Goal: Task Accomplishment & Management: Manage account settings

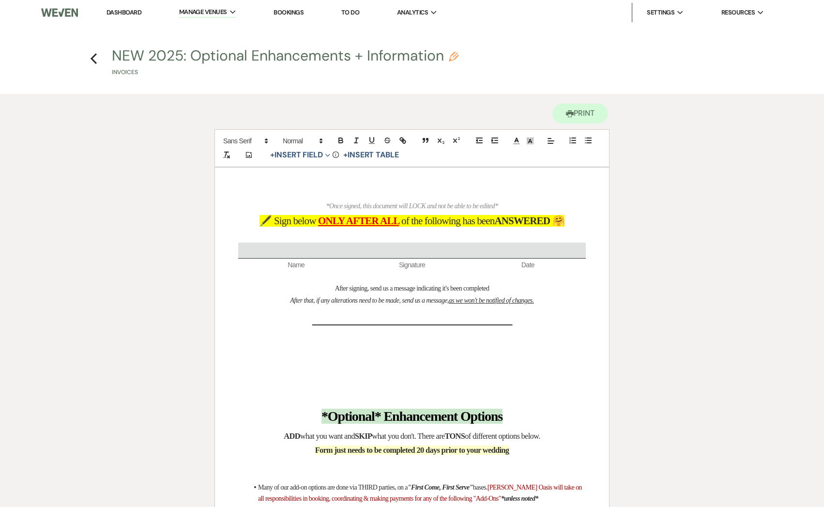
click at [118, 17] on li "Dashboard" at bounding box center [124, 12] width 45 height 19
click at [118, 7] on li "Dashboard" at bounding box center [124, 12] width 45 height 19
click at [118, 11] on link "Dashboard" at bounding box center [123, 12] width 35 height 8
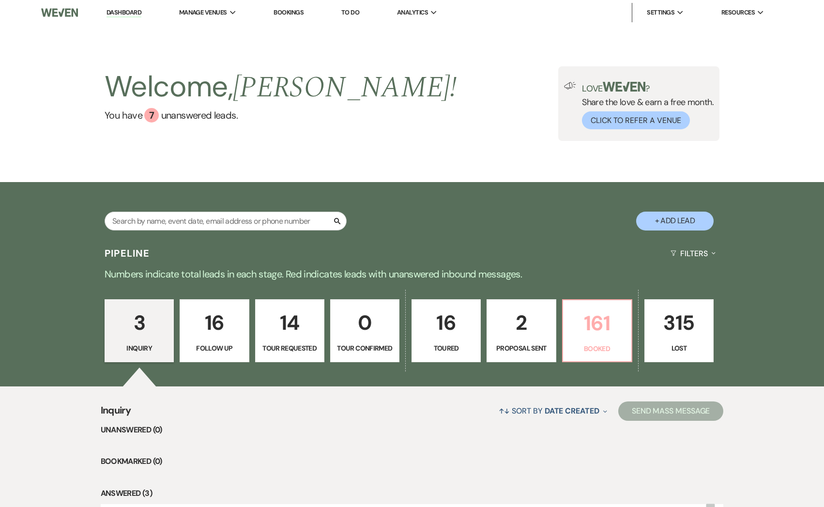
click at [571, 343] on link "161 Booked" at bounding box center [597, 330] width 70 height 63
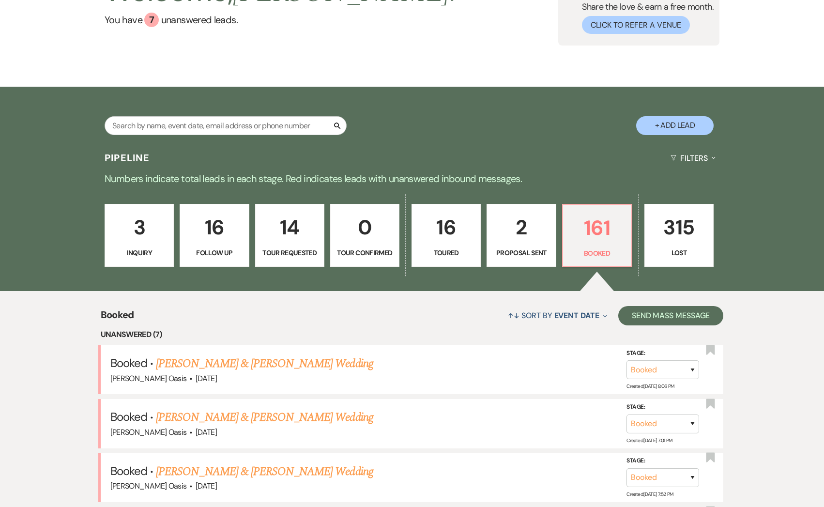
scroll to position [97, 0]
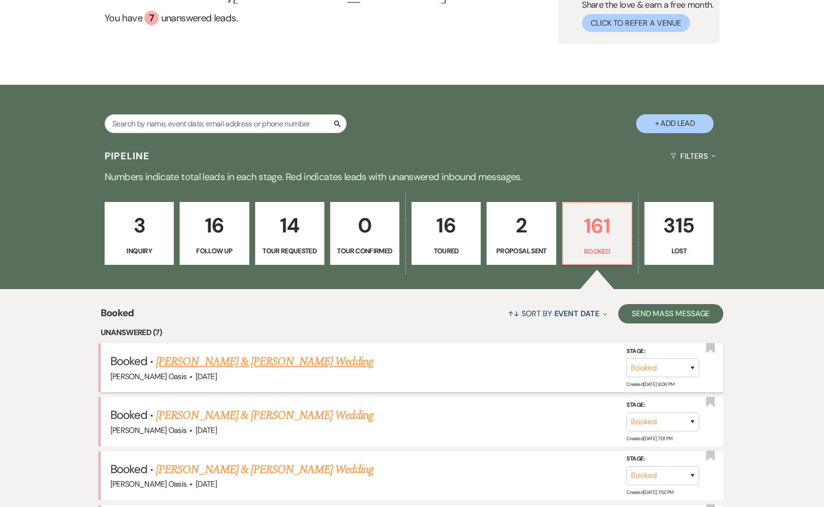
click at [303, 364] on link "[PERSON_NAME] & [PERSON_NAME] Wedding" at bounding box center [264, 361] width 217 height 17
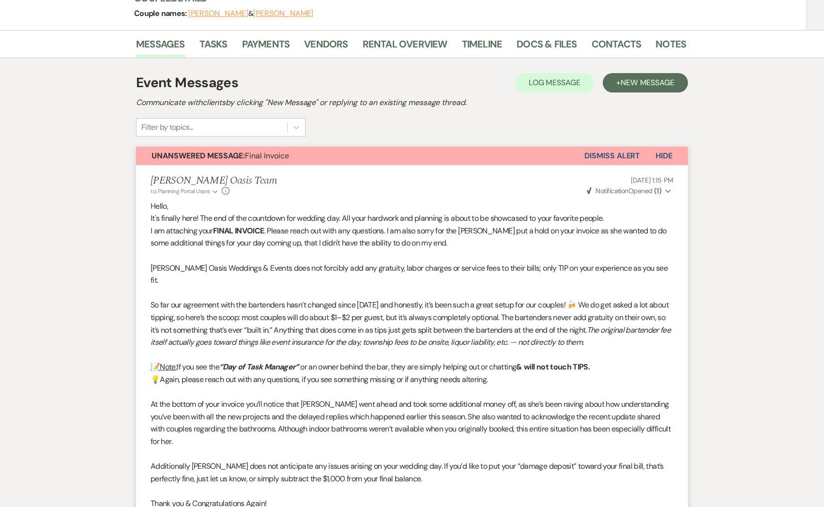
scroll to position [3, 0]
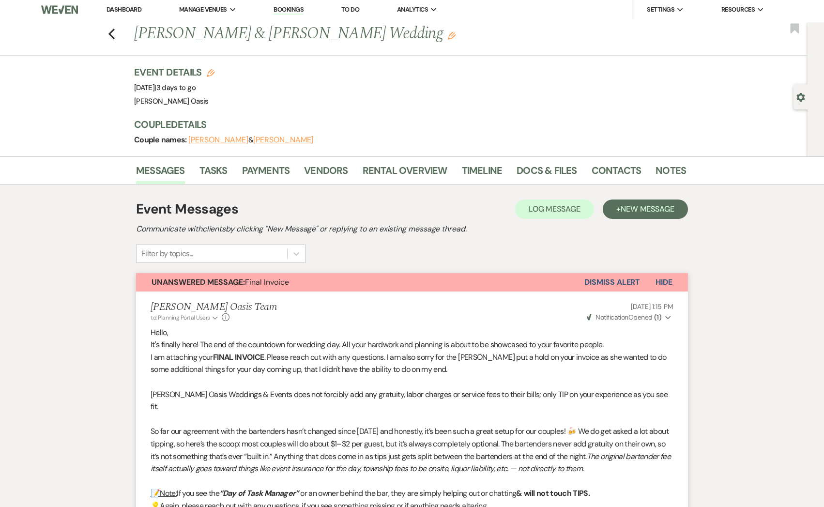
click at [618, 286] on button "Dismiss Alert" at bounding box center [612, 282] width 56 height 18
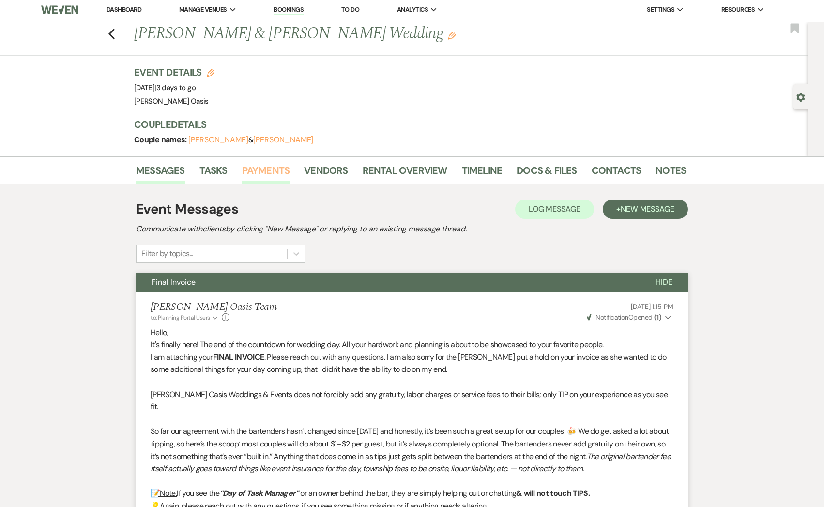
click at [276, 168] on link "Payments" at bounding box center [266, 173] width 48 height 21
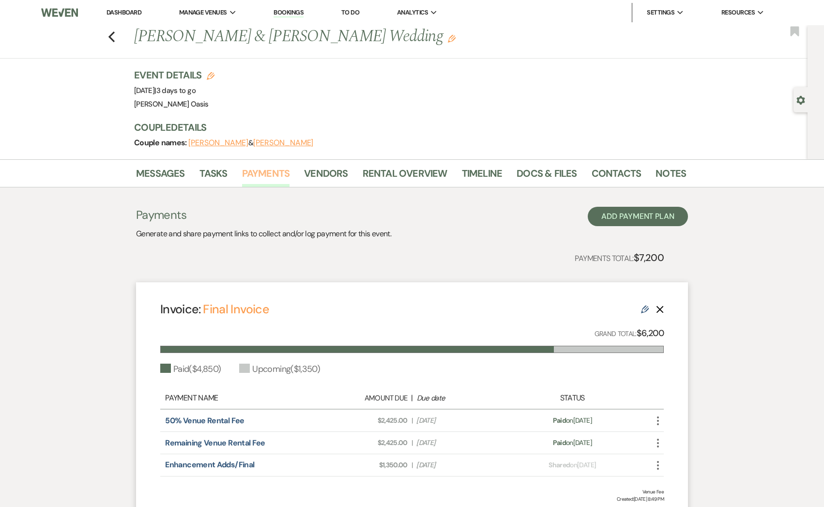
scroll to position [201, 0]
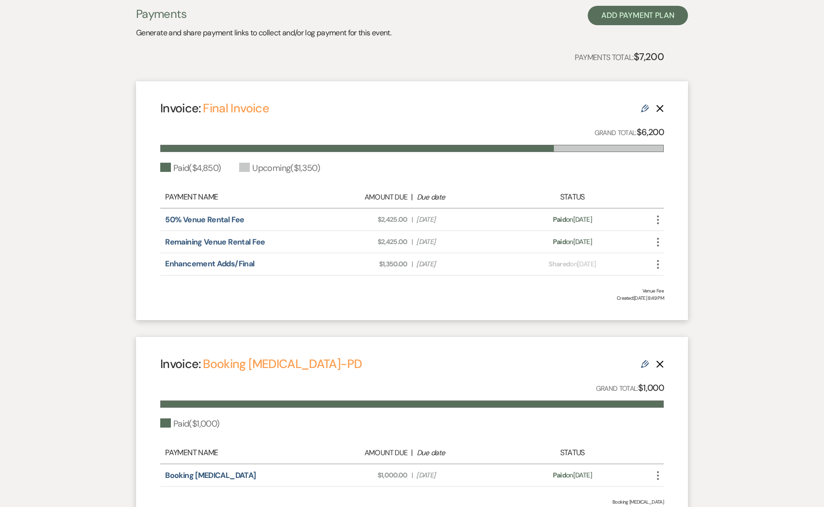
click at [645, 365] on icon "Edit" at bounding box center [645, 364] width 8 height 8
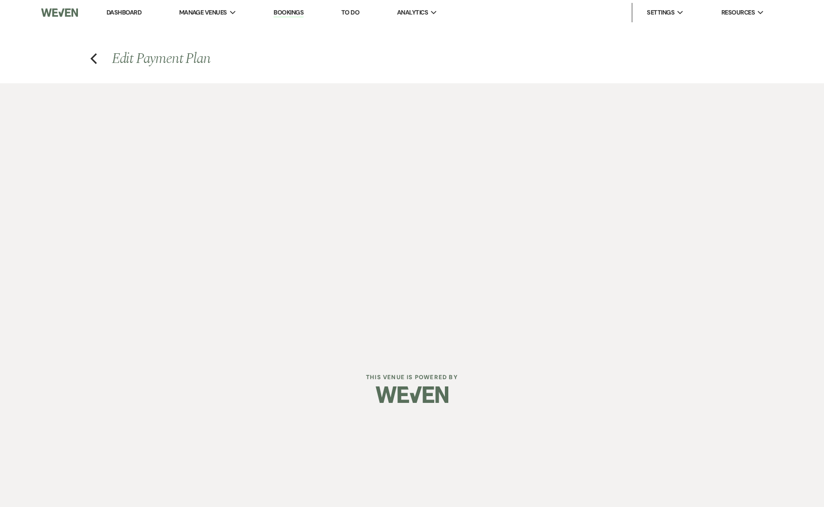
select select "11035"
select select "1"
select select "true"
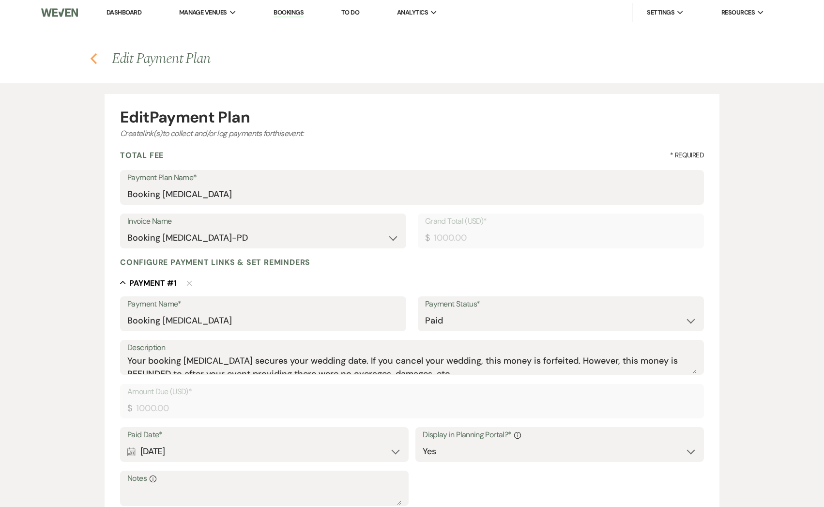
click at [94, 57] on icon "Previous" at bounding box center [93, 59] width 7 height 12
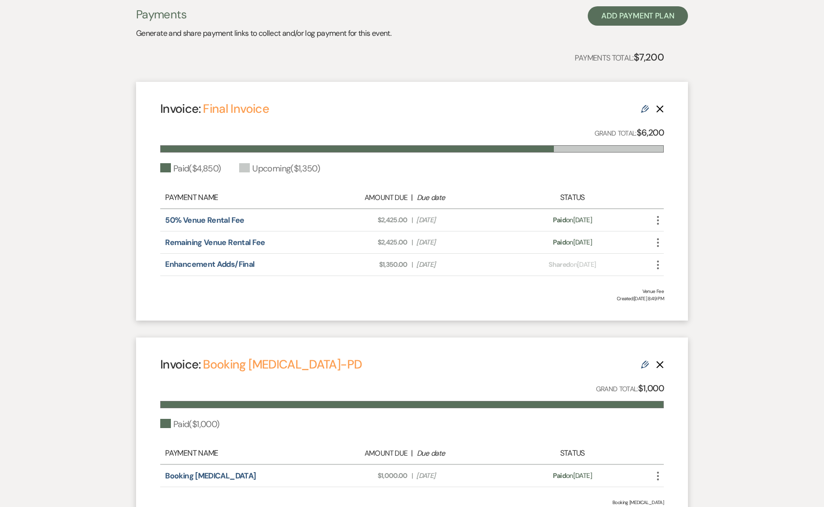
scroll to position [278, 0]
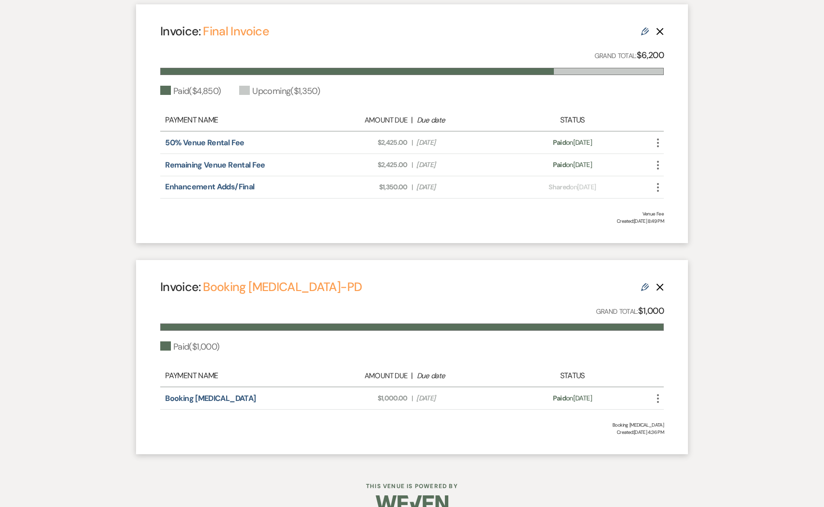
click at [664, 287] on div "Invoice: Booking [MEDICAL_DATA]-PD Edit Delete Grand Total: $1,000 Paid ( $1,00…" at bounding box center [412, 357] width 552 height 194
click at [661, 285] on use "button" at bounding box center [659, 287] width 7 height 7
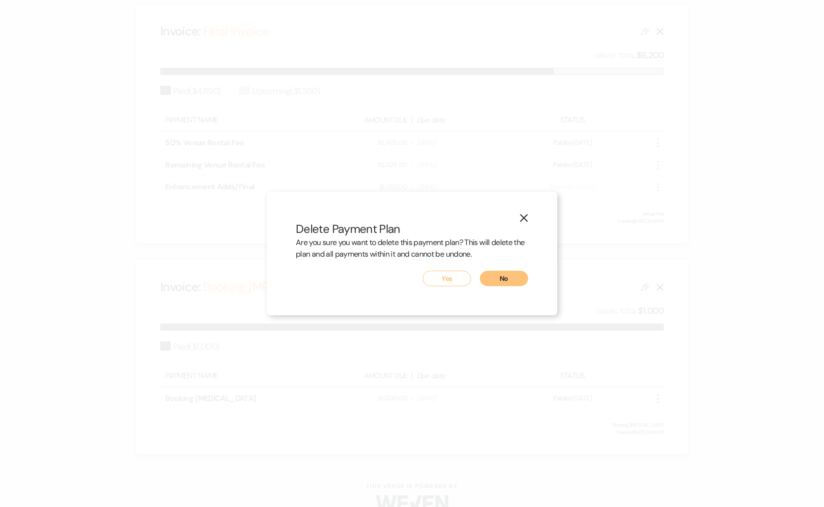
click at [450, 280] on button "Yes" at bounding box center [447, 278] width 48 height 15
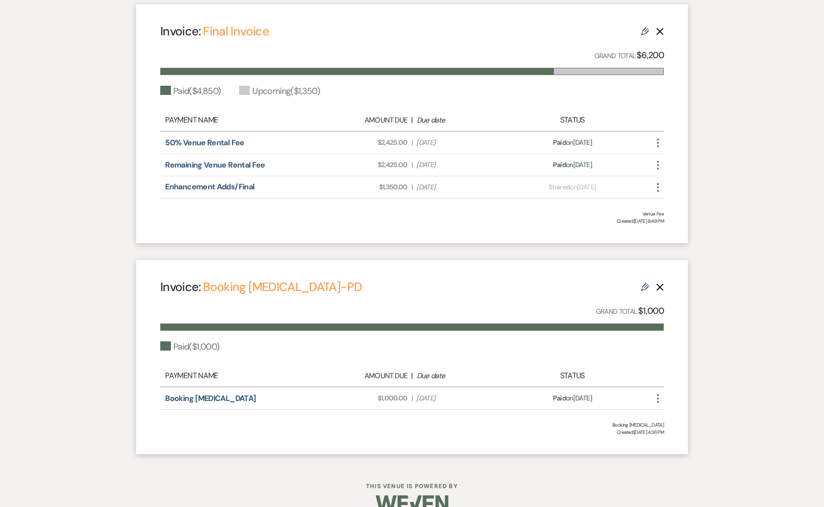
scroll to position [86, 0]
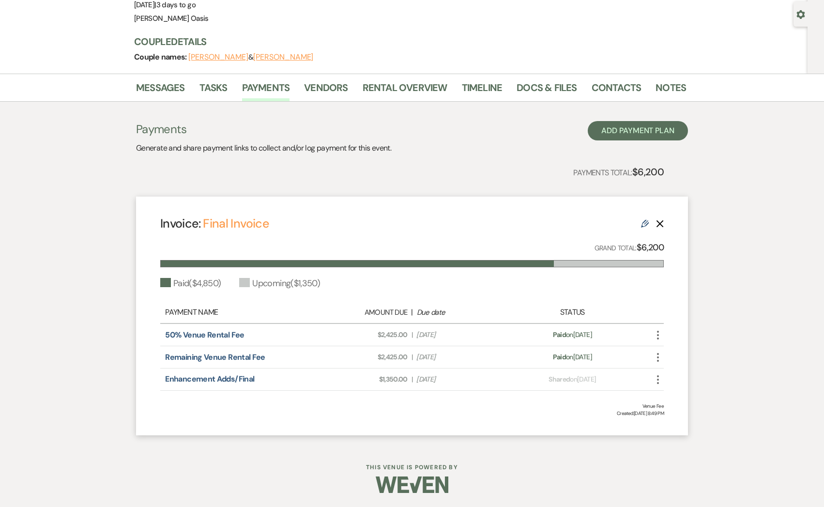
click at [646, 226] on icon "Edit" at bounding box center [645, 224] width 8 height 8
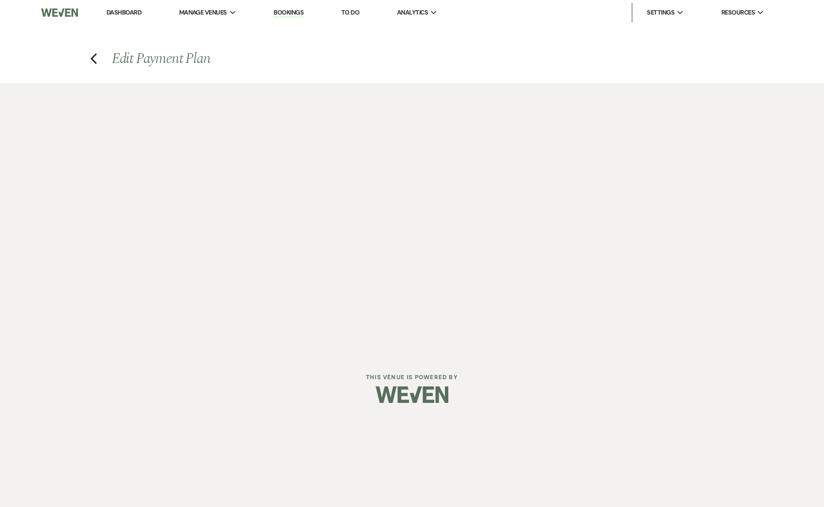
select select "28876"
select select "1"
select select "true"
select select "1"
select select "true"
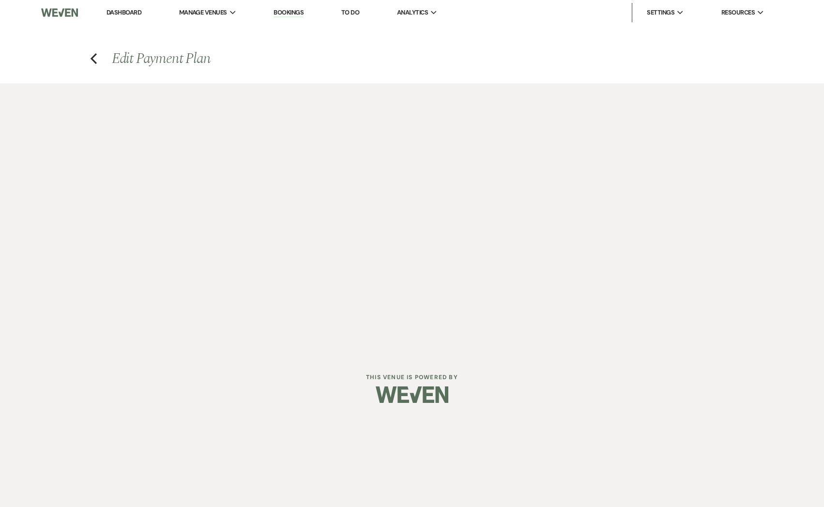
select select "2"
select select "flat"
select select "true"
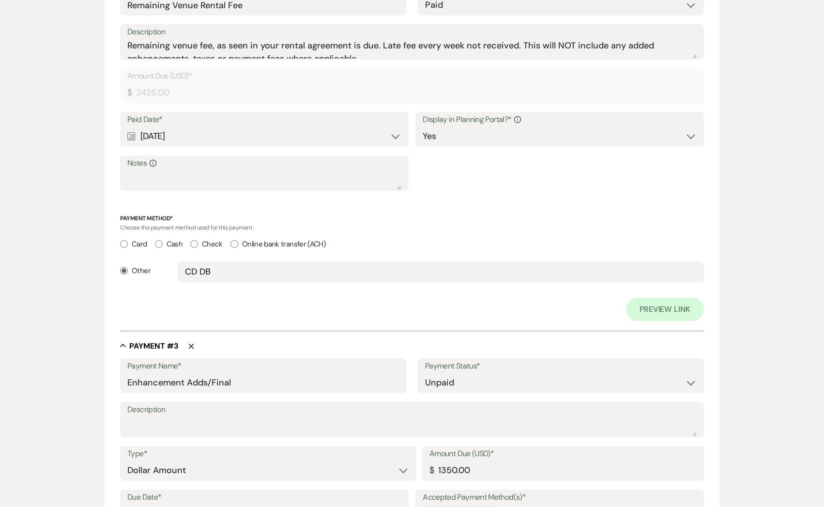
scroll to position [964, 0]
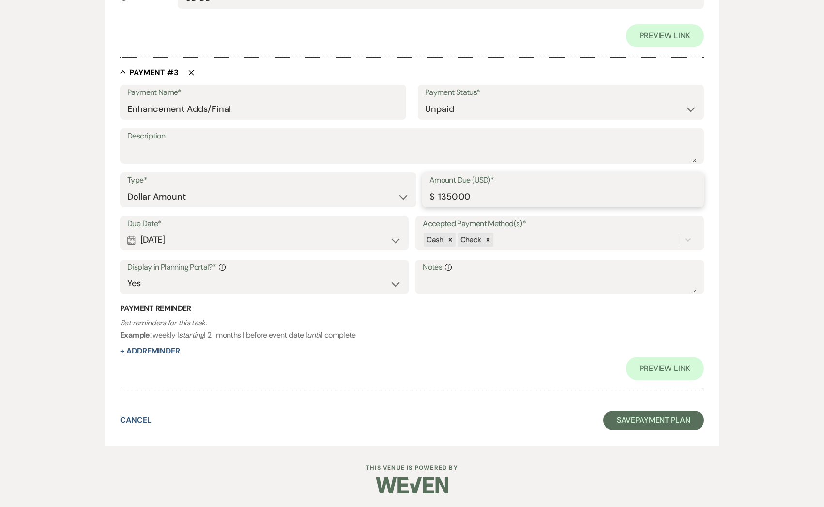
click at [439, 196] on input "1350.00" at bounding box center [562, 196] width 267 height 19
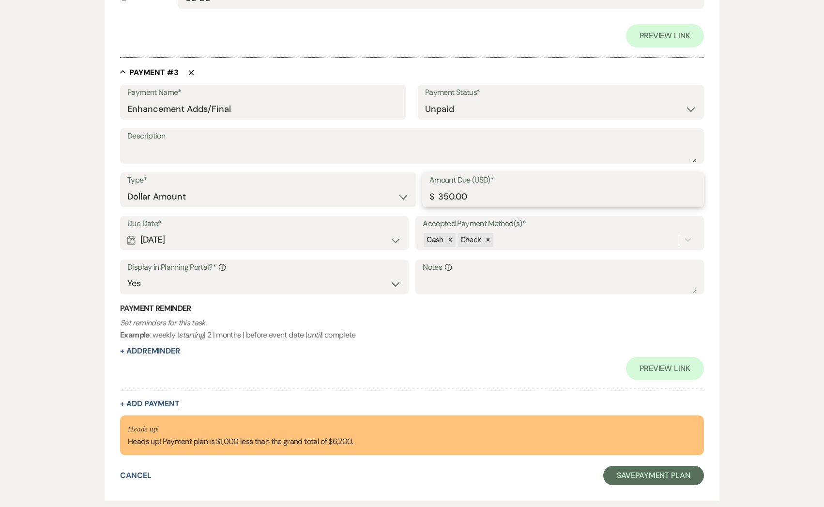
type input "350.00"
click at [133, 407] on button "+ Add Payment" at bounding box center [150, 404] width 60 height 8
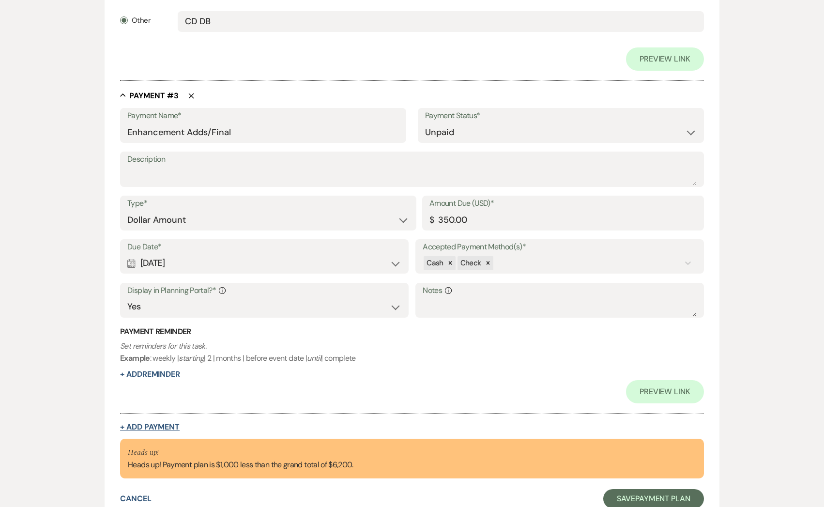
select select "2"
select select "flat"
select select "true"
select select "client"
select select "weeks"
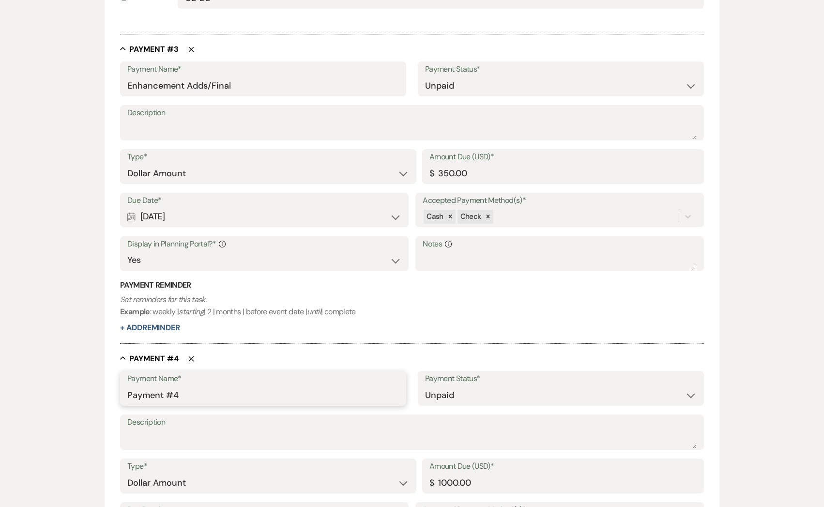
drag, startPoint x: 196, startPoint y: 395, endPoint x: 21, endPoint y: 367, distance: 177.5
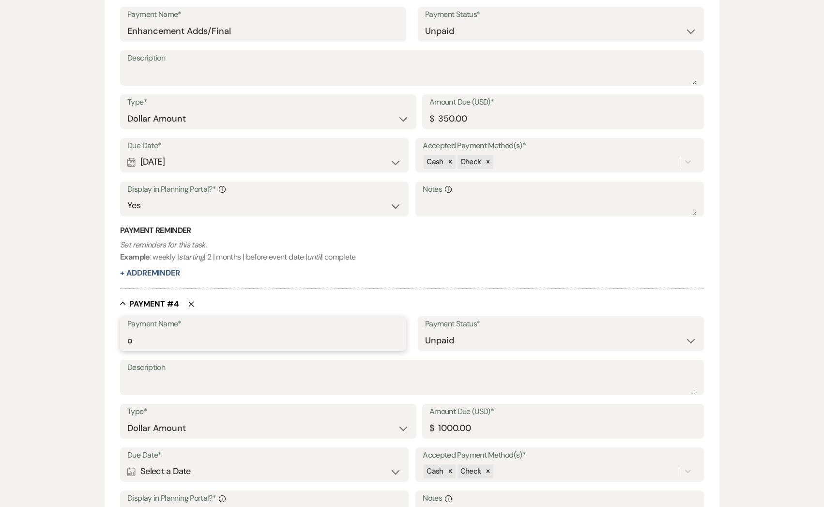
scroll to position [1000, 0]
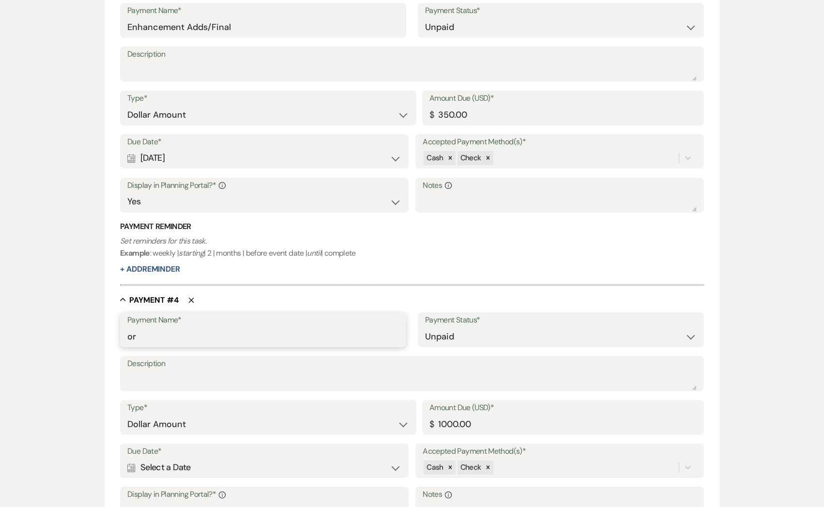
type input "o"
type input "Original [MEDICAL_DATA]"
click at [435, 340] on select "Paid Unpaid" at bounding box center [561, 336] width 272 height 19
select select "1"
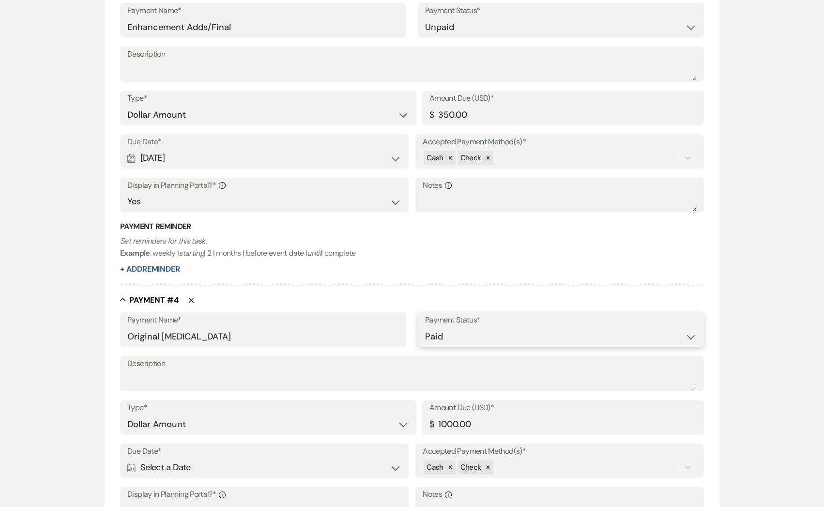
click at [425, 327] on select "Paid Unpaid" at bounding box center [561, 336] width 272 height 19
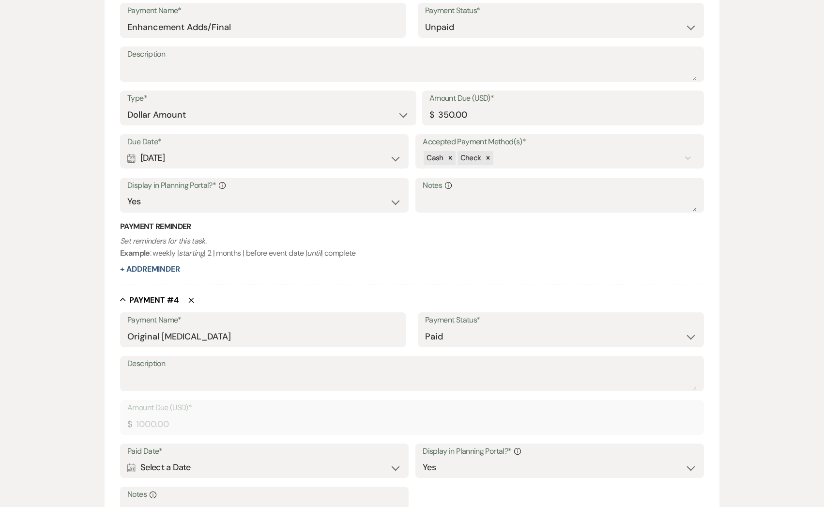
click at [269, 471] on div "Calendar Select a Date Expand" at bounding box center [264, 467] width 274 height 19
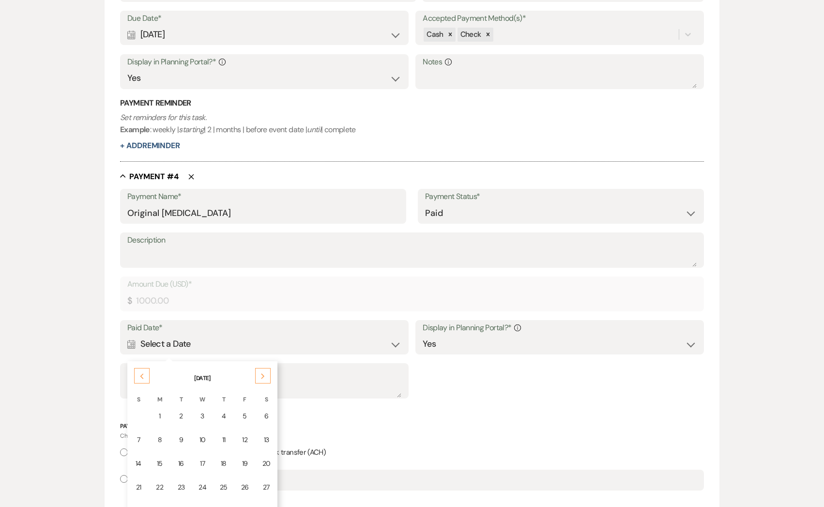
scroll to position [1131, 0]
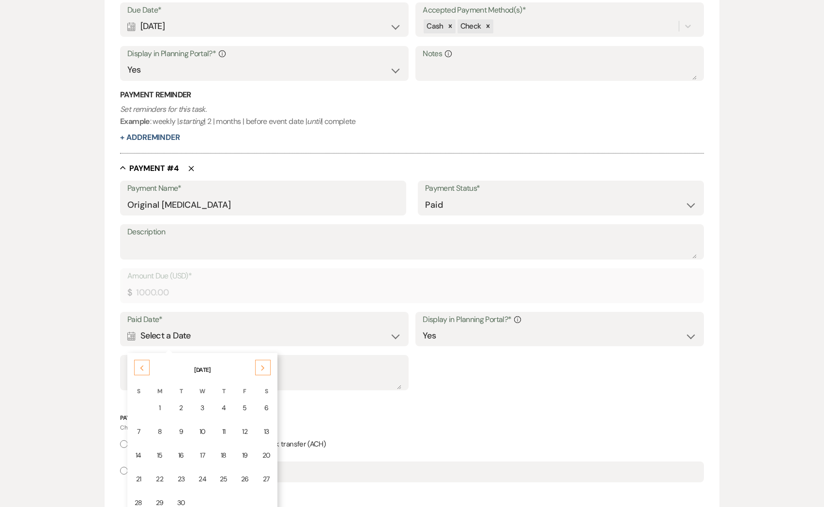
click at [143, 369] on use at bounding box center [141, 367] width 3 height 5
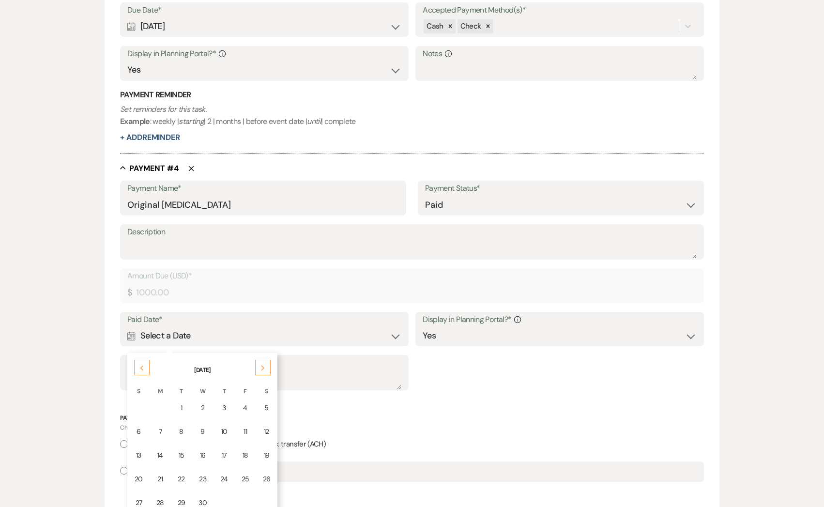
click at [143, 369] on use at bounding box center [141, 367] width 3 height 5
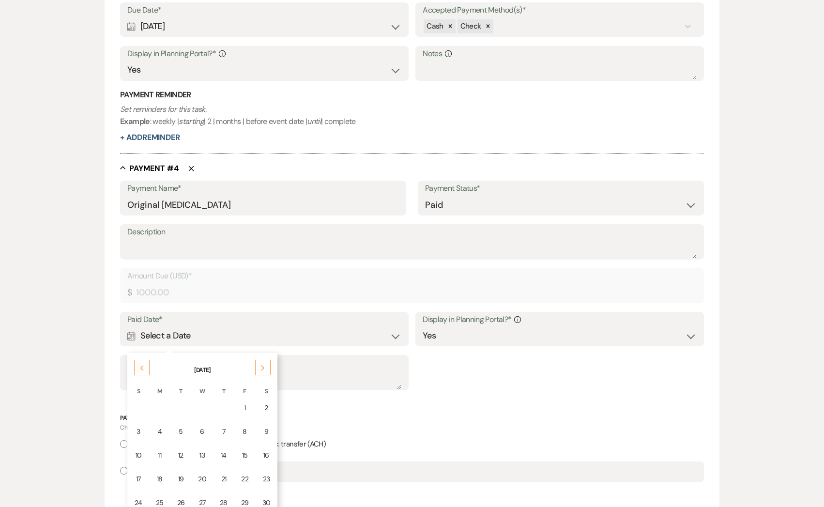
click at [143, 369] on use at bounding box center [141, 367] width 3 height 5
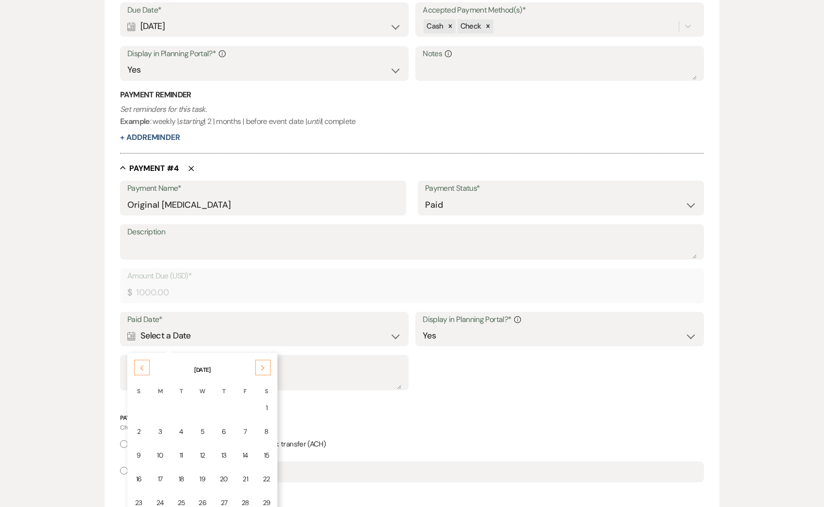
click at [262, 368] on icon "Next" at bounding box center [262, 368] width 5 height 6
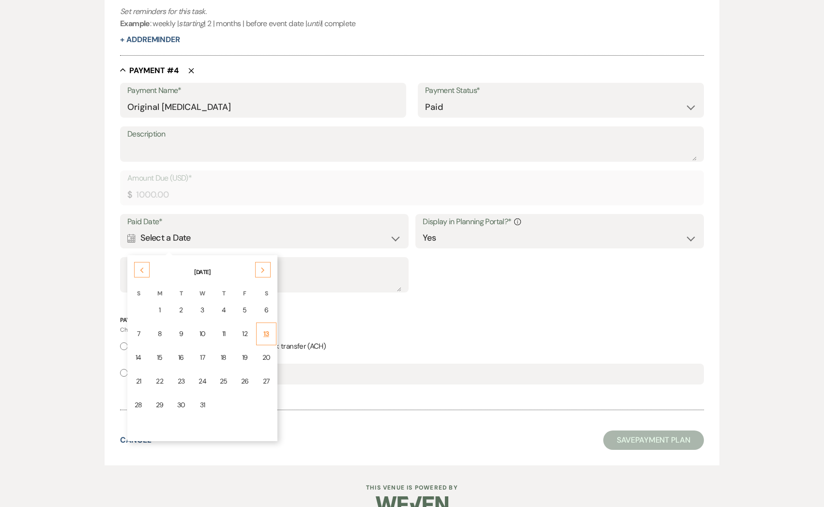
scroll to position [1229, 0]
click at [267, 334] on div "13" at bounding box center [266, 333] width 8 height 10
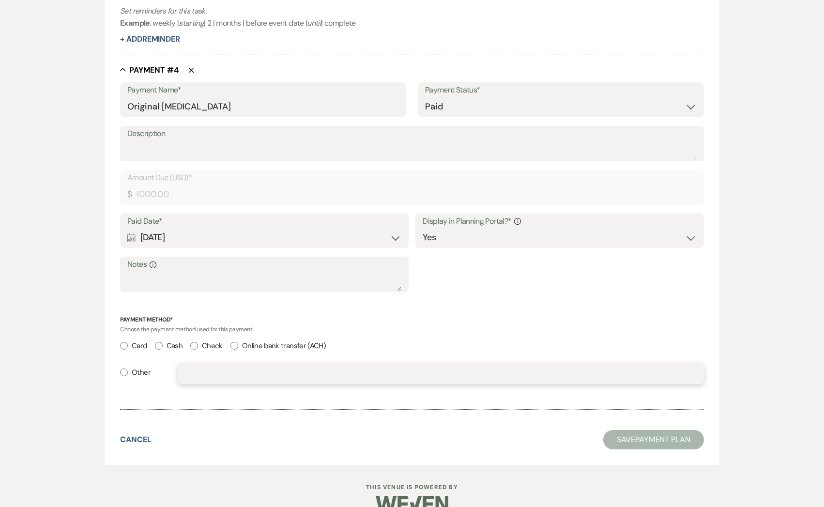
click at [195, 373] on input "text" at bounding box center [441, 373] width 512 height 19
type input "CA DB"
radio input "true"
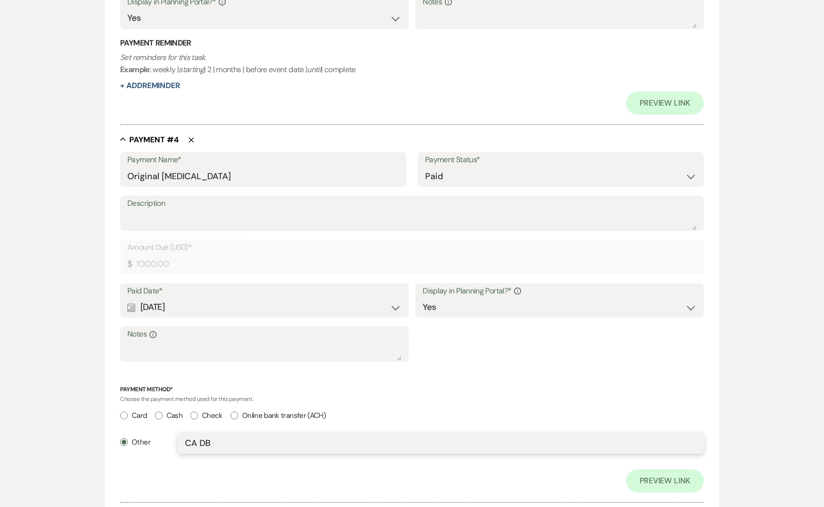
scroll to position [1276, 0]
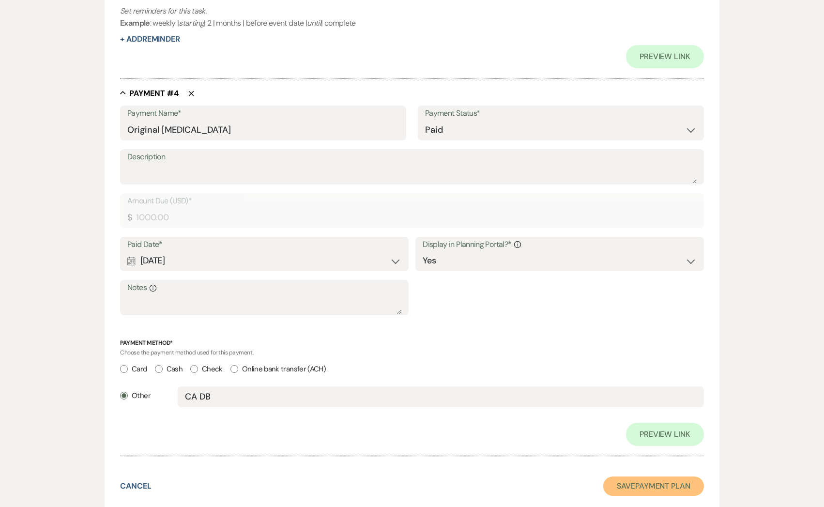
click at [617, 485] on button "Save Payment Plan" at bounding box center [653, 485] width 101 height 19
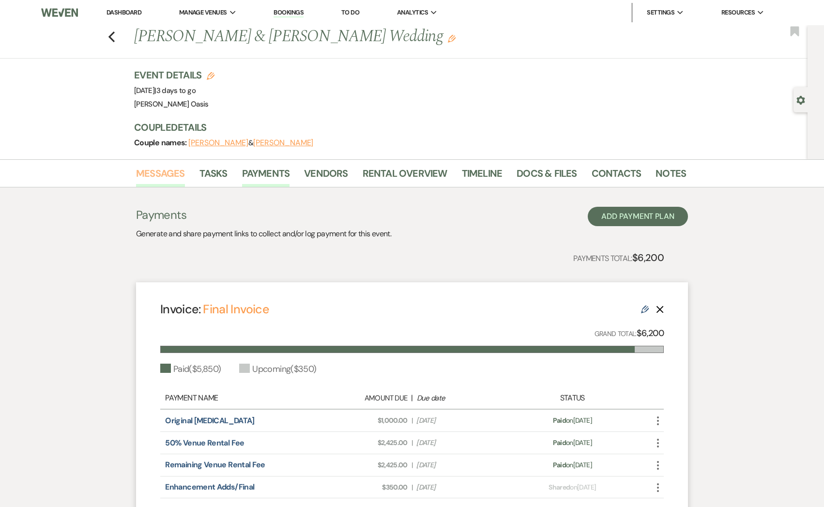
click at [171, 181] on link "Messages" at bounding box center [160, 176] width 49 height 21
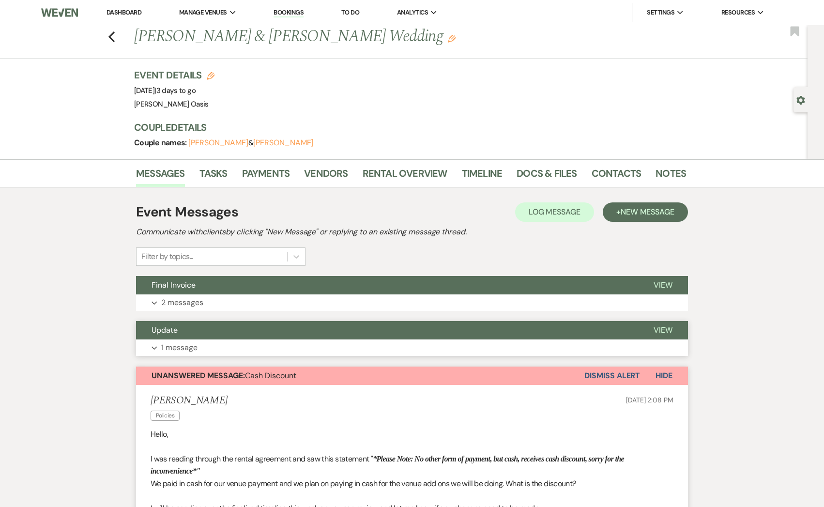
click at [231, 330] on button "Update" at bounding box center [387, 330] width 502 height 18
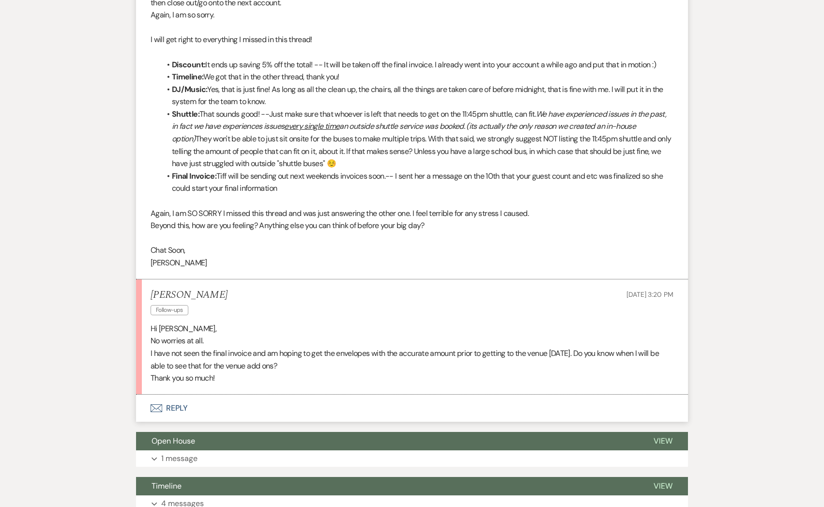
scroll to position [1539, 0]
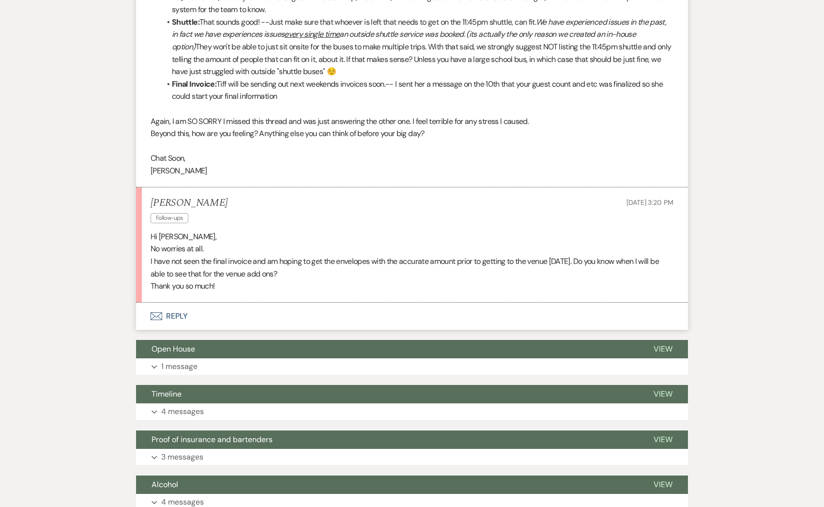
click at [197, 317] on button "Envelope Reply" at bounding box center [412, 316] width 552 height 27
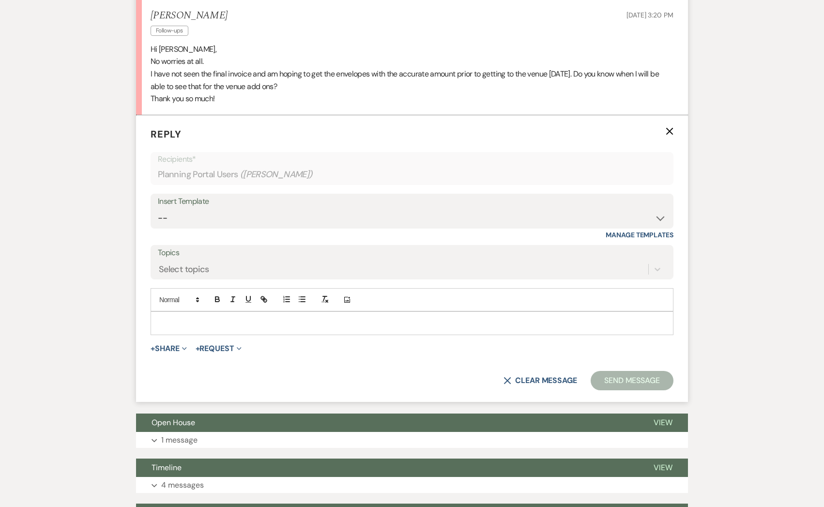
scroll to position [1731, 0]
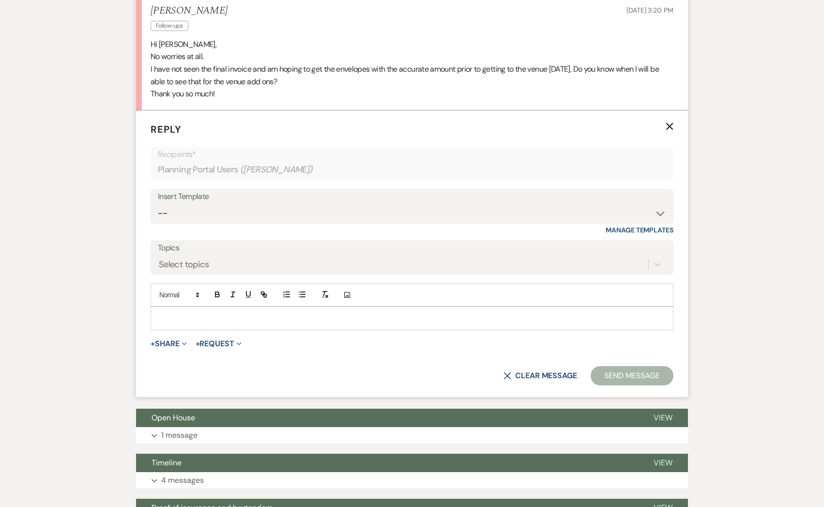
click at [182, 313] on p at bounding box center [411, 318] width 507 height 11
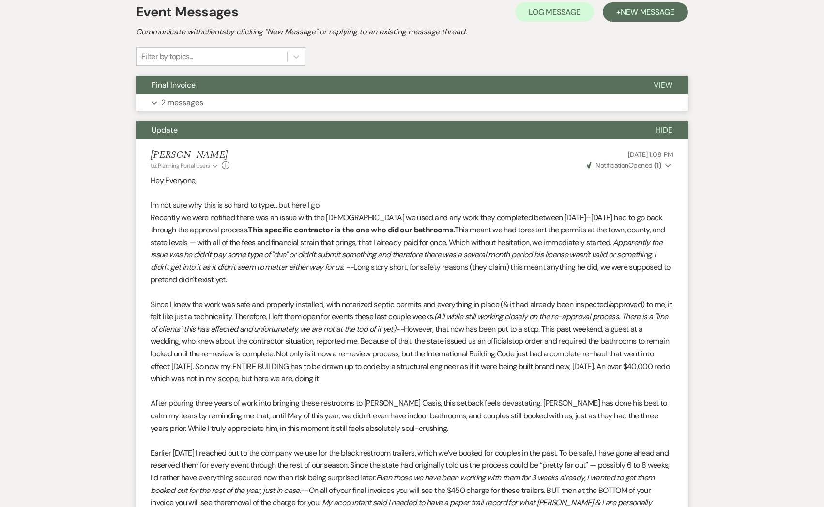
click at [235, 105] on button "Expand 2 messages" at bounding box center [412, 102] width 552 height 16
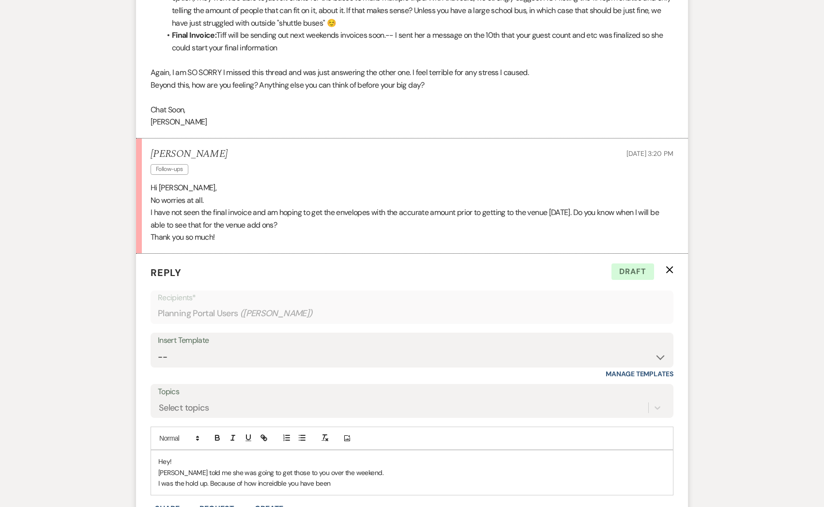
scroll to position [2105, 0]
click at [331, 477] on p "I was the hold up. Because of how incredible you have been" at bounding box center [411, 482] width 507 height 11
click at [156, 470] on div "Hey! [PERSON_NAME] told me she was going to get those to you over the weekend. …" at bounding box center [412, 477] width 522 height 55
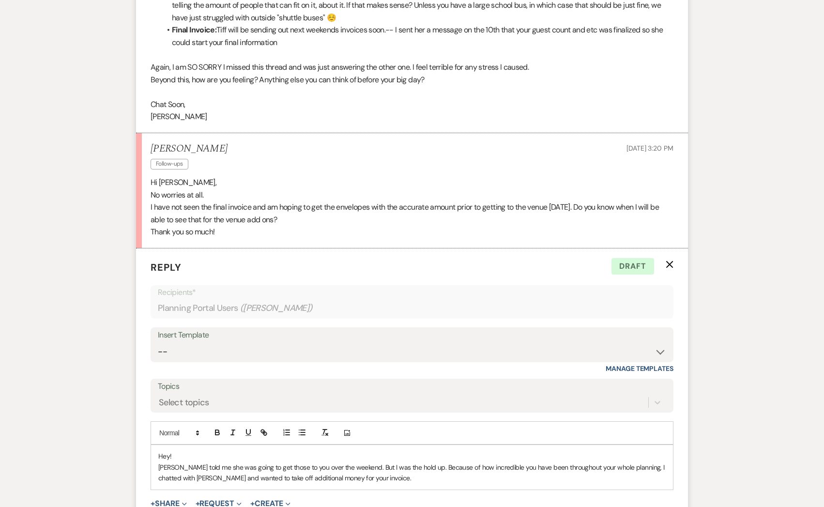
scroll to position [2113, 0]
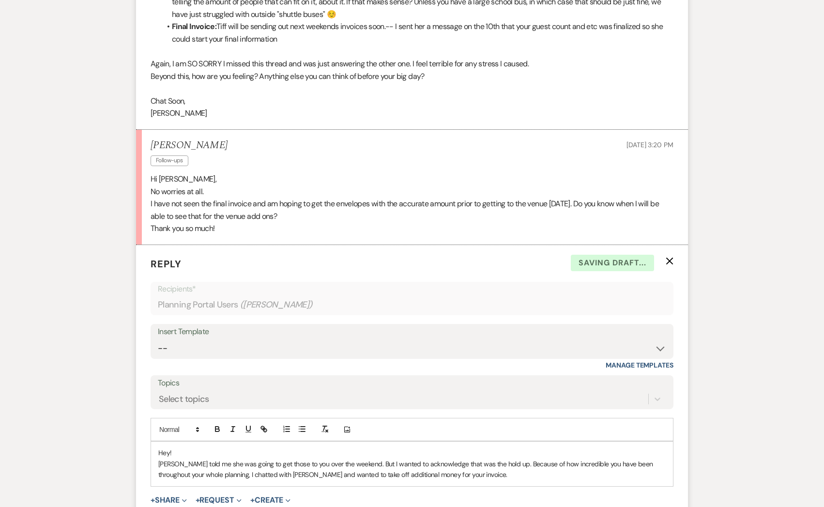
click at [442, 458] on p "[PERSON_NAME] told me she was going to get those to you over the weekend. But I…" at bounding box center [411, 469] width 507 height 22
click at [457, 458] on p "[PERSON_NAME] told me she was going to get those to you over the weekend. But I…" at bounding box center [411, 469] width 507 height 22
click at [470, 458] on p "[PERSON_NAME] told me she was going to get those to you over the weekend. But I…" at bounding box center [411, 469] width 507 height 22
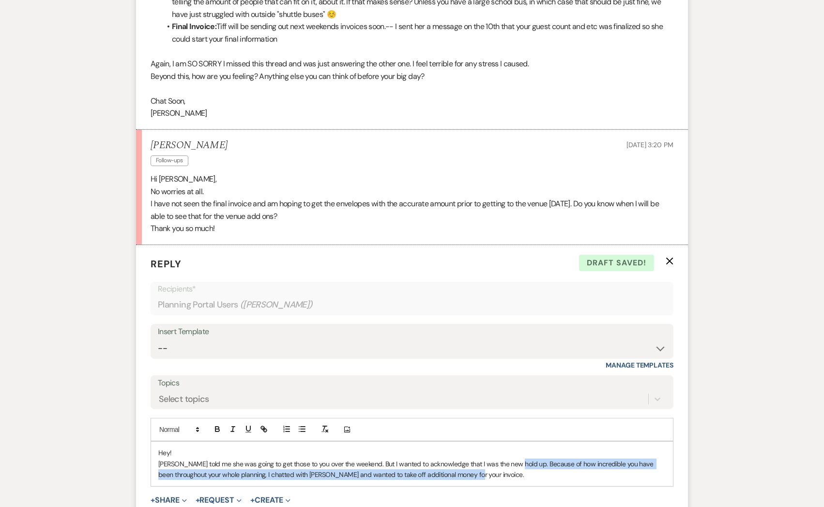
drag, startPoint x: 506, startPoint y: 450, endPoint x: 508, endPoint y: 475, distance: 25.3
click at [508, 476] on form "Reply X Draft saved! Recipients* Planning Portal Users ( [PERSON_NAME] ) Insert…" at bounding box center [412, 399] width 552 height 308
click at [233, 425] on icon "button" at bounding box center [232, 429] width 9 height 9
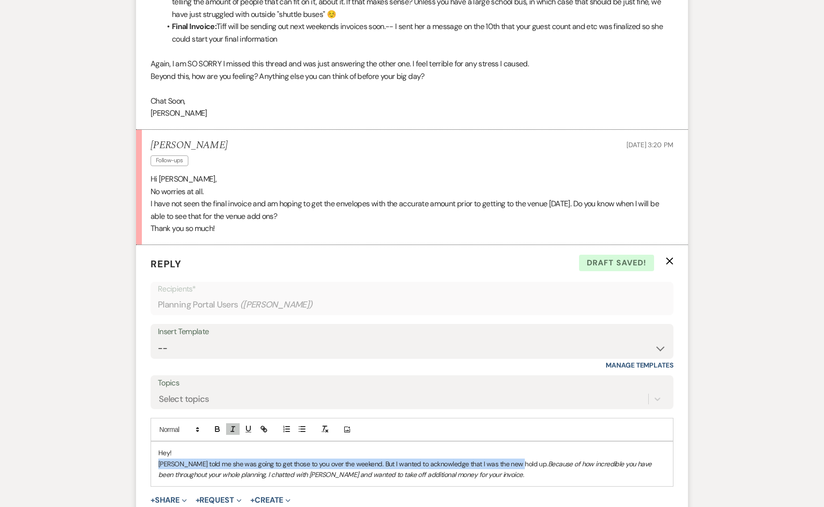
click at [215, 464] on em "Because of how incredible you have been throughout your whole planning, I chatt…" at bounding box center [405, 468] width 495 height 19
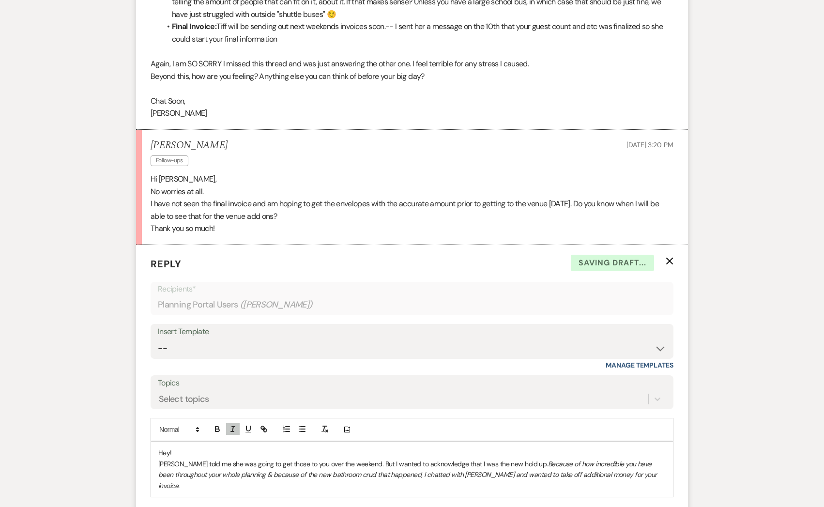
click at [621, 460] on p "[PERSON_NAME] told me she was going to get those to you over the weekend. But I…" at bounding box center [411, 474] width 507 height 32
drag, startPoint x: 597, startPoint y: 461, endPoint x: 605, endPoint y: 490, distance: 30.1
click at [606, 491] on form "Reply X Draft saved! Recipients* Planning Portal Users ( [PERSON_NAME] ) Insert…" at bounding box center [412, 404] width 552 height 319
click at [232, 426] on line "button" at bounding box center [232, 428] width 1 height 5
click at [158, 458] on p "[PERSON_NAME] told me she was going to get those to you over the weekend. But I…" at bounding box center [411, 474] width 507 height 32
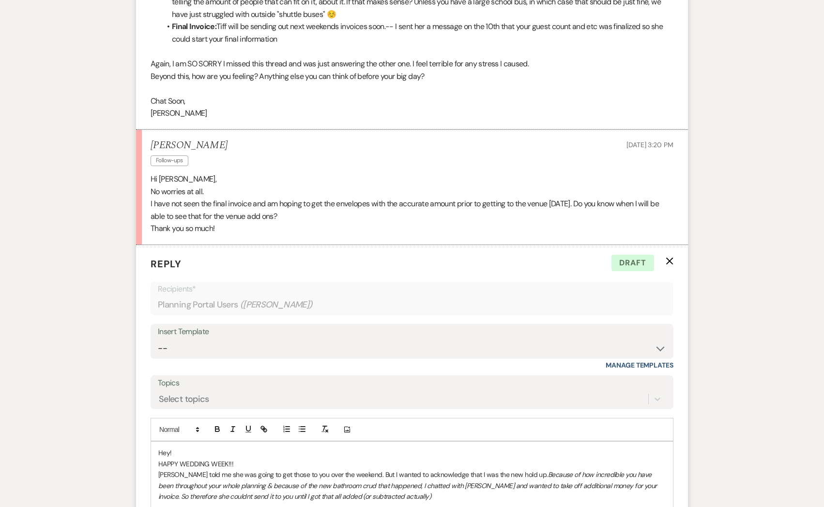
click at [384, 480] on p "[PERSON_NAME] told me she was going to get those to you over the weekend. But I…" at bounding box center [411, 485] width 507 height 32
click at [234, 425] on icon "button" at bounding box center [232, 429] width 9 height 9
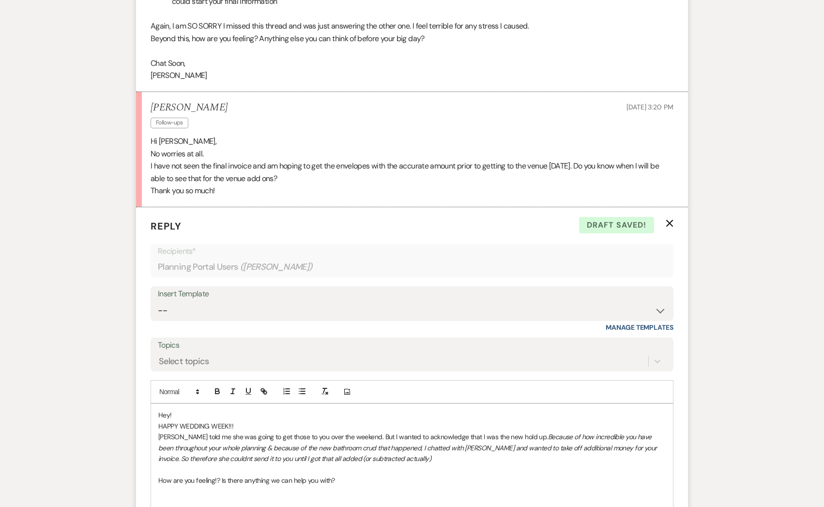
scroll to position [2152, 0]
click at [280, 474] on p "How are you feeling!? Is there anything we can help you with?" at bounding box center [411, 479] width 507 height 11
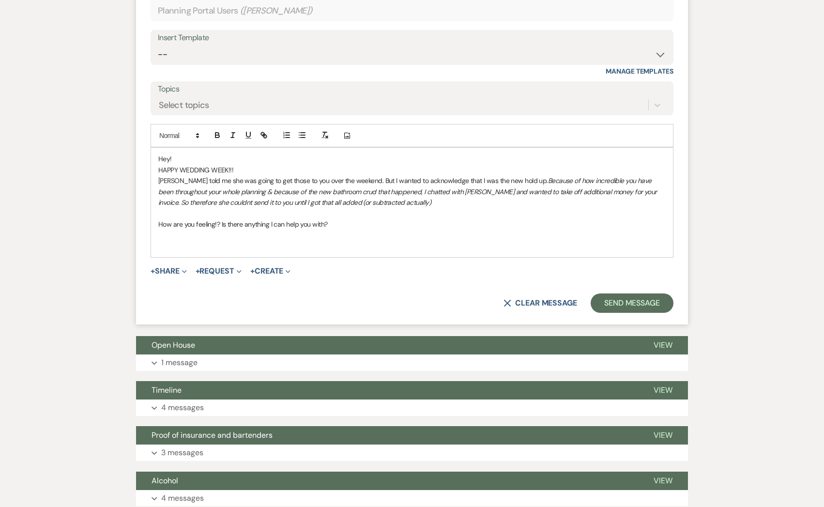
scroll to position [2407, 0]
click at [357, 216] on div "Hey! HAPPY WEDDING WEEK!!! [PERSON_NAME] told me she was going to get those to …" at bounding box center [412, 201] width 522 height 109
click at [342, 218] on p "How are you feeling!? Is there anything I can help you with?" at bounding box center [411, 223] width 507 height 11
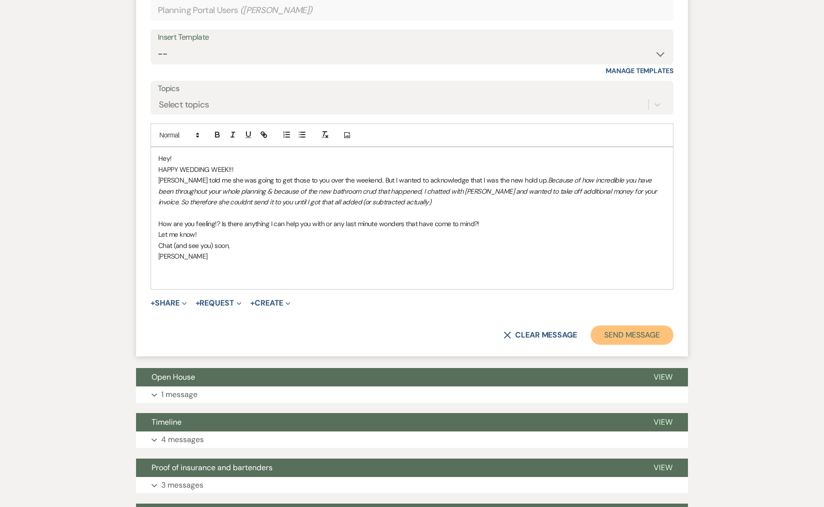
click at [633, 326] on button "Send Message" at bounding box center [632, 334] width 83 height 19
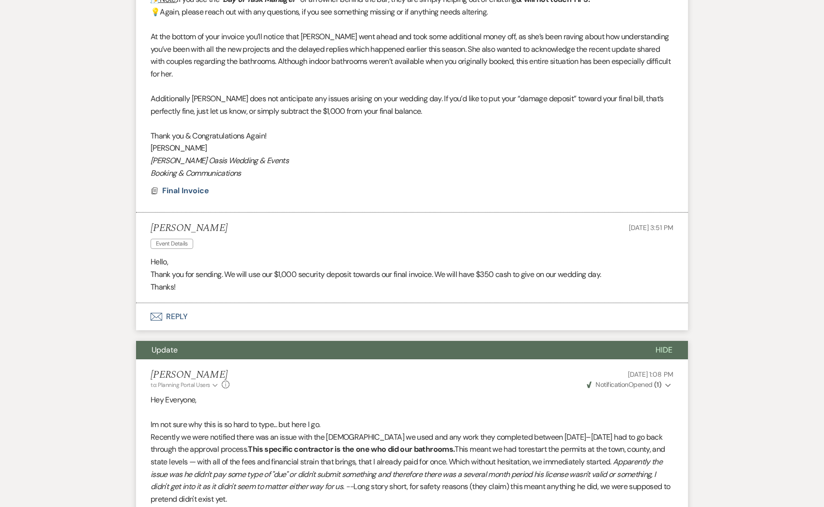
scroll to position [0, 0]
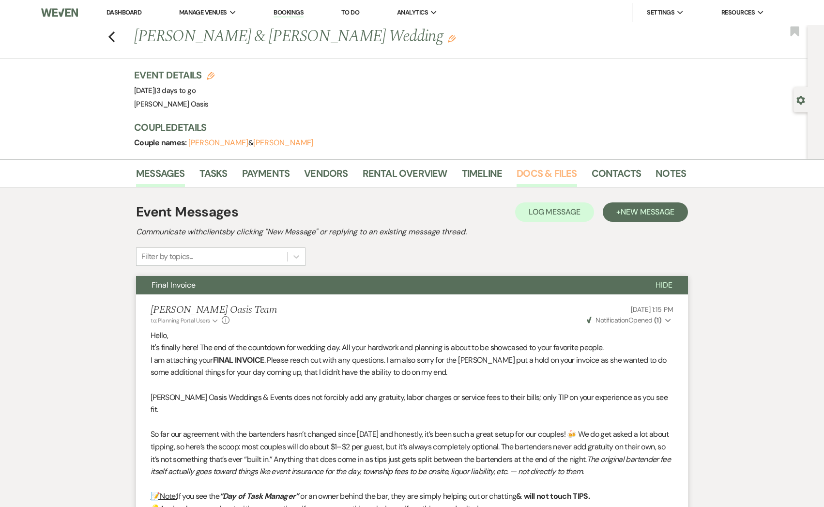
click at [524, 173] on link "Docs & Files" at bounding box center [546, 176] width 60 height 21
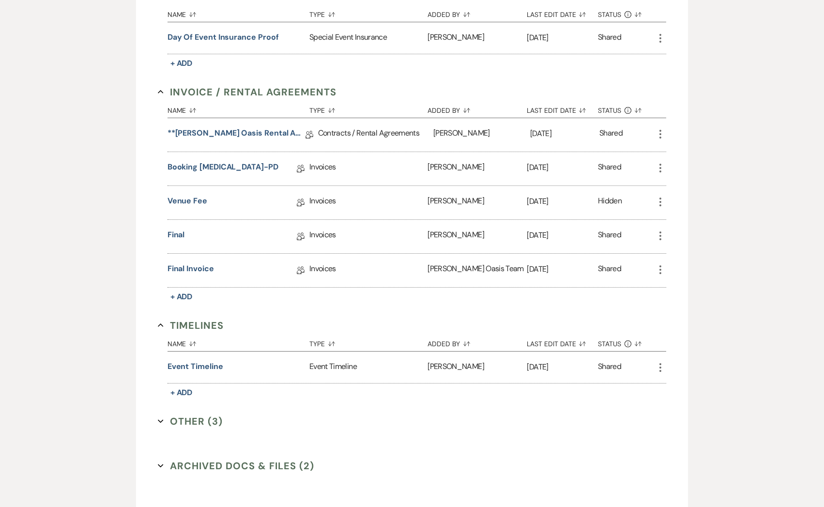
scroll to position [297, 0]
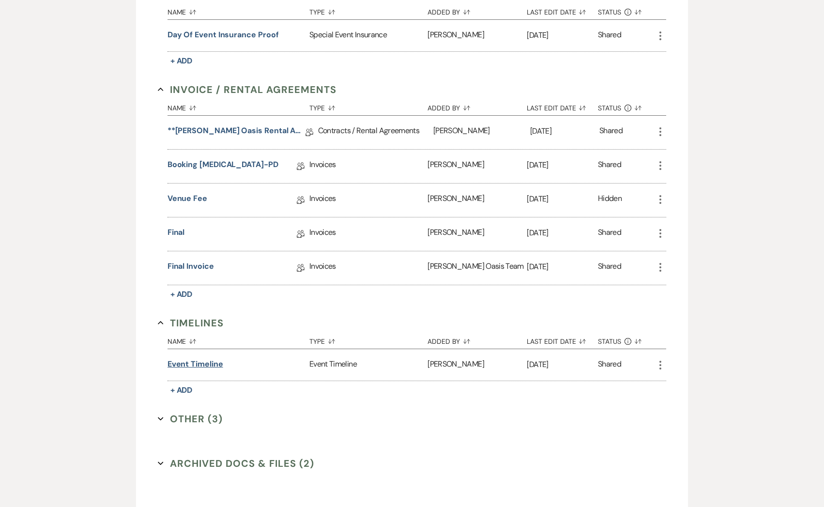
click at [202, 364] on button "Event Timeline" at bounding box center [195, 364] width 56 height 12
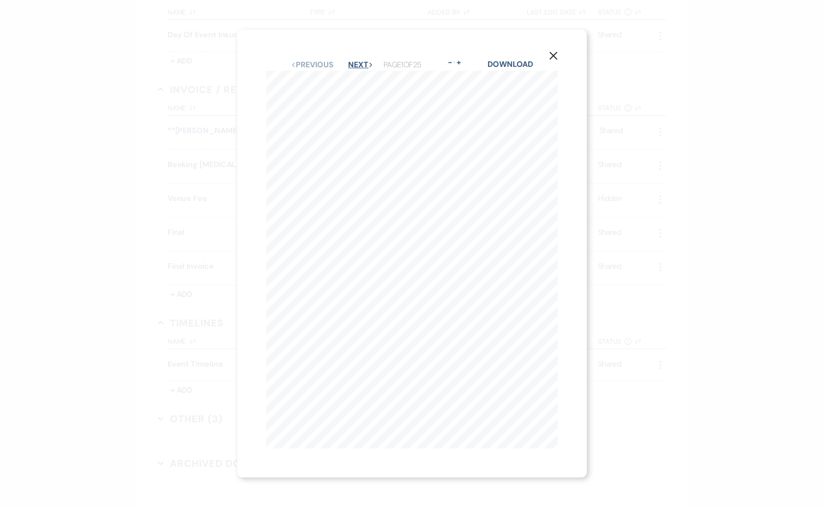
click at [360, 65] on button "Next Next" at bounding box center [360, 65] width 25 height 8
click at [360, 63] on button "Next Next" at bounding box center [360, 65] width 25 height 8
click at [312, 63] on button "Previous Previous" at bounding box center [312, 65] width 42 height 8
click at [500, 64] on link "Download" at bounding box center [510, 64] width 45 height 10
click at [551, 56] on icon "X" at bounding box center [553, 55] width 9 height 9
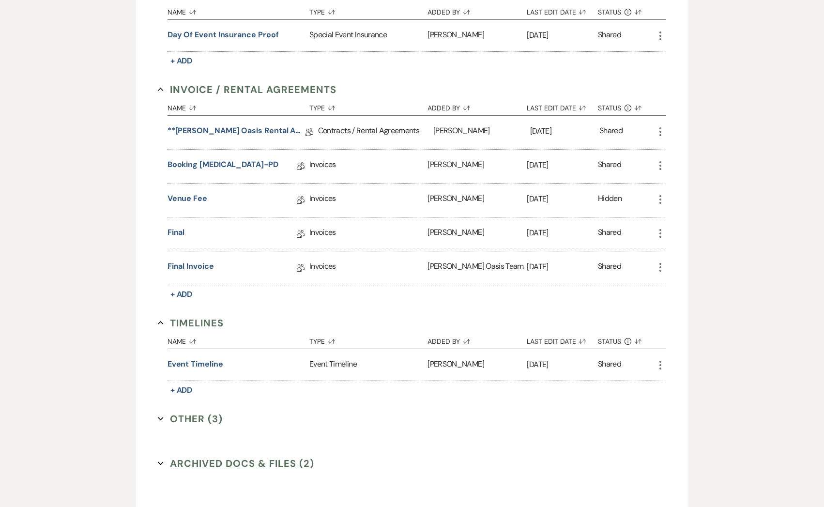
scroll to position [0, 0]
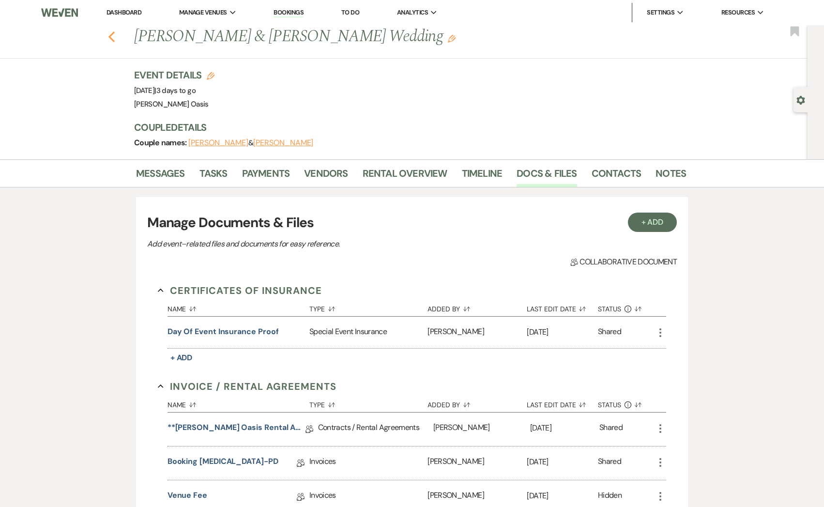
click at [110, 36] on use "button" at bounding box center [111, 36] width 6 height 11
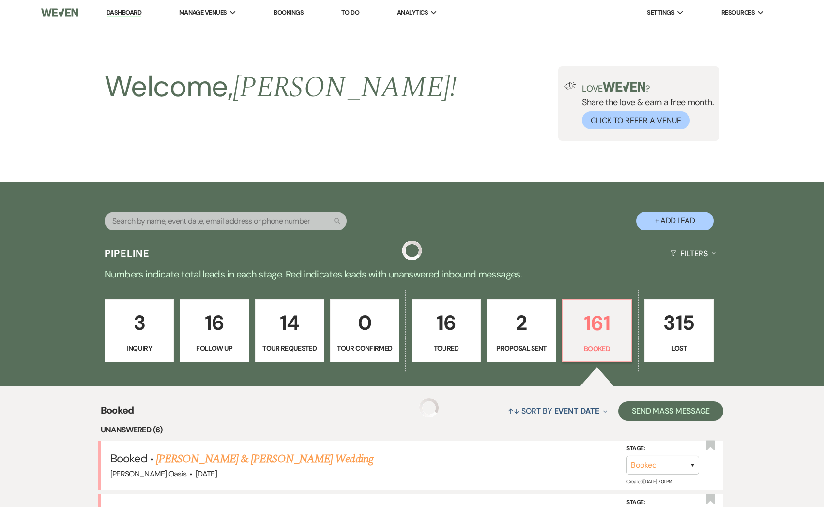
scroll to position [97, 0]
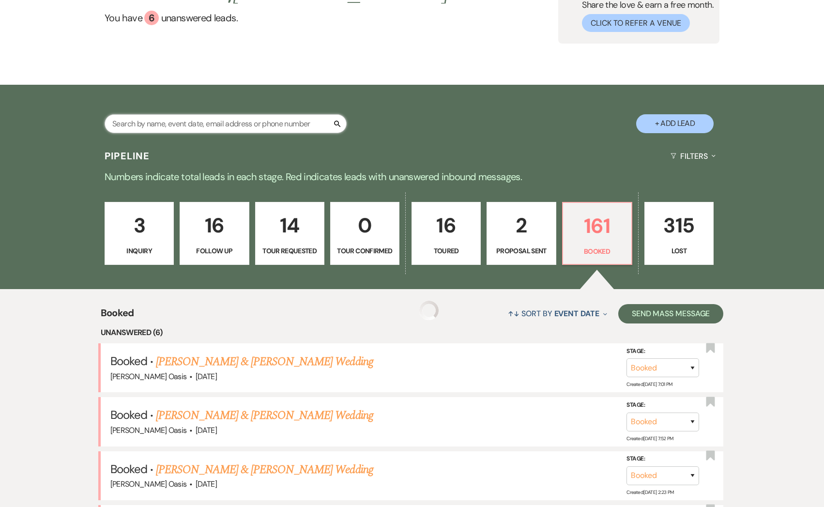
click at [157, 120] on input "text" at bounding box center [226, 123] width 242 height 19
type input "[PERSON_NAME]"
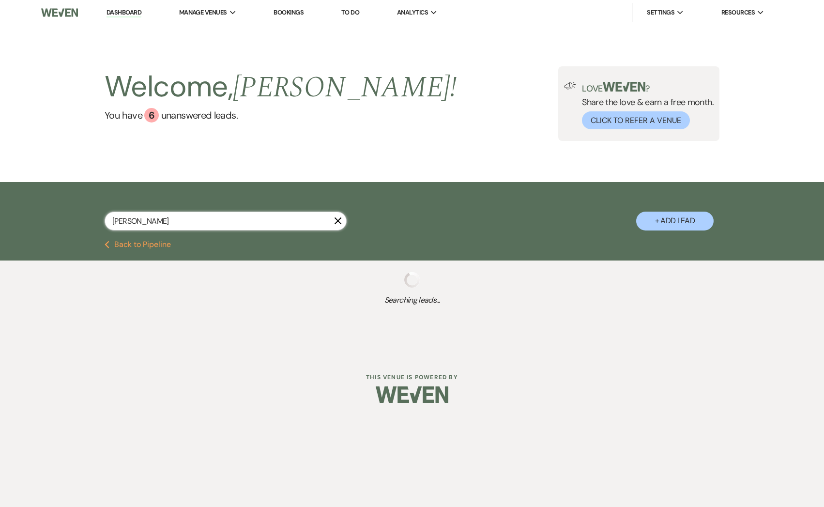
select select "2"
select select "5"
select select "9"
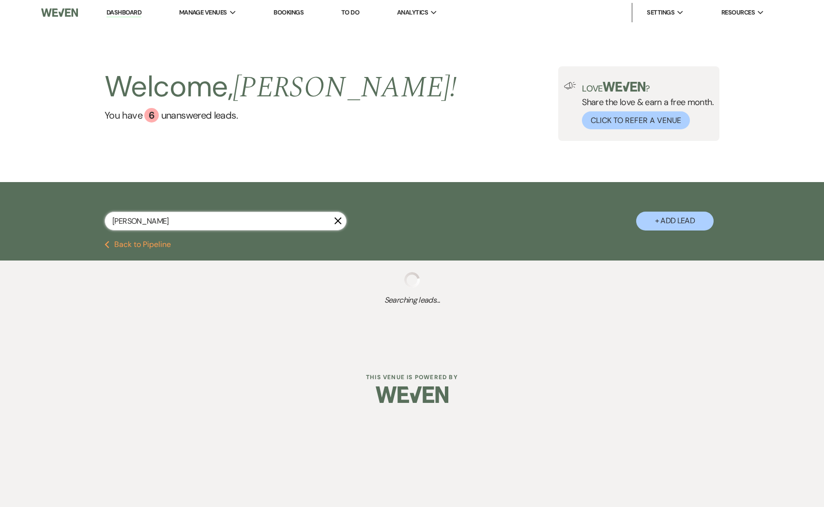
select select "8"
select select "5"
select select "8"
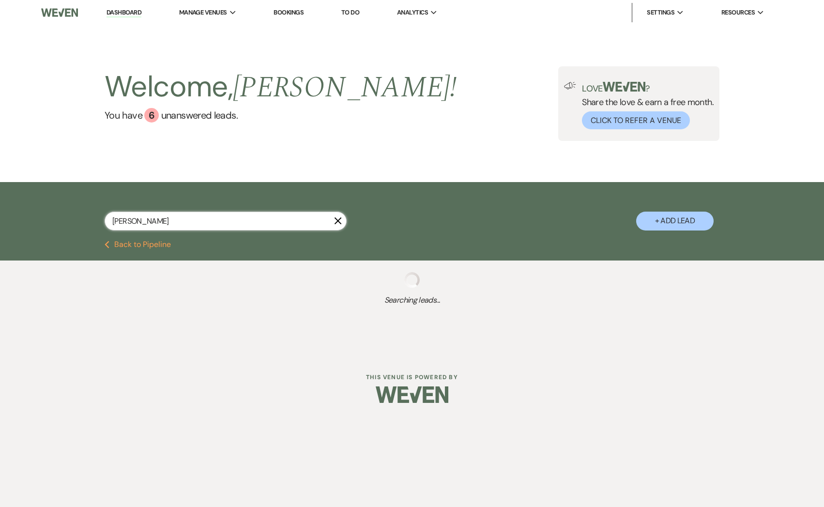
select select "8"
select select "1"
select select "8"
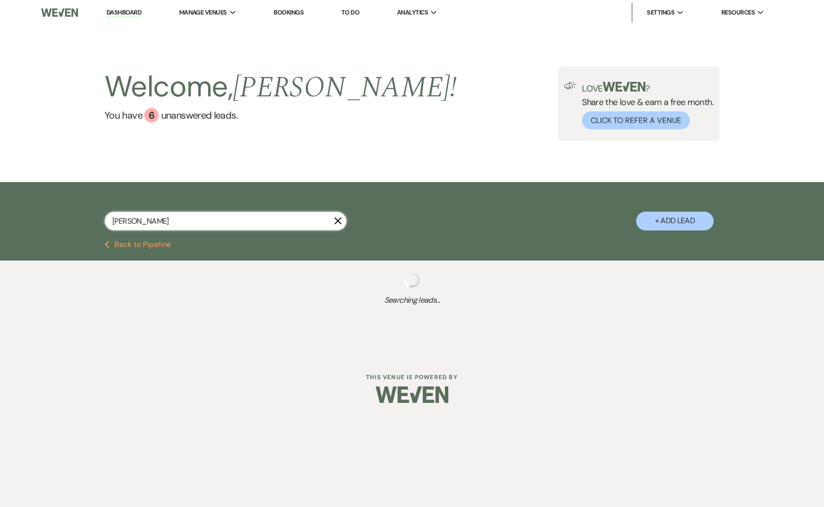
select select "6"
select select "8"
select select "1"
select select "8"
select select "1"
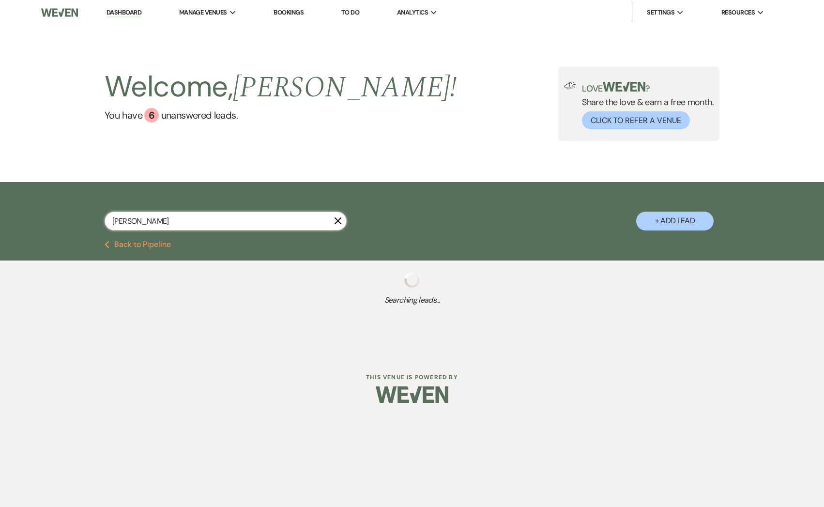
select select "8"
select select "1"
select select "8"
select select "6"
select select "8"
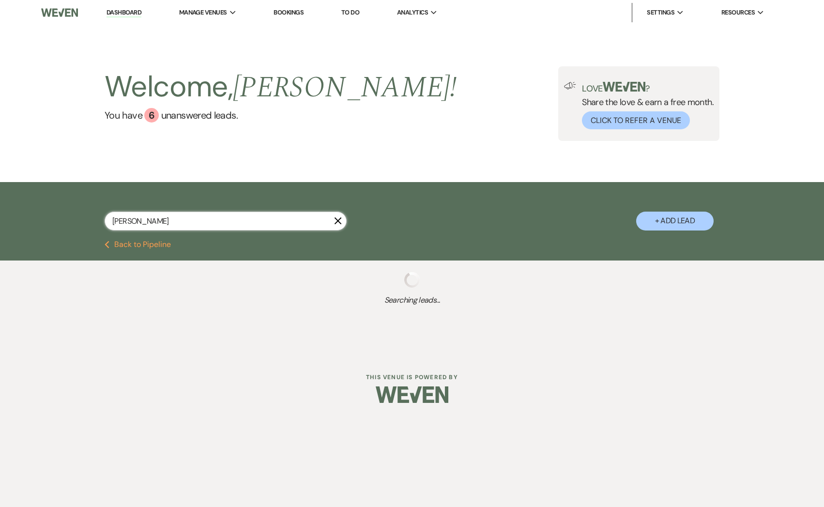
select select "5"
select select "8"
select select "1"
select select "8"
select select "1"
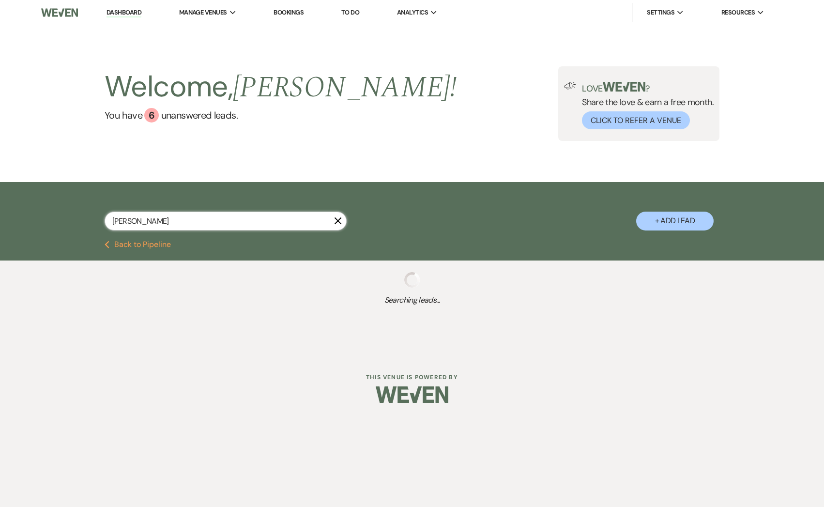
select select "8"
select select "1"
select select "8"
select select "5"
select select "8"
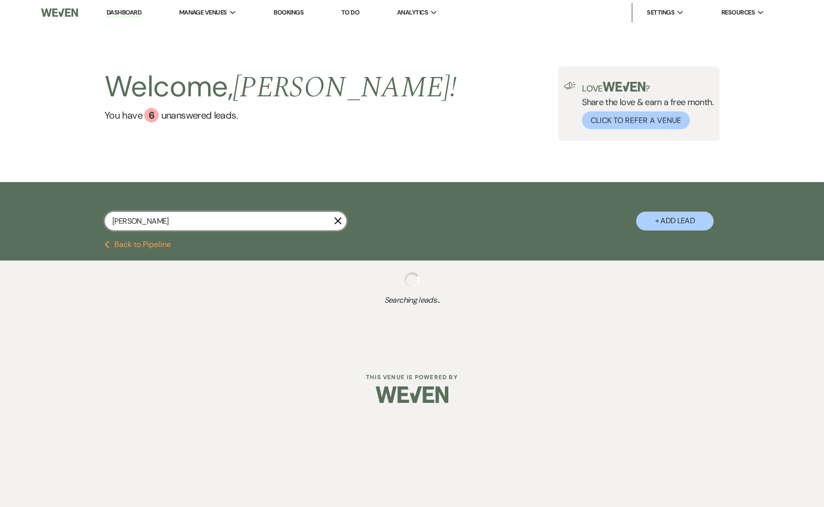
select select "7"
select select "8"
select select "10"
select select "8"
select select "1"
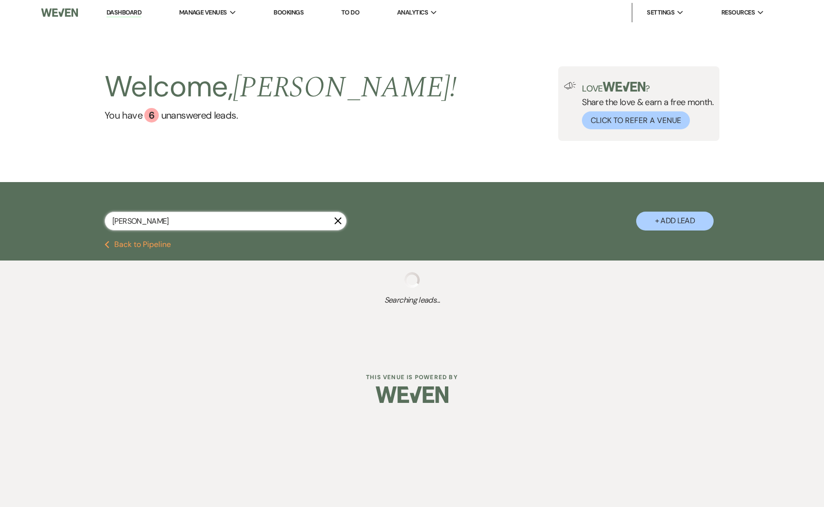
select select "8"
select select "6"
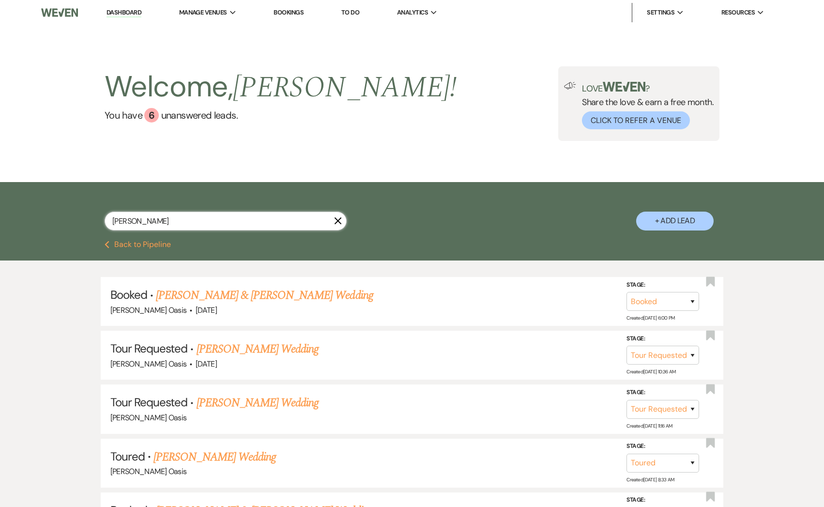
click at [150, 213] on input "[PERSON_NAME]" at bounding box center [226, 221] width 242 height 19
click at [149, 219] on input "[PERSON_NAME]" at bounding box center [226, 221] width 242 height 19
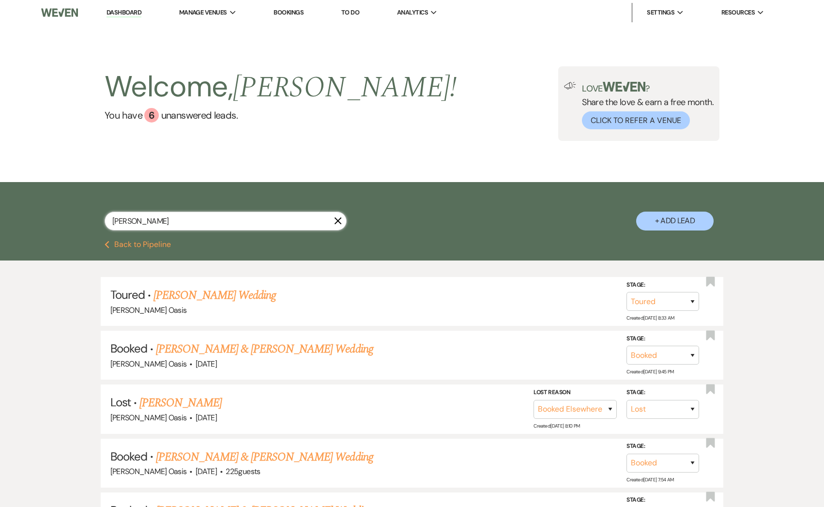
type input "[PERSON_NAME]"
select select "5"
select select "8"
select select "6"
select select "8"
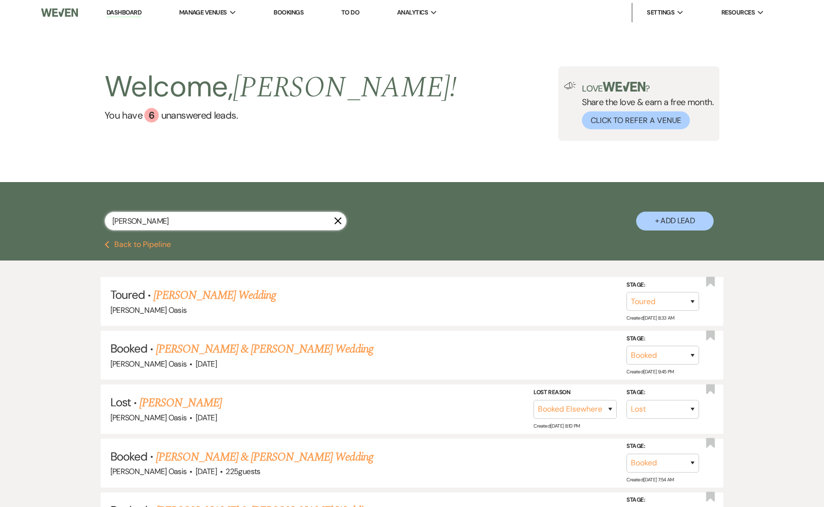
select select "5"
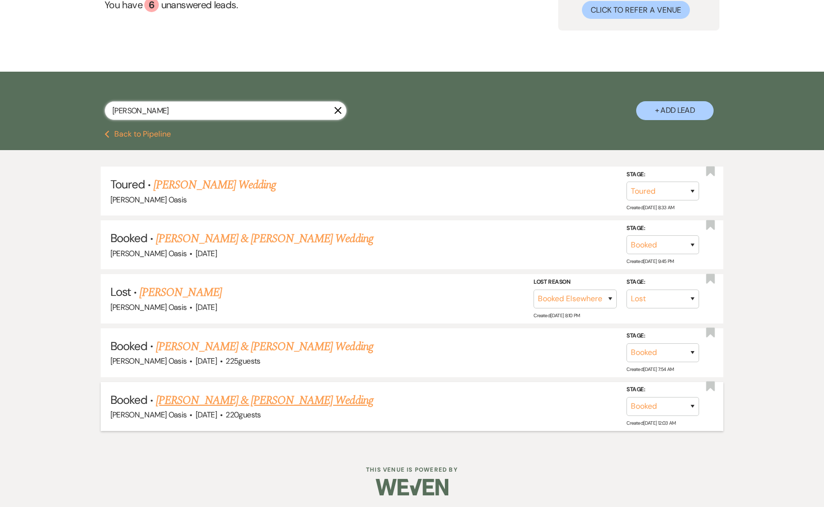
type input "[PERSON_NAME]"
click at [214, 396] on link "[PERSON_NAME] & [PERSON_NAME] Wedding" at bounding box center [264, 400] width 217 height 17
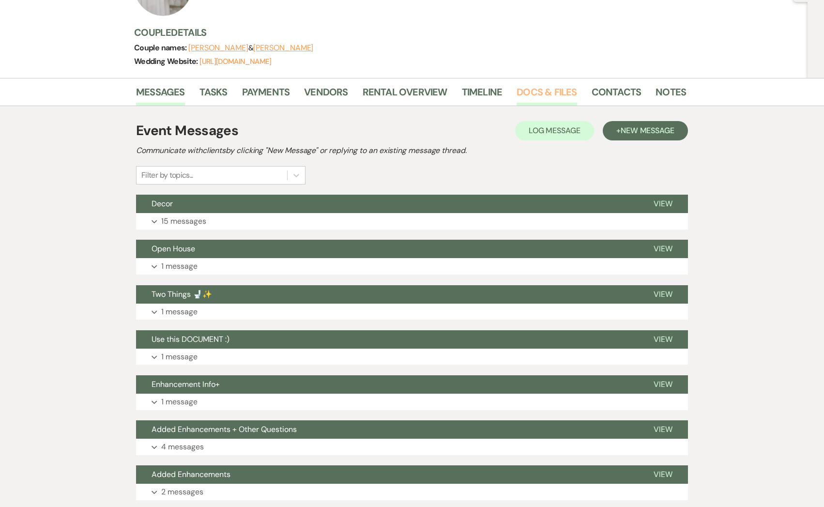
click at [547, 85] on link "Docs & Files" at bounding box center [546, 94] width 60 height 21
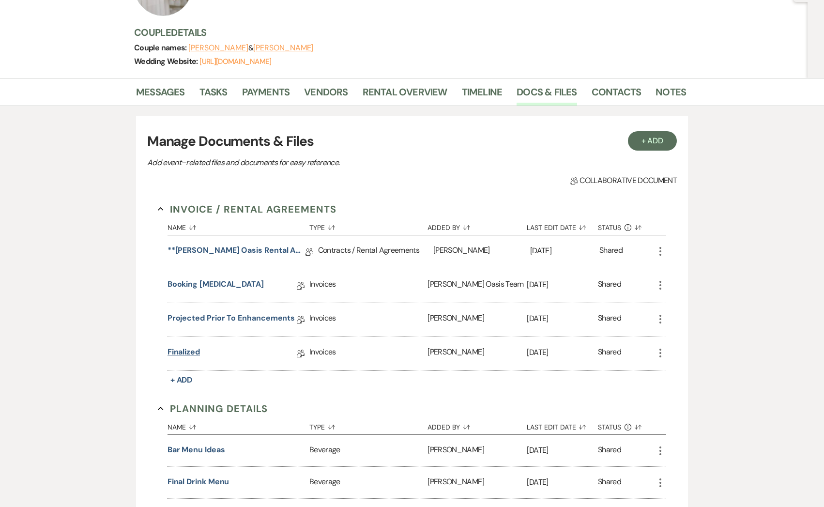
click at [179, 352] on link "finalized" at bounding box center [183, 353] width 32 height 15
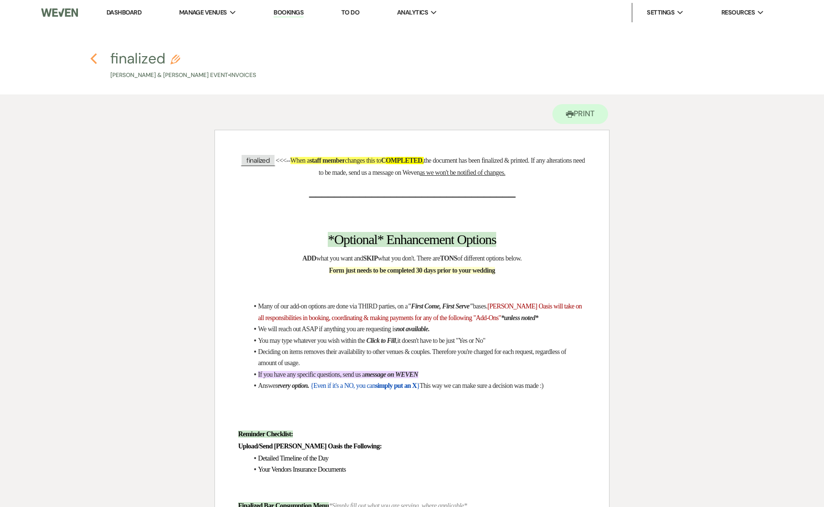
click at [93, 58] on icon "Previous" at bounding box center [93, 59] width 7 height 12
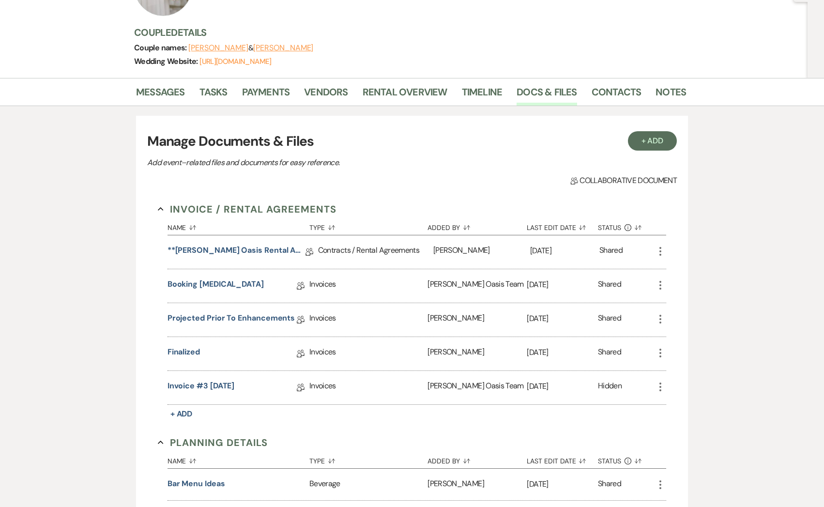
scroll to position [204, 0]
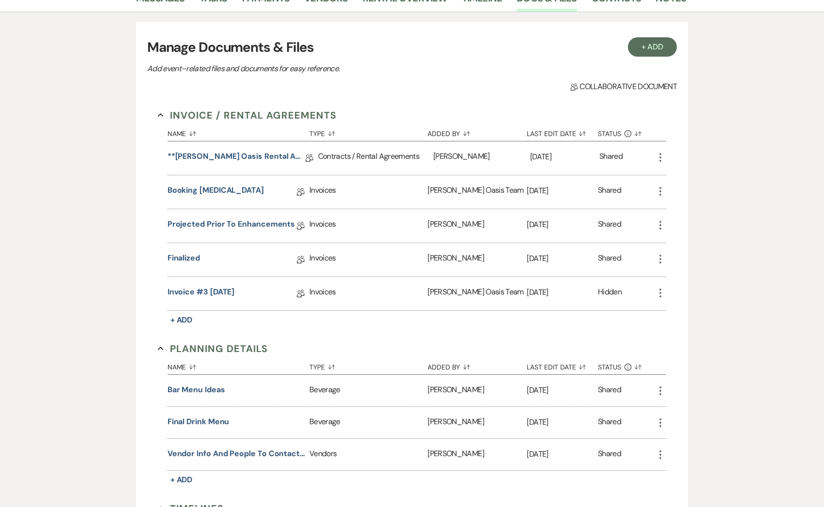
click at [662, 295] on icon "More" at bounding box center [660, 293] width 12 height 12
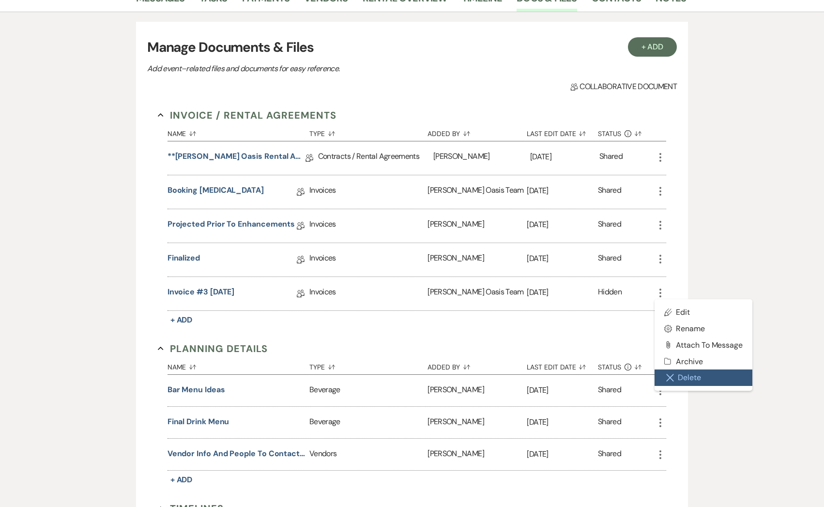
click at [676, 381] on button "Close Delete X Delete" at bounding box center [703, 377] width 98 height 16
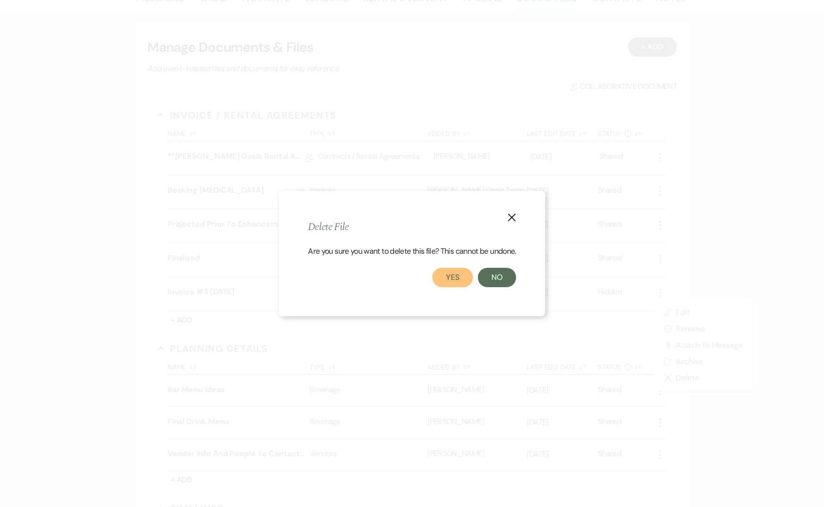
click at [449, 280] on button "Yes" at bounding box center [452, 277] width 41 height 19
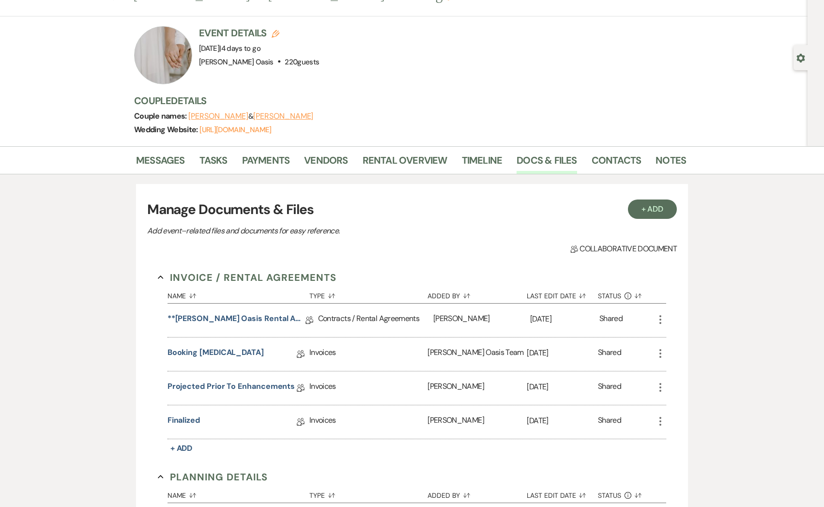
scroll to position [18, 0]
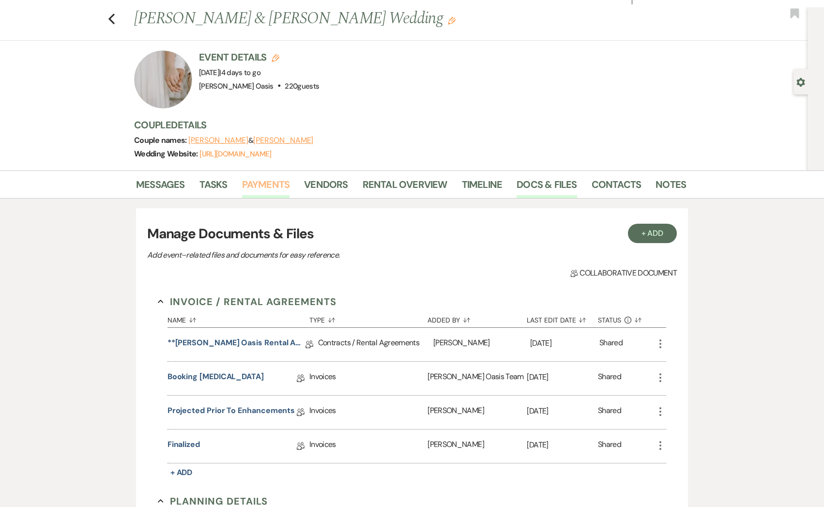
click at [275, 180] on link "Payments" at bounding box center [266, 187] width 48 height 21
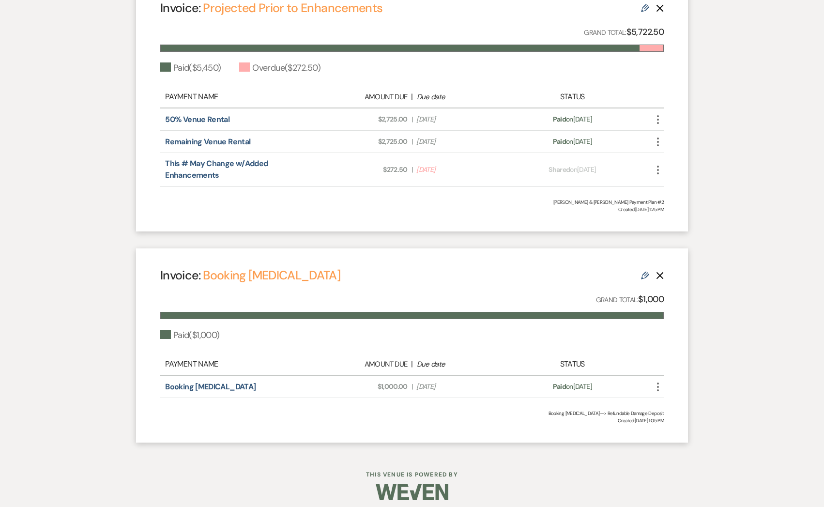
scroll to position [338, 0]
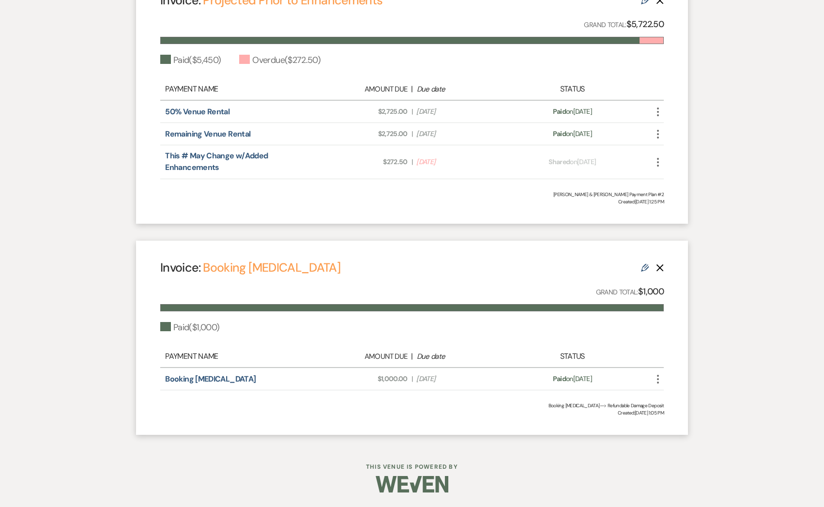
click at [645, 273] on div "Invoice: Booking [MEDICAL_DATA] Edit Delete" at bounding box center [411, 267] width 503 height 17
click at [645, 269] on icon "Edit" at bounding box center [645, 268] width 8 height 8
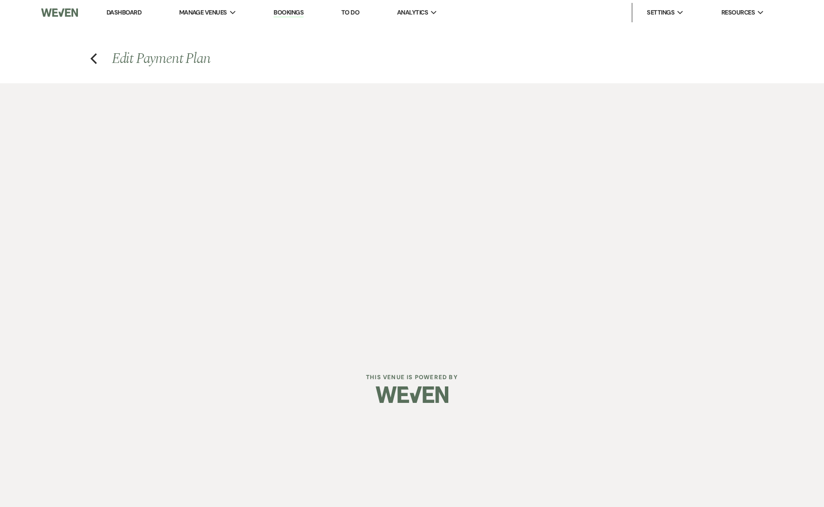
select select "4604"
select select "1"
select select "true"
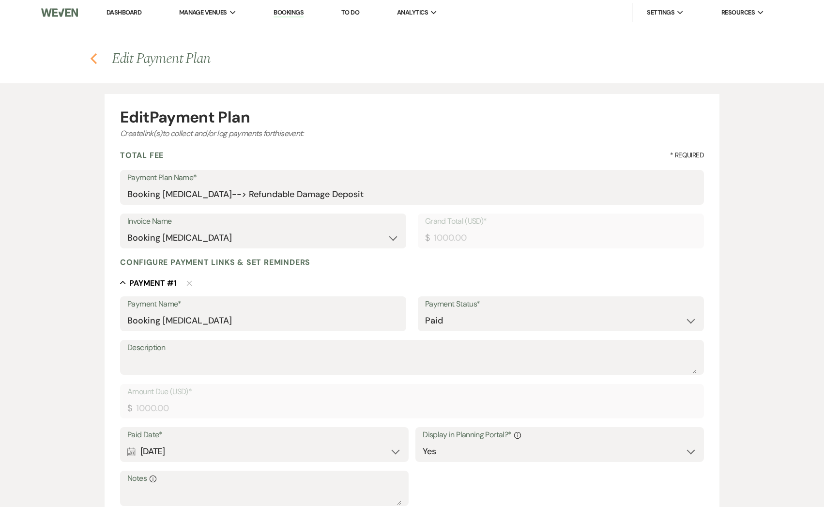
click at [94, 62] on icon "Previous" at bounding box center [93, 59] width 7 height 12
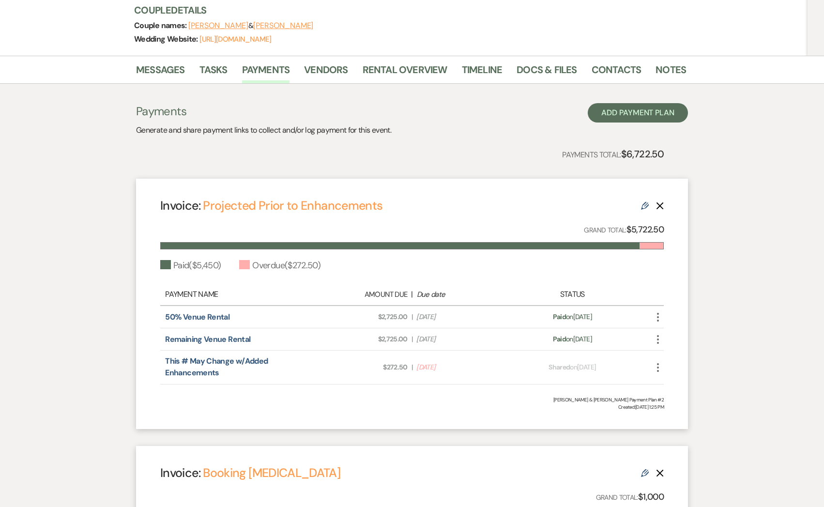
scroll to position [138, 0]
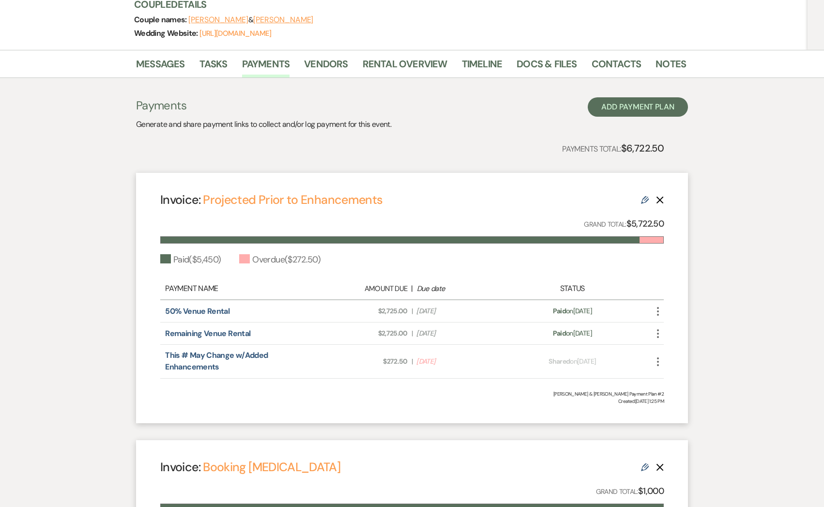
click at [645, 199] on use at bounding box center [645, 200] width 8 height 8
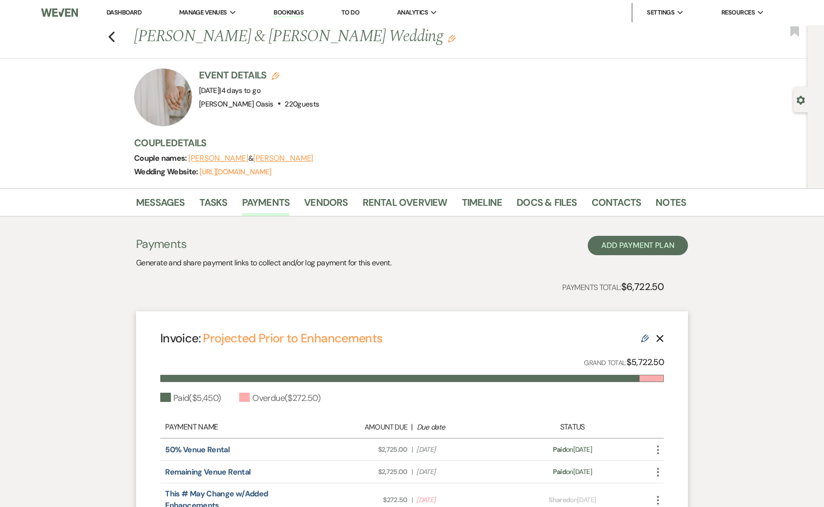
select select "4606"
select select "1"
select select "true"
select select "1"
select select "true"
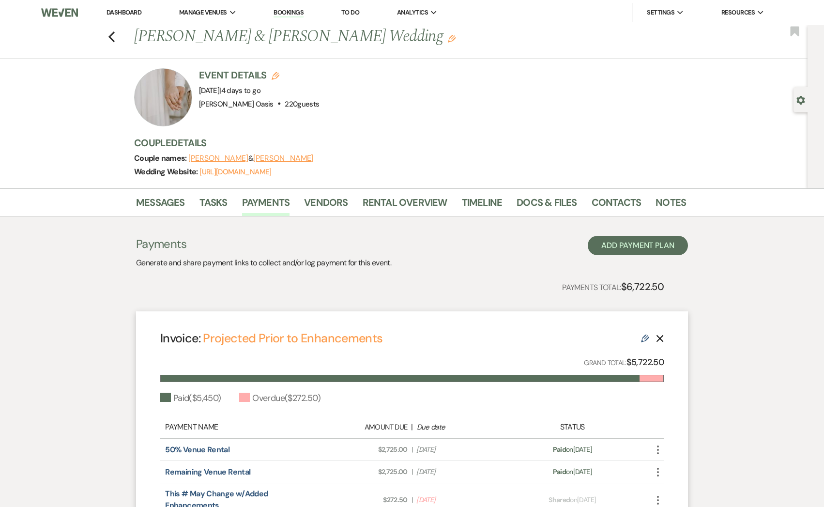
select select "2"
select select "flat"
select select "true"
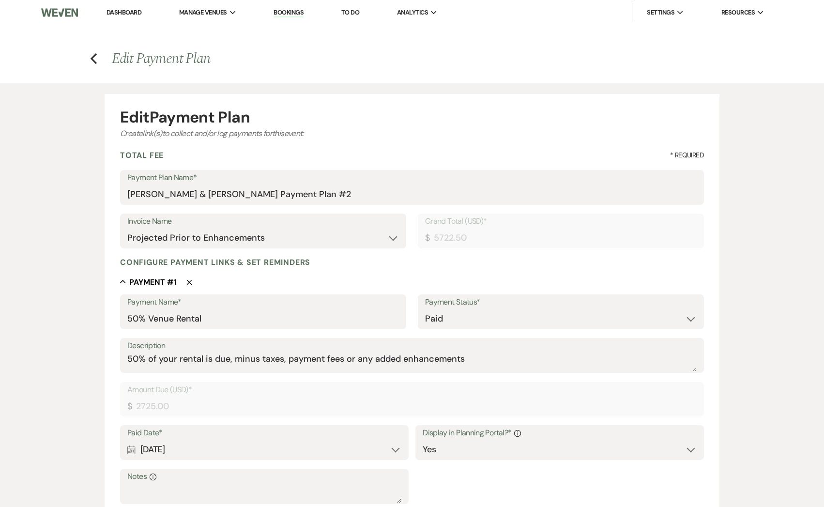
click at [98, 55] on h4 "Previous Edit Payment Plan" at bounding box center [411, 58] width 697 height 20
click at [97, 55] on icon "Previous" at bounding box center [93, 59] width 7 height 12
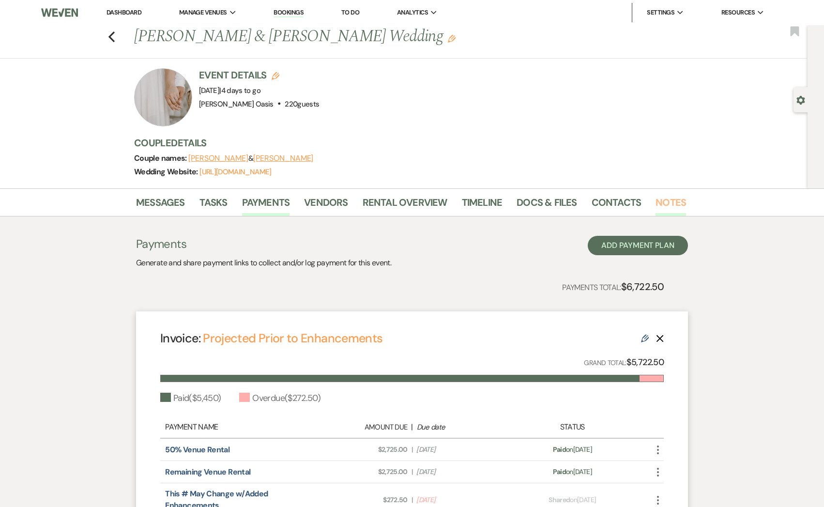
click at [655, 206] on link "Notes" at bounding box center [670, 205] width 30 height 21
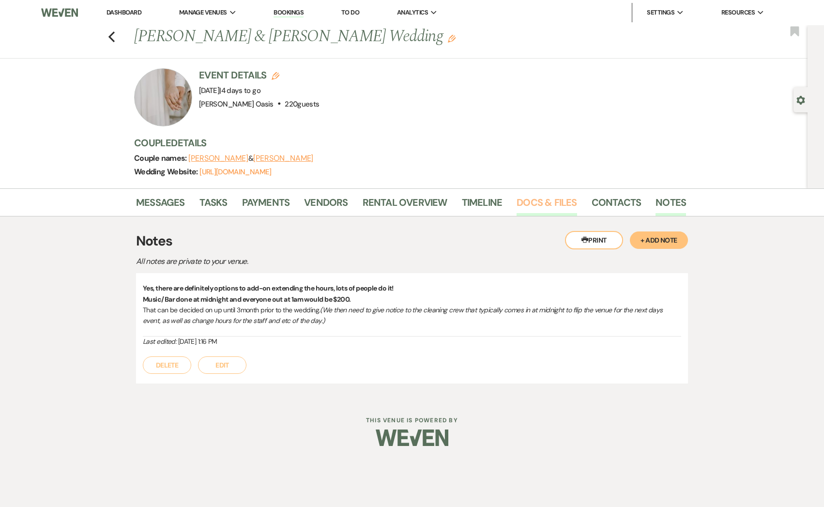
click at [546, 210] on link "Docs & Files" at bounding box center [546, 205] width 60 height 21
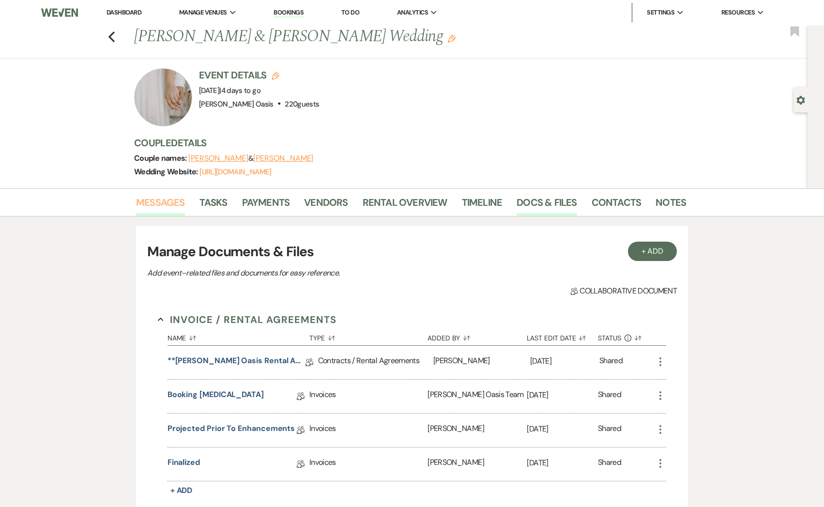
click at [175, 208] on link "Messages" at bounding box center [160, 205] width 49 height 21
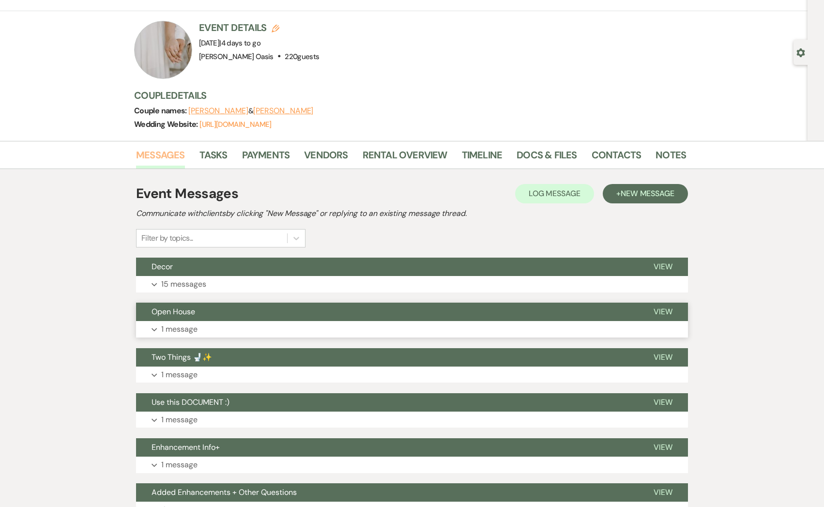
scroll to position [48, 0]
click at [208, 282] on button "Expand 15 messages" at bounding box center [412, 283] width 552 height 16
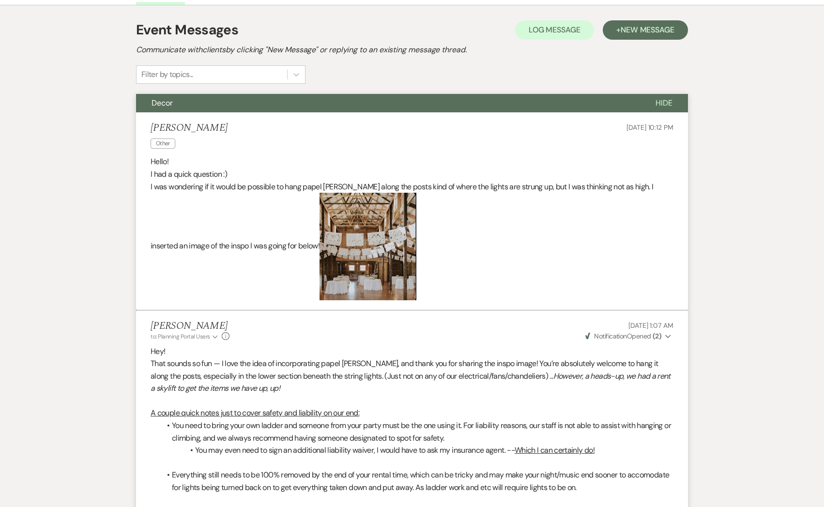
scroll to position [0, 0]
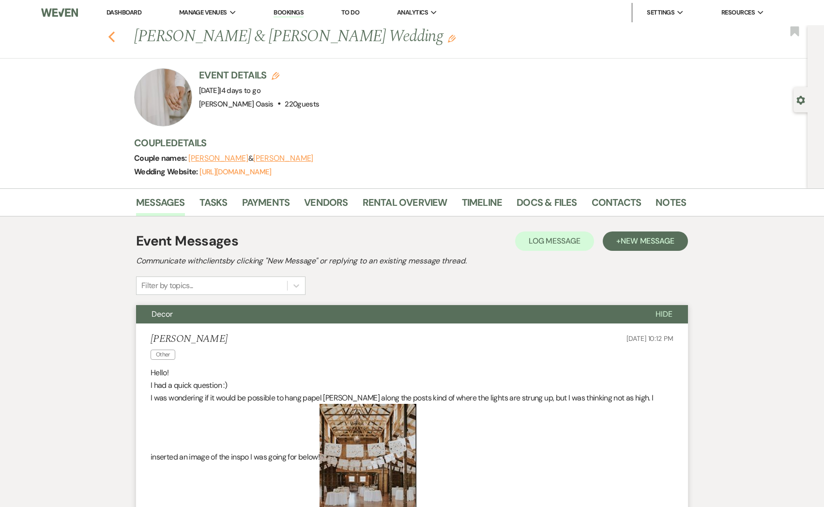
click at [110, 34] on use "button" at bounding box center [111, 36] width 6 height 11
select select "5"
select select "8"
select select "6"
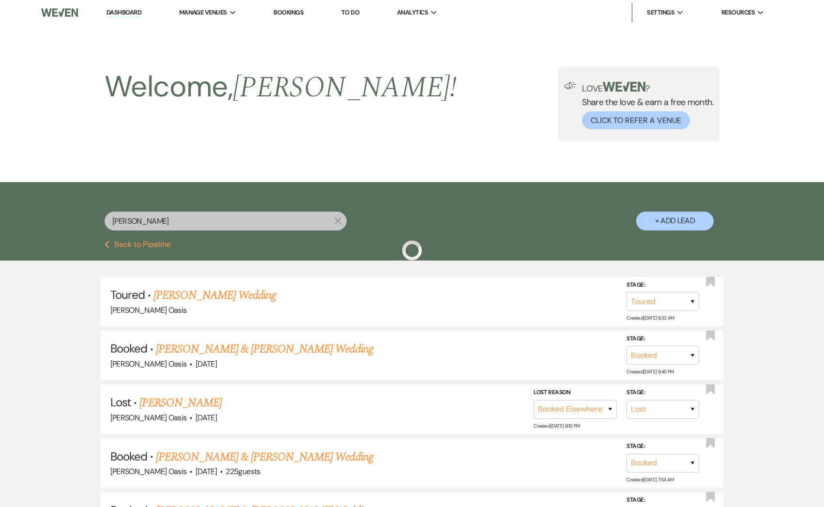
scroll to position [110, 0]
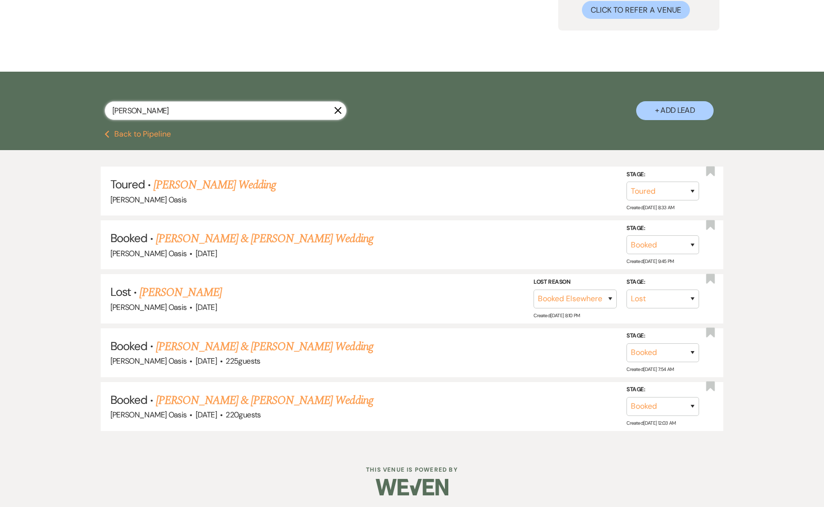
drag, startPoint x: 143, startPoint y: 110, endPoint x: -16, endPoint y: 107, distance: 158.8
click at [0, 107] on html "Dashboard Manage Venues Expand [PERSON_NAME] Oasis [PERSON_NAME] Oasis Transpor…" at bounding box center [412, 200] width 824 height 620
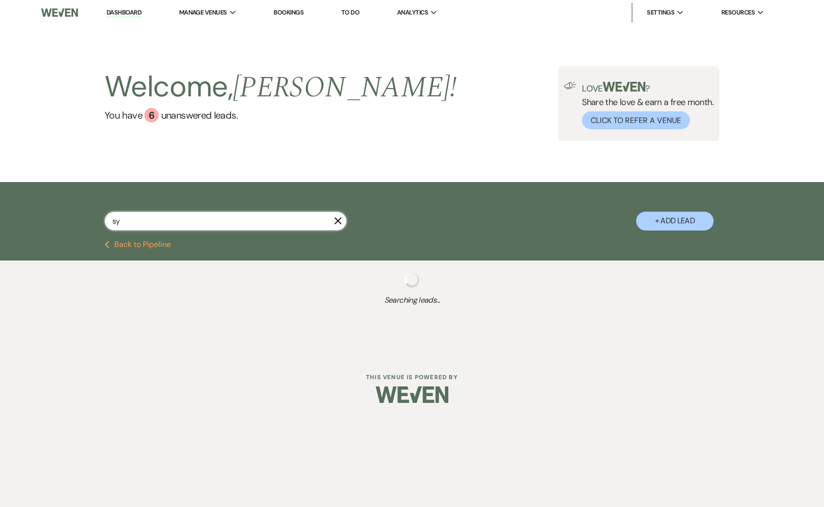
type input "syd"
select select "8"
select select "5"
select select "8"
select select "1"
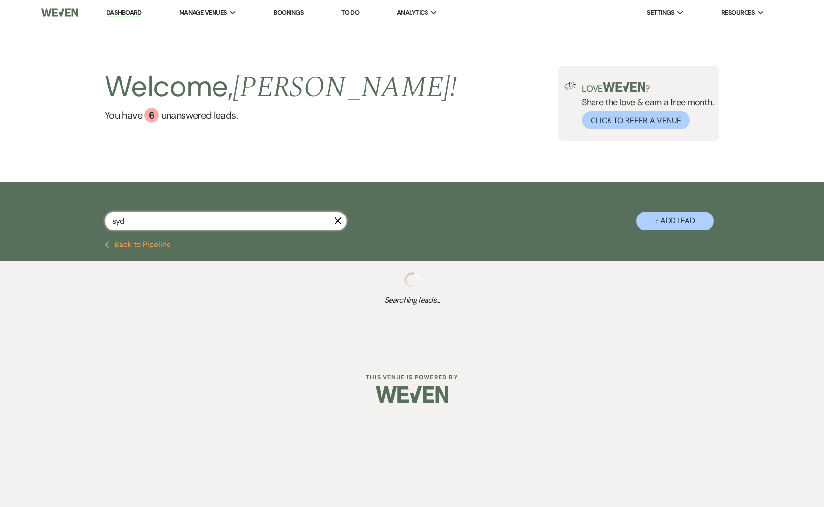
select select "8"
select select "7"
select select "8"
select select "5"
select select "8"
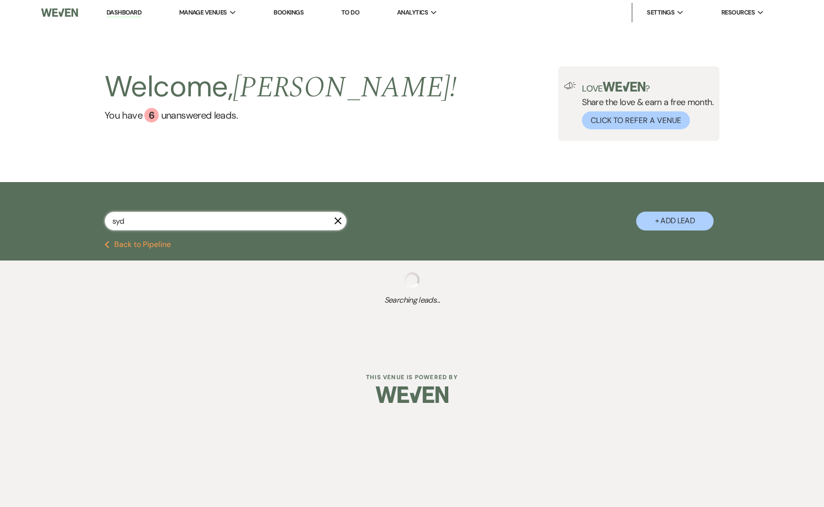
select select "5"
select select "8"
select select "6"
select select "8"
select select "5"
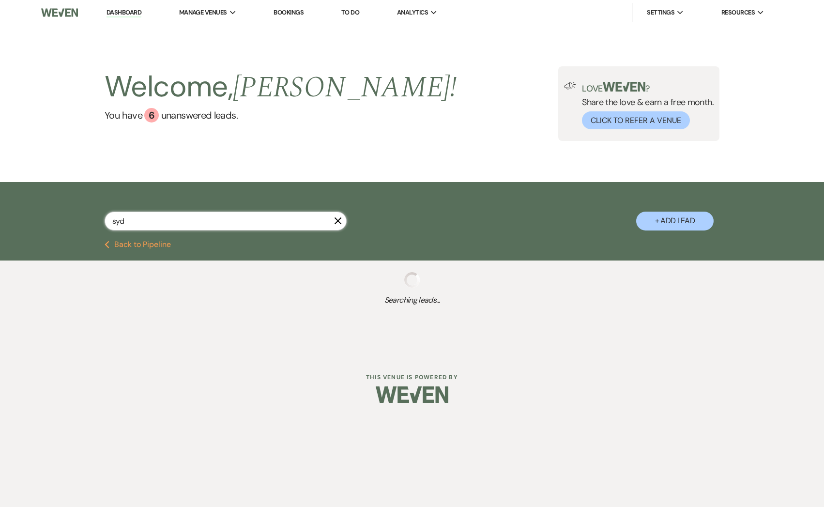
select select "8"
select select "5"
select select "8"
select select "1"
select select "8"
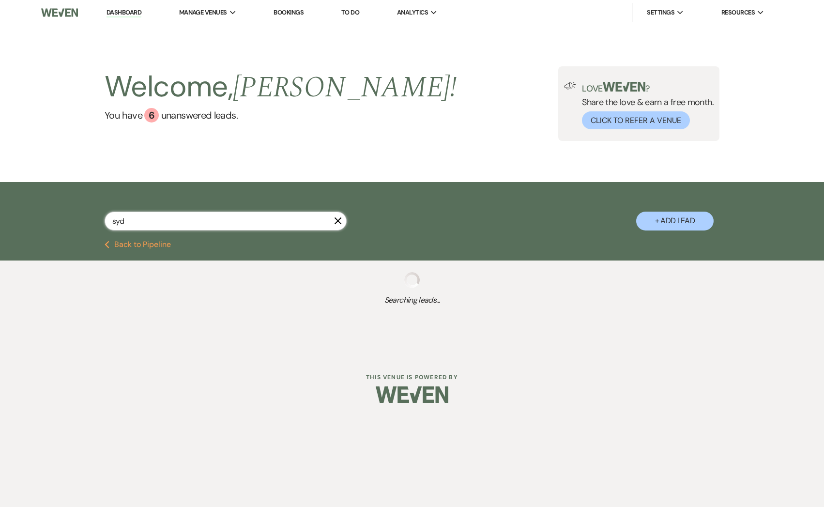
select select "7"
select select "8"
select select "5"
select select "8"
select select "5"
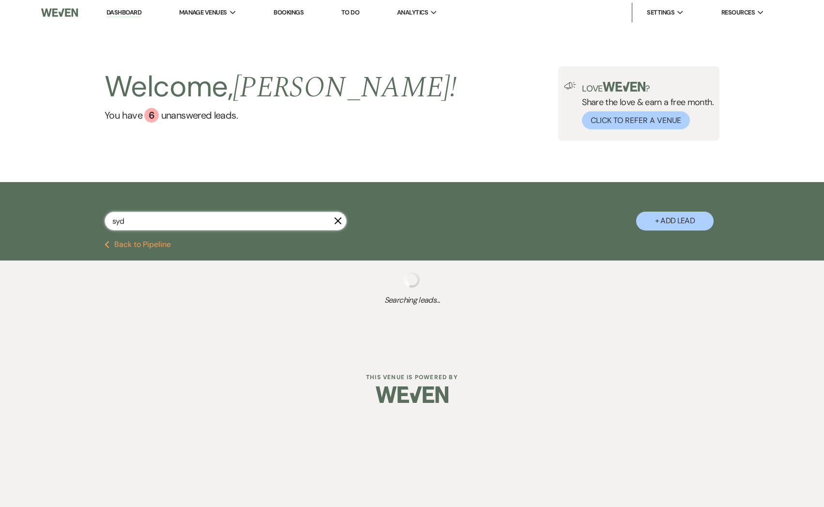
select select "8"
select select "6"
select select "8"
select select "5"
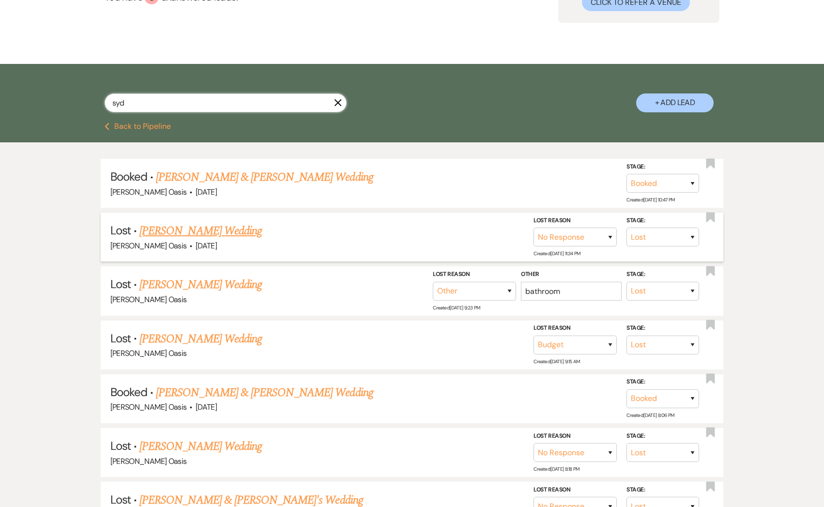
scroll to position [120, 0]
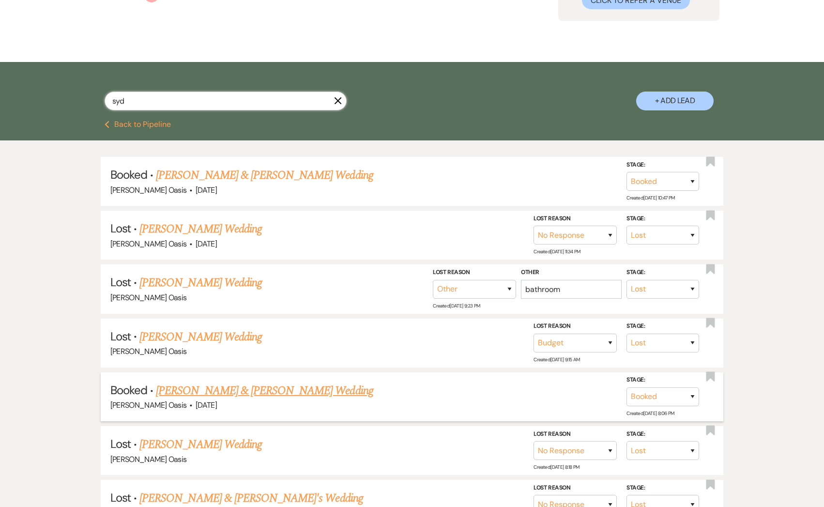
type input "syd"
click at [267, 388] on link "[PERSON_NAME] & [PERSON_NAME] Wedding" at bounding box center [264, 390] width 217 height 17
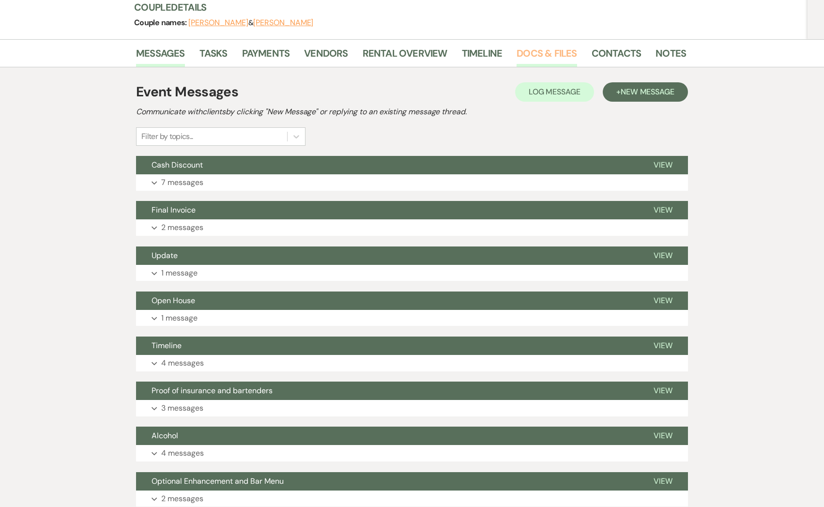
click at [558, 50] on link "Docs & Files" at bounding box center [546, 55] width 60 height 21
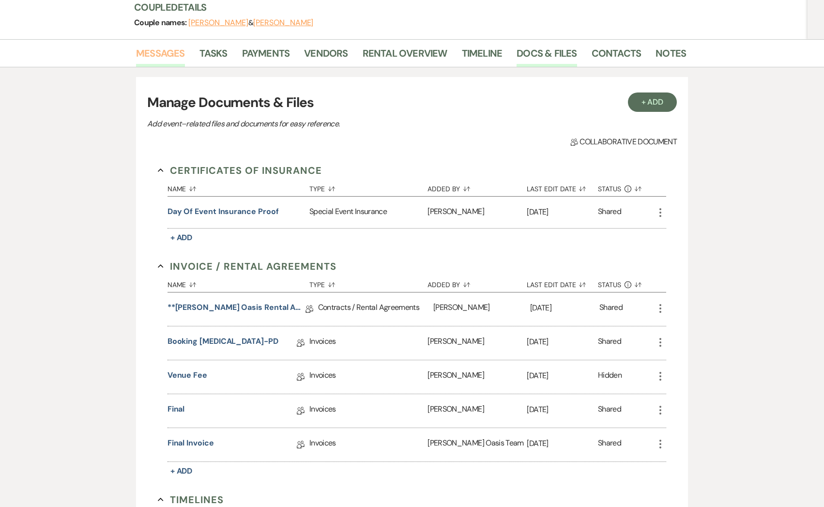
click at [168, 53] on link "Messages" at bounding box center [160, 55] width 49 height 21
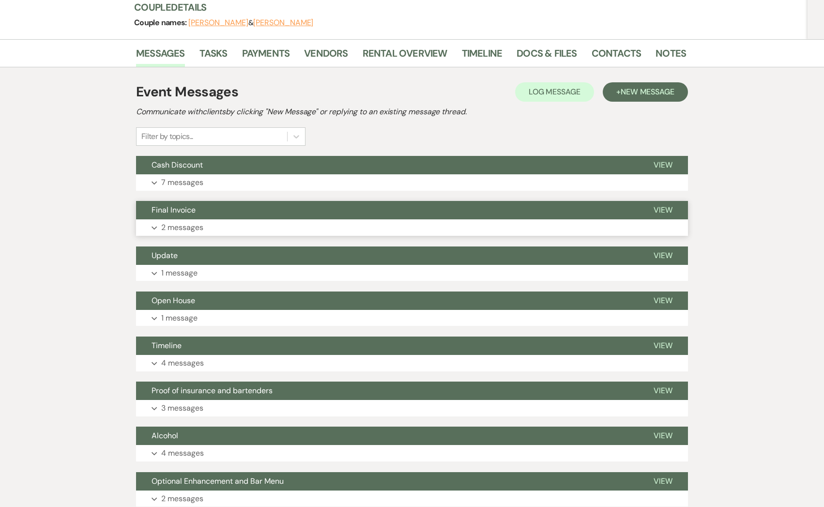
click at [225, 211] on button "Final Invoice" at bounding box center [387, 210] width 502 height 18
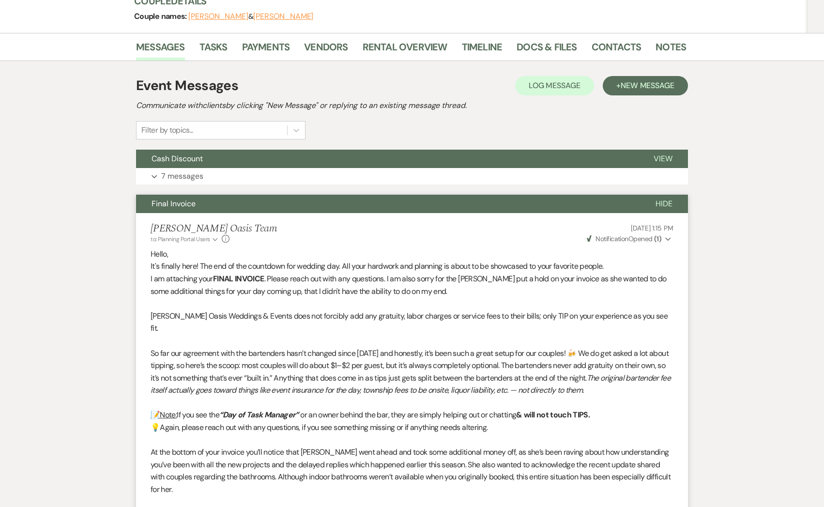
scroll to position [127, 0]
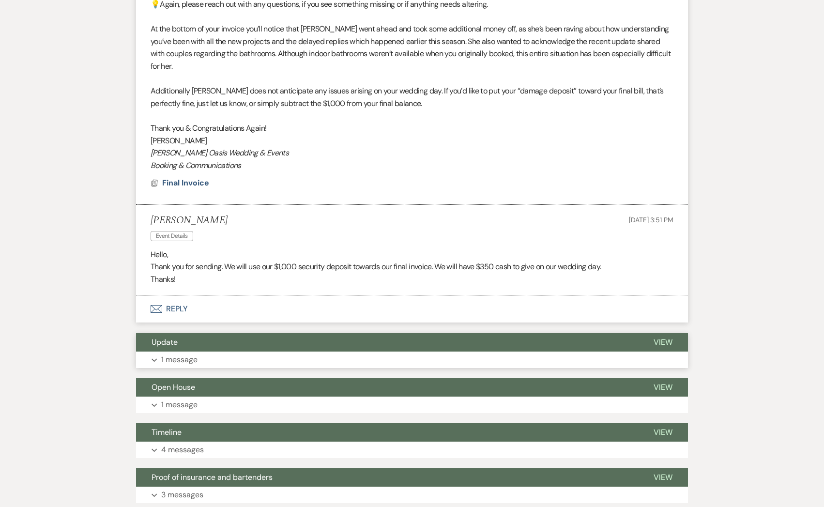
click at [191, 335] on button "Update" at bounding box center [387, 342] width 502 height 18
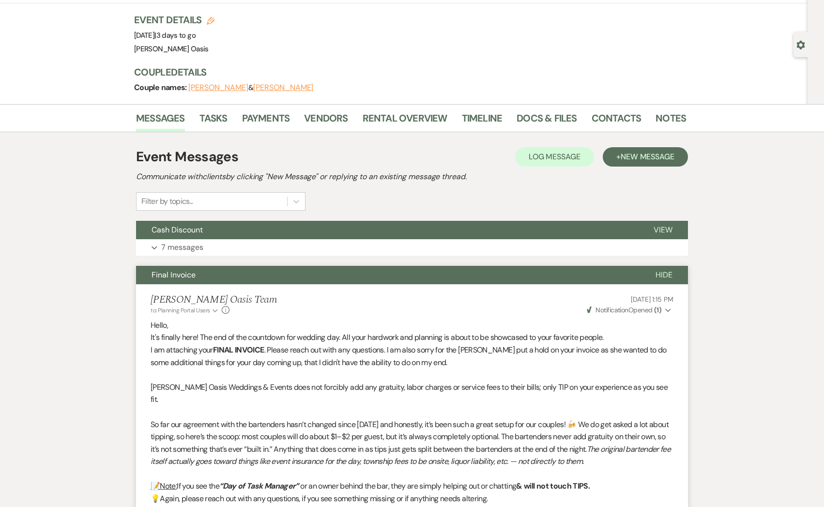
scroll to position [0, 0]
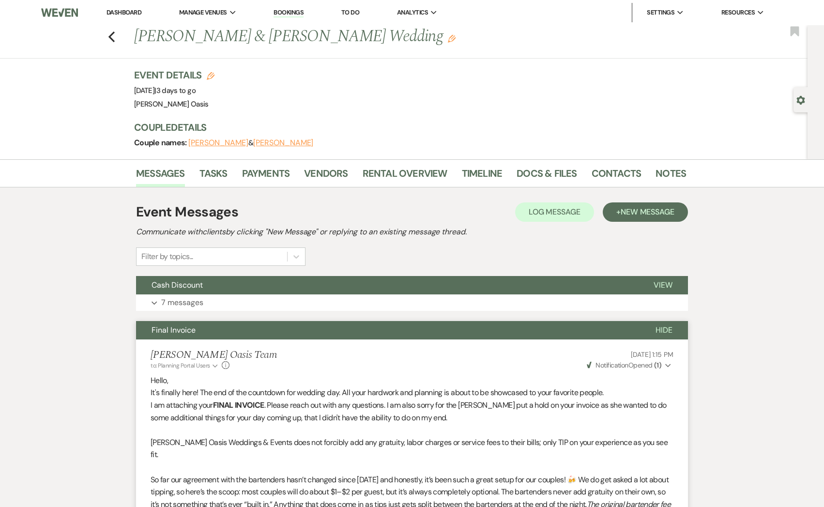
click at [123, 17] on li "Dashboard" at bounding box center [124, 12] width 45 height 19
click at [123, 13] on link "Dashboard" at bounding box center [123, 12] width 35 height 8
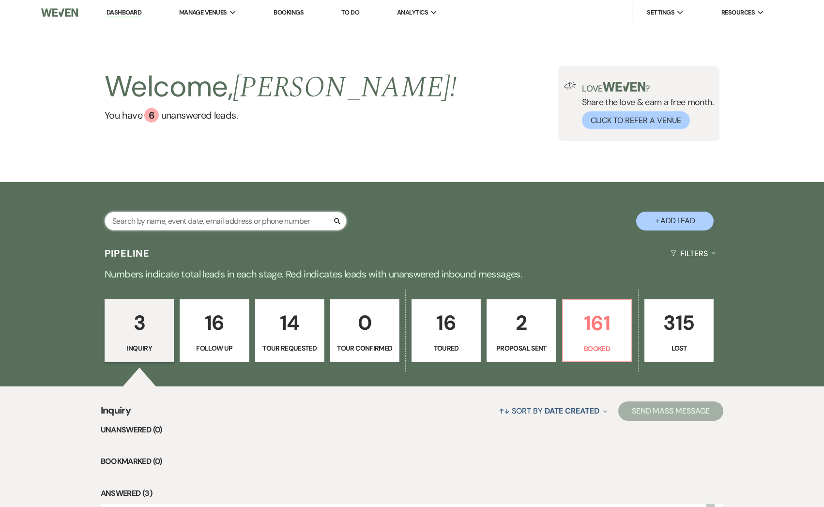
click at [180, 216] on input "text" at bounding box center [226, 221] width 242 height 19
type input "[PERSON_NAME]"
select select "5"
select select "8"
select select "6"
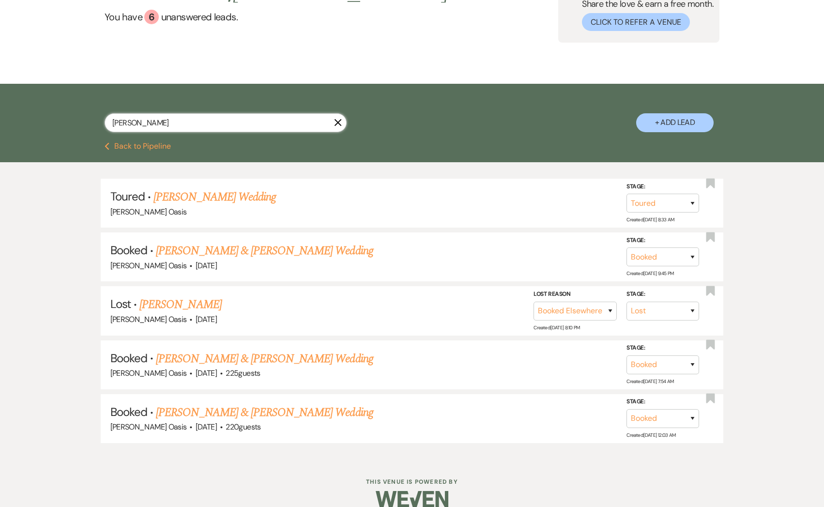
scroll to position [99, 0]
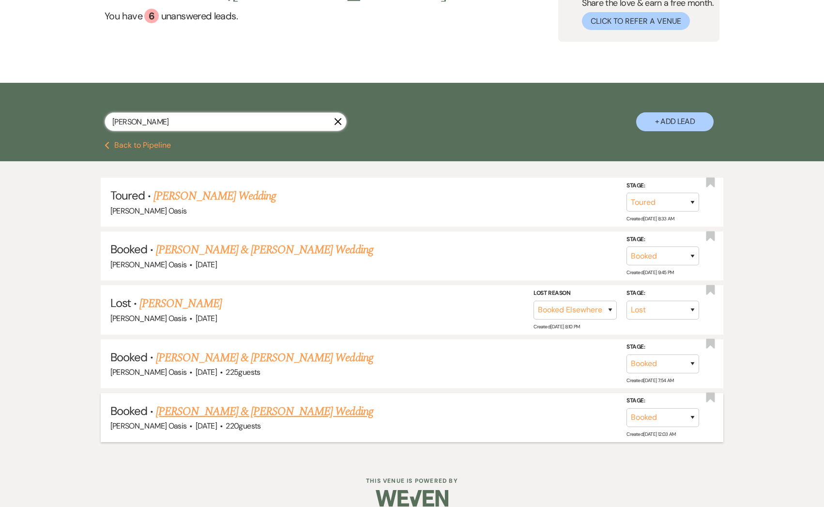
type input "[PERSON_NAME]"
click at [220, 426] on span "·" at bounding box center [221, 426] width 3 height 0
click at [210, 408] on link "[PERSON_NAME] & [PERSON_NAME] Wedding" at bounding box center [264, 411] width 217 height 17
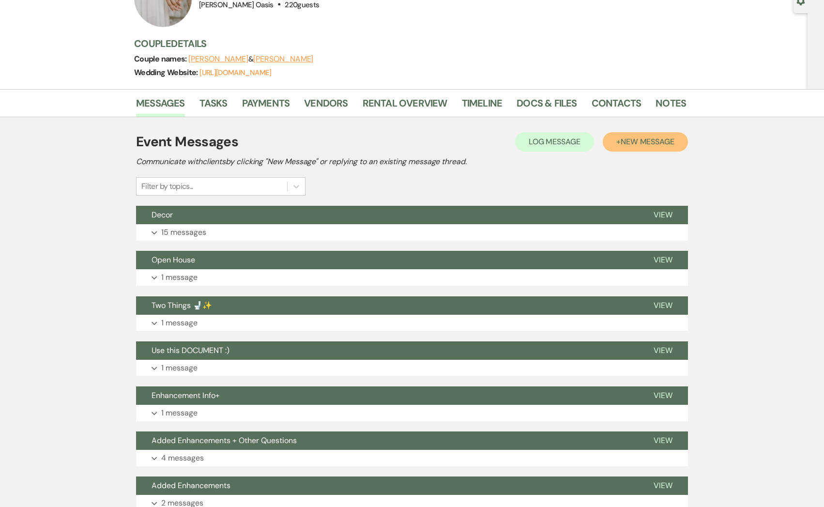
click at [637, 145] on span "New Message" at bounding box center [648, 141] width 54 height 10
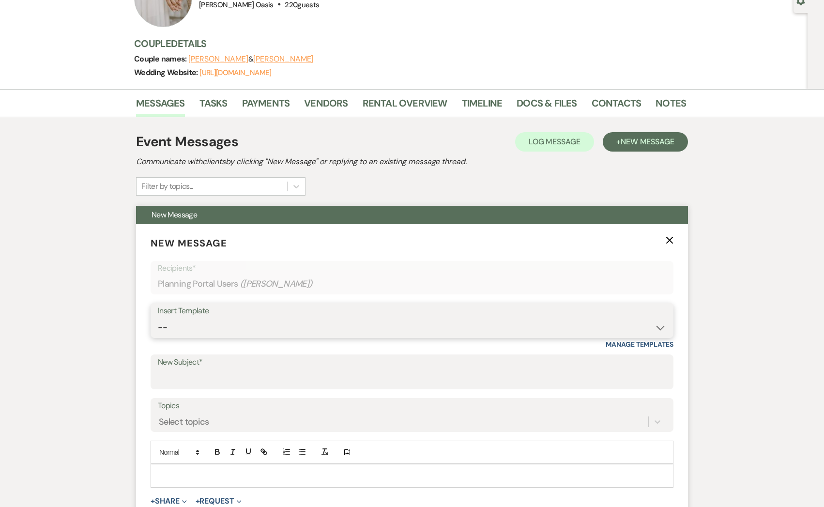
click at [273, 326] on select "-- WELCOME Weven Planning Portal Introduction Send With Contract Restroom Trail…" at bounding box center [412, 327] width 508 height 19
select select "6170"
click at [158, 318] on select "-- WELCOME Weven Planning Portal Introduction Send With Contract Restroom Trail…" at bounding box center [412, 327] width 508 height 19
type input "Update"
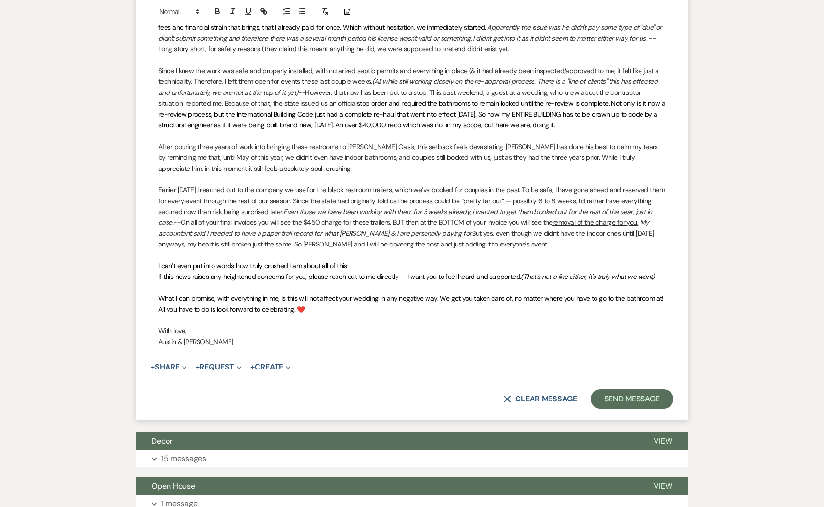
scroll to position [603, 0]
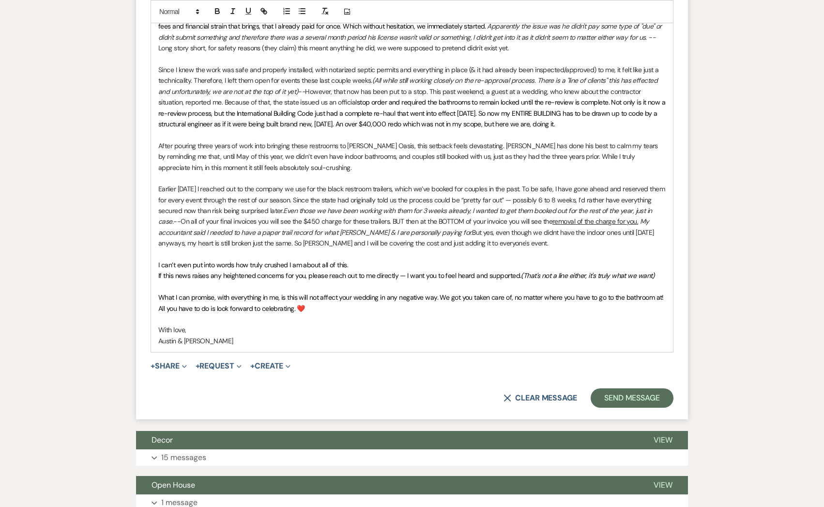
click at [342, 351] on div "Hey Everyone, Im not sure why this is so hard to type... but here I go. Recentl…" at bounding box center [412, 156] width 522 height 391
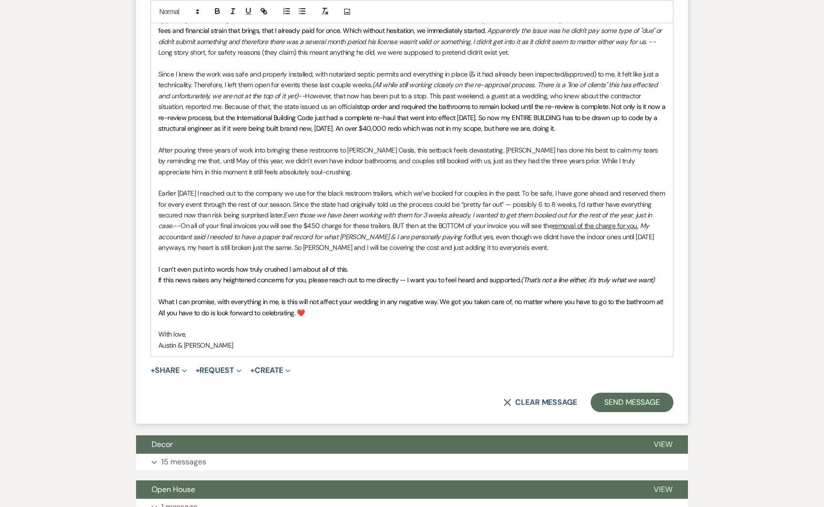
scroll to position [600, 0]
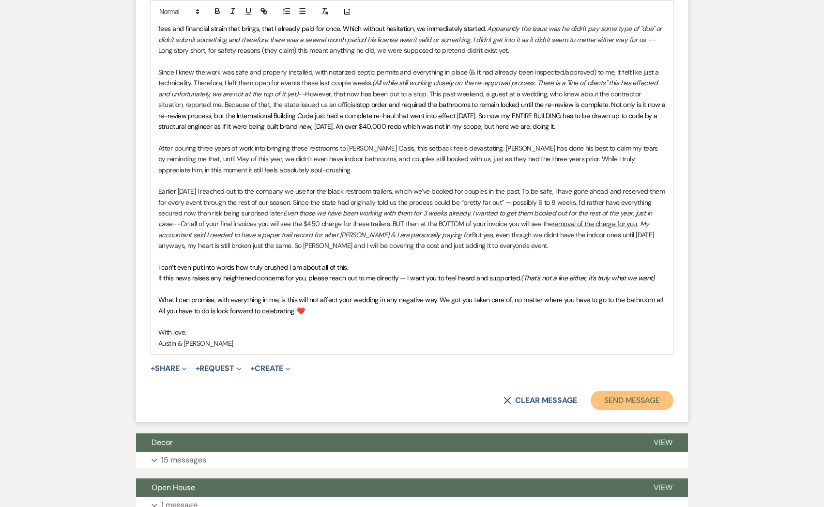
click at [625, 404] on button "Send Message" at bounding box center [632, 400] width 83 height 19
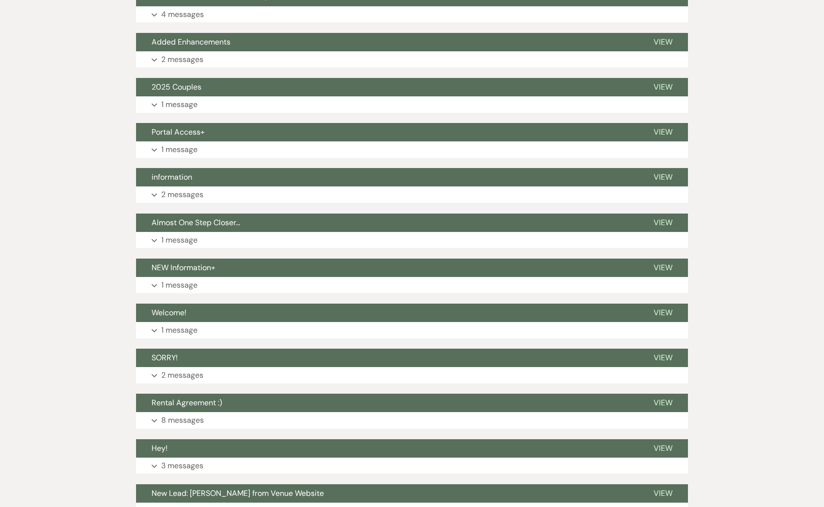
scroll to position [1215, 0]
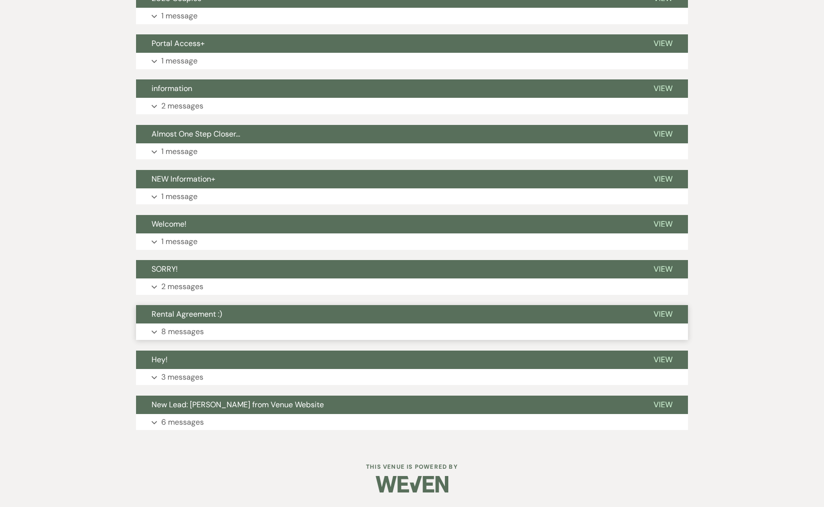
click at [349, 313] on button "Rental Agreement :)" at bounding box center [387, 314] width 502 height 18
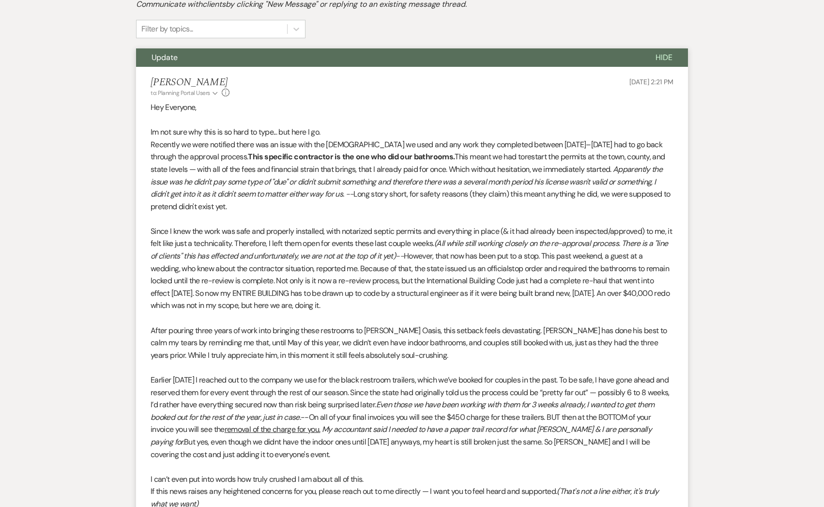
scroll to position [0, 0]
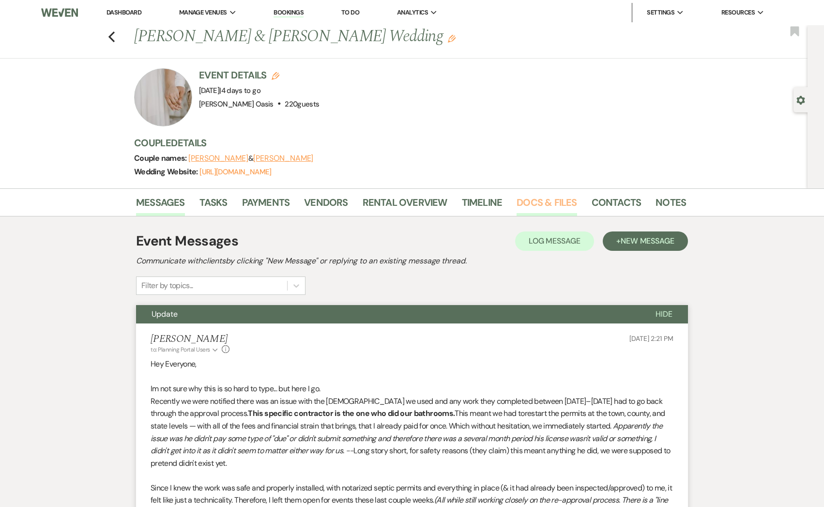
click at [556, 207] on link "Docs & Files" at bounding box center [546, 205] width 60 height 21
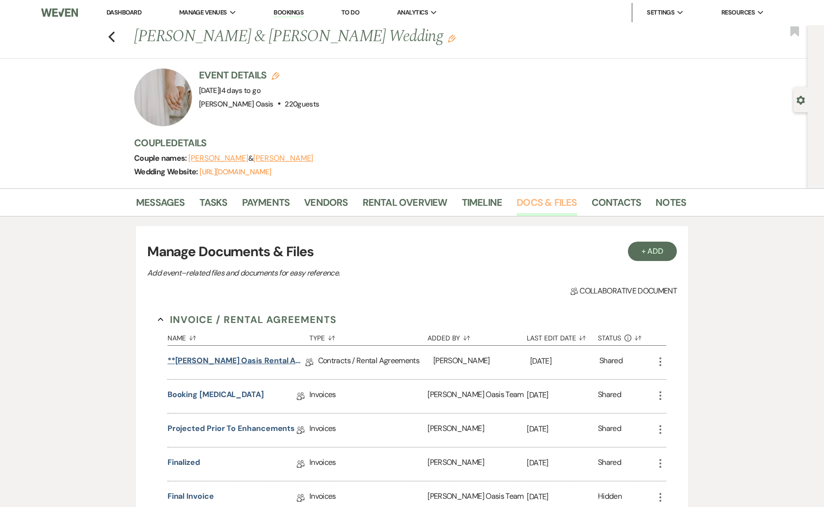
scroll to position [163, 0]
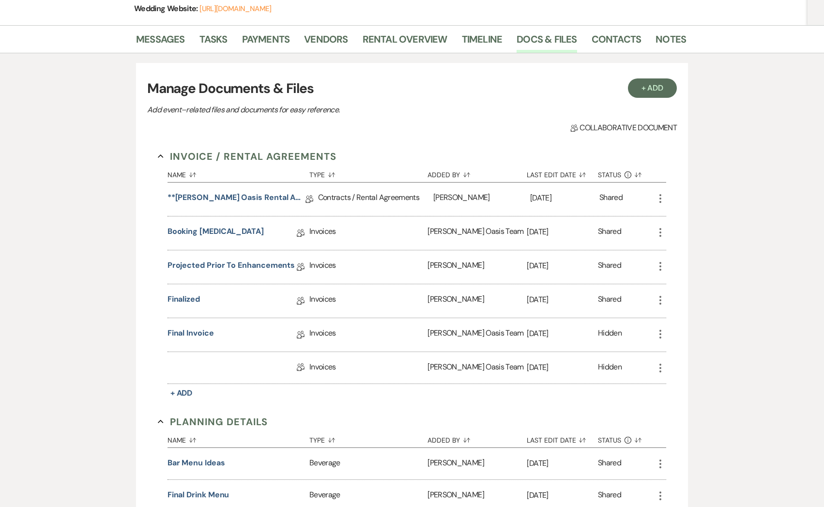
click at [660, 369] on icon "More" at bounding box center [660, 368] width 12 height 12
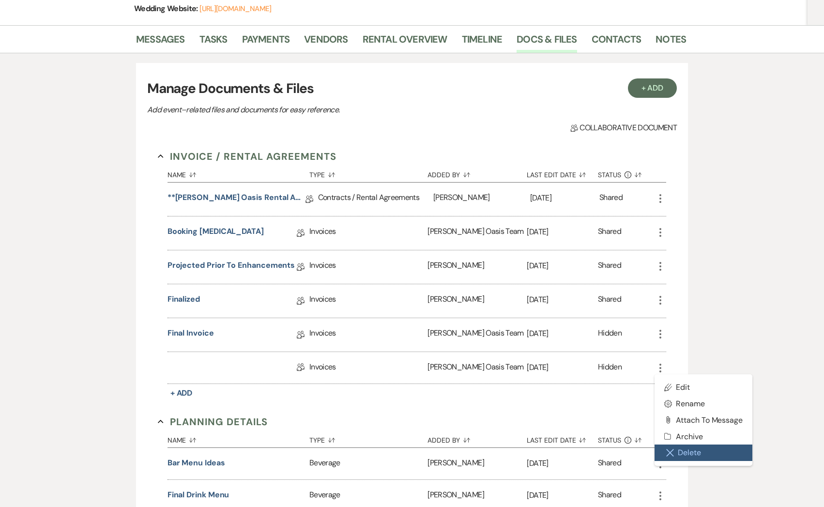
click at [670, 449] on icon "Close Delete X" at bounding box center [670, 453] width 8 height 8
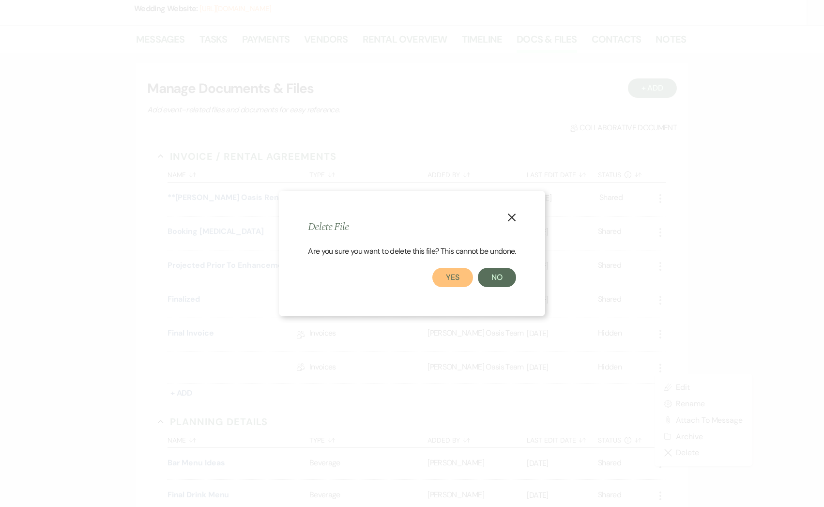
click at [462, 276] on button "Yes" at bounding box center [452, 277] width 41 height 19
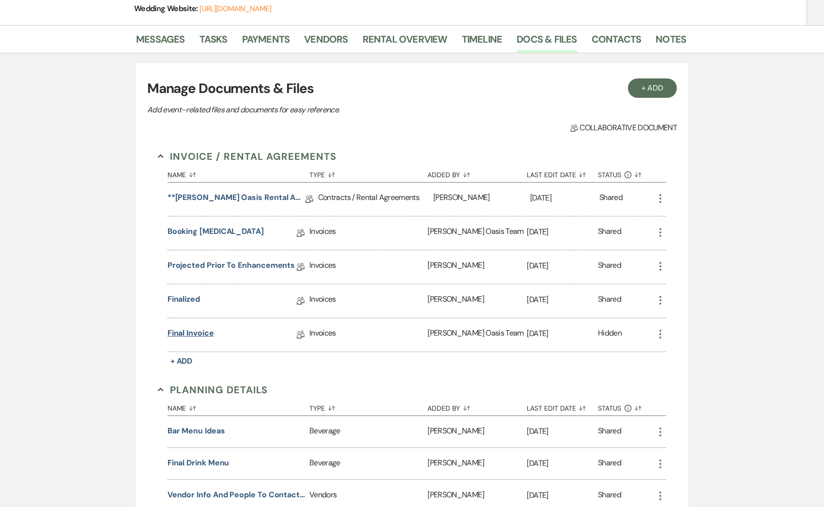
click at [197, 329] on link "Final Invoice" at bounding box center [190, 334] width 46 height 15
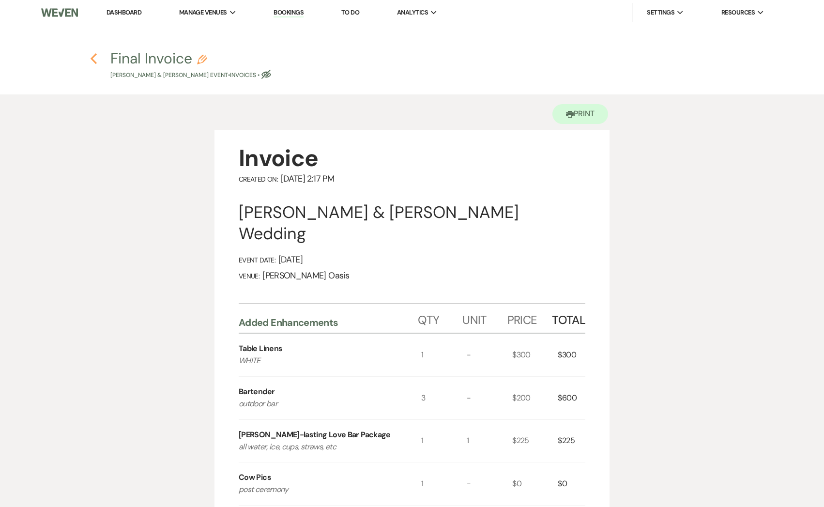
click at [94, 58] on icon "Previous" at bounding box center [93, 59] width 7 height 12
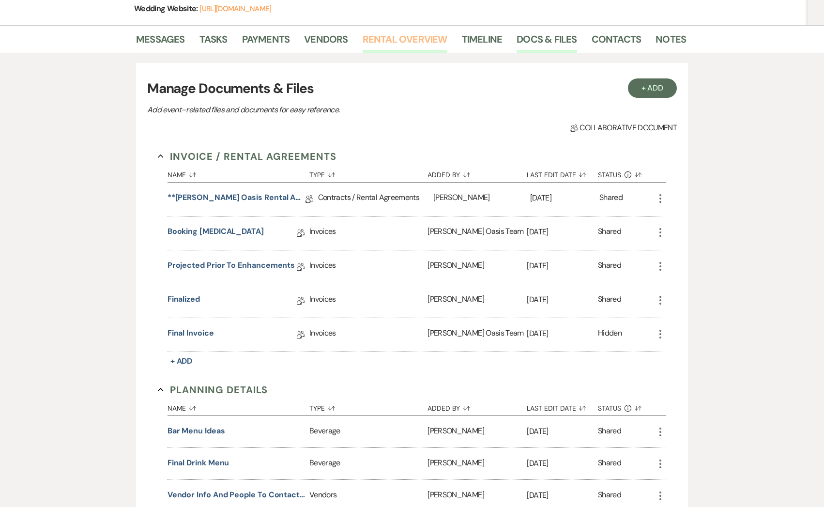
click at [421, 31] on link "Rental Overview" at bounding box center [405, 41] width 85 height 21
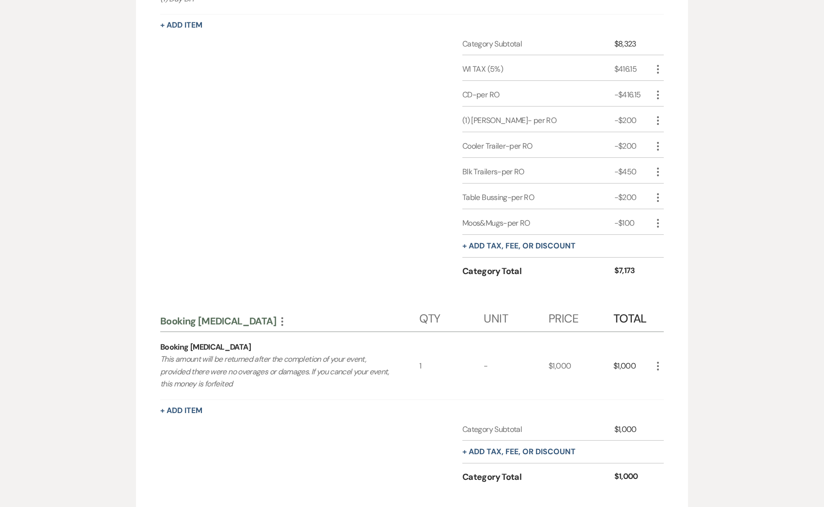
scroll to position [834, 0]
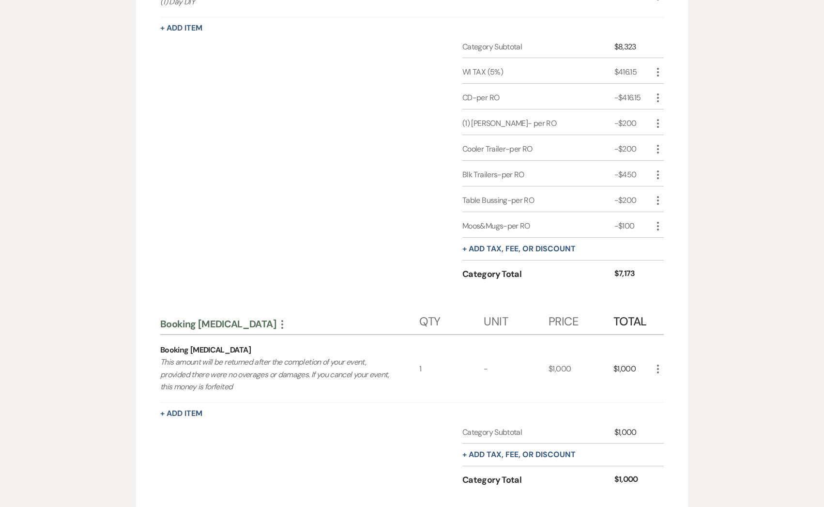
click at [657, 124] on icon "More" at bounding box center [658, 124] width 12 height 12
click at [684, 140] on button "Pencil Edit" at bounding box center [677, 142] width 50 height 15
select select "2"
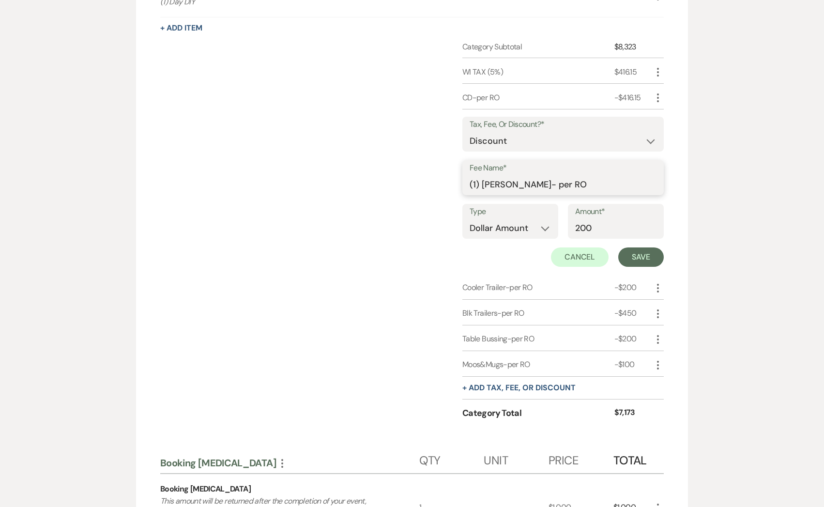
click at [506, 183] on input "(1) [PERSON_NAME]- per RO" at bounding box center [563, 184] width 187 height 19
type input "(1) Bartender- per RO"
click at [633, 253] on button "Save" at bounding box center [640, 256] width 45 height 19
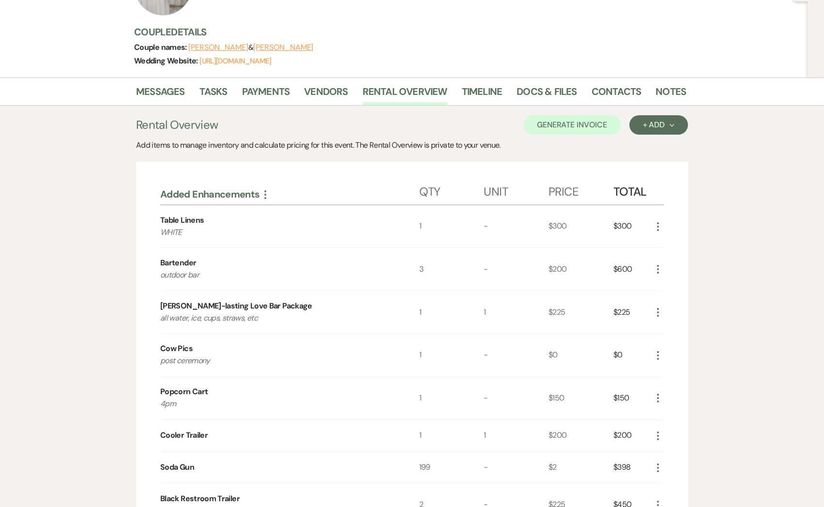
scroll to position [0, 0]
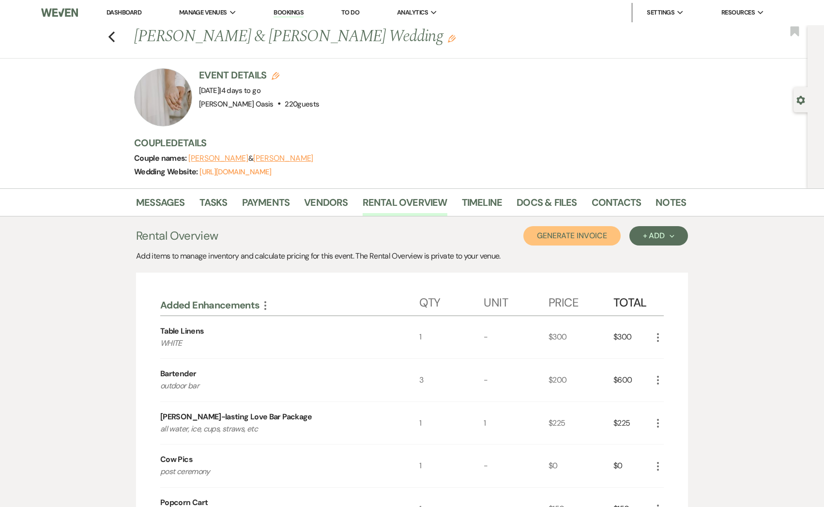
click at [573, 230] on button "Generate Invoice" at bounding box center [571, 235] width 97 height 19
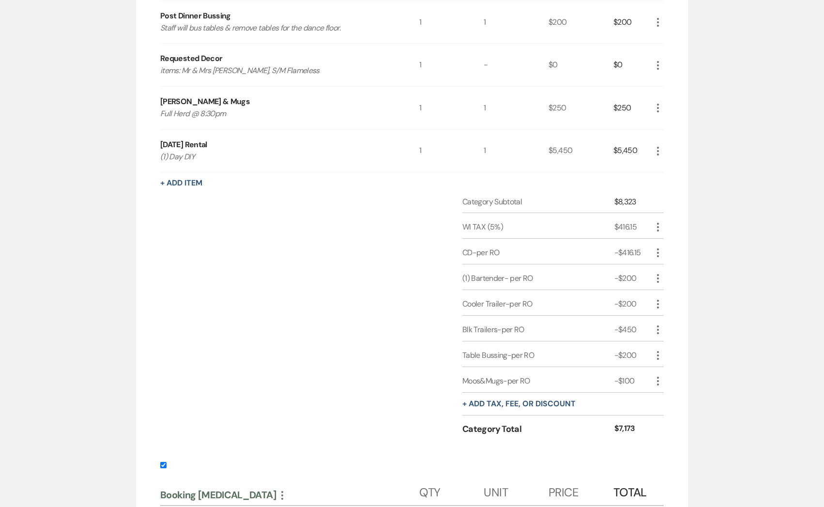
scroll to position [940, 0]
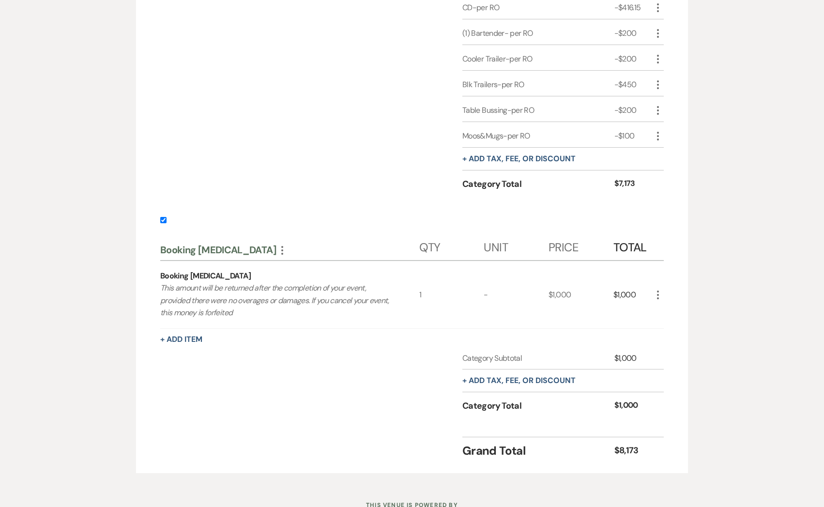
click at [161, 219] on input "checkbox" at bounding box center [163, 220] width 6 height 6
checkbox input "false"
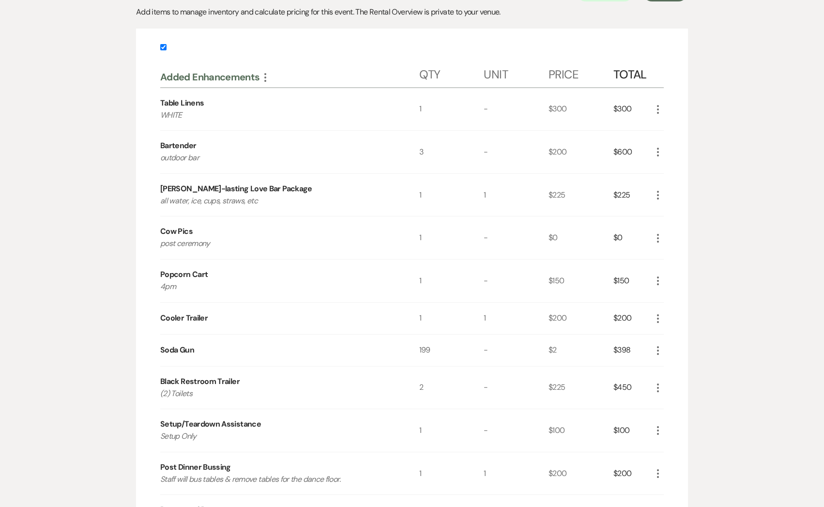
scroll to position [0, 0]
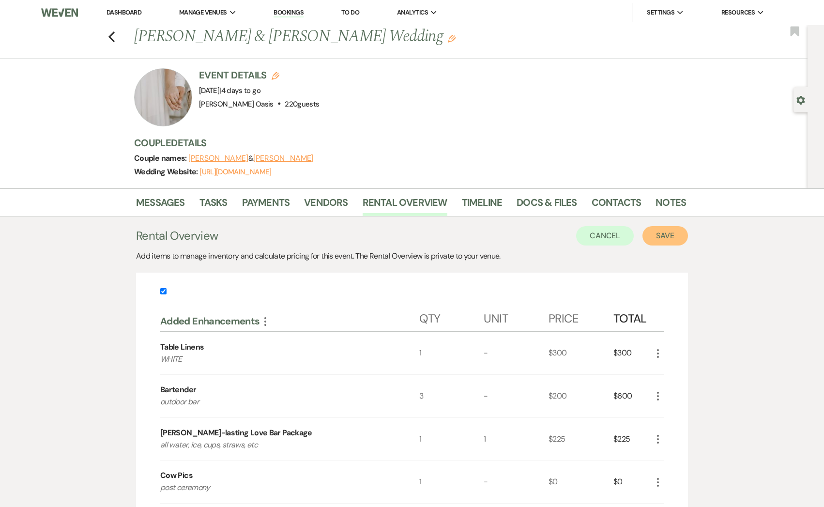
click at [666, 236] on button "Save" at bounding box center [664, 235] width 45 height 19
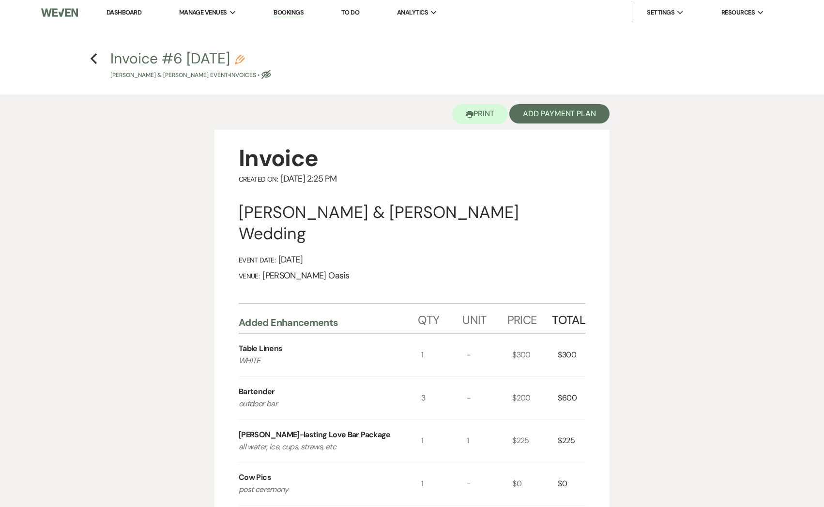
click at [265, 55] on button "Invoice #6 [DATE] Pencil [PERSON_NAME] & [PERSON_NAME] Event • Invoices • Eye B…" at bounding box center [190, 65] width 161 height 29
select select "22"
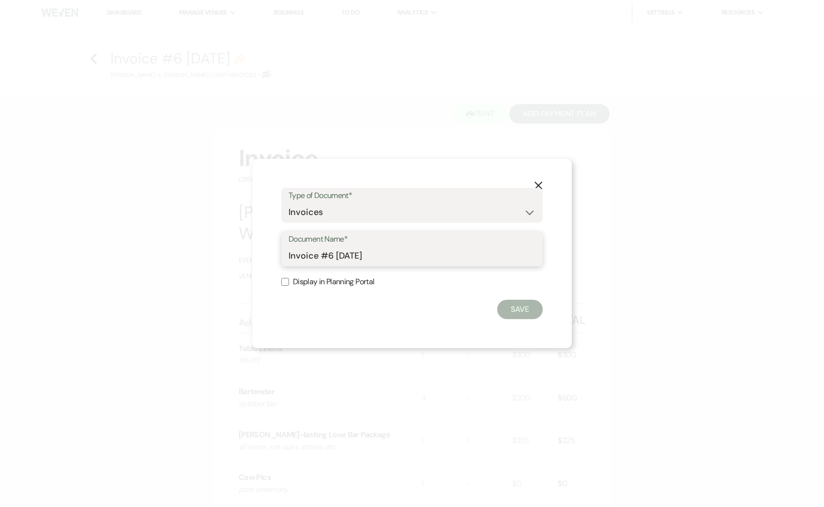
drag, startPoint x: 333, startPoint y: 234, endPoint x: 158, endPoint y: 207, distance: 176.9
click at [158, 207] on div "X Type of Document* Special Event Insurance Vendor Certificate of Insurance Con…" at bounding box center [412, 253] width 824 height 507
type input "FINAL Invoice"
click at [510, 307] on button "Save" at bounding box center [519, 309] width 45 height 19
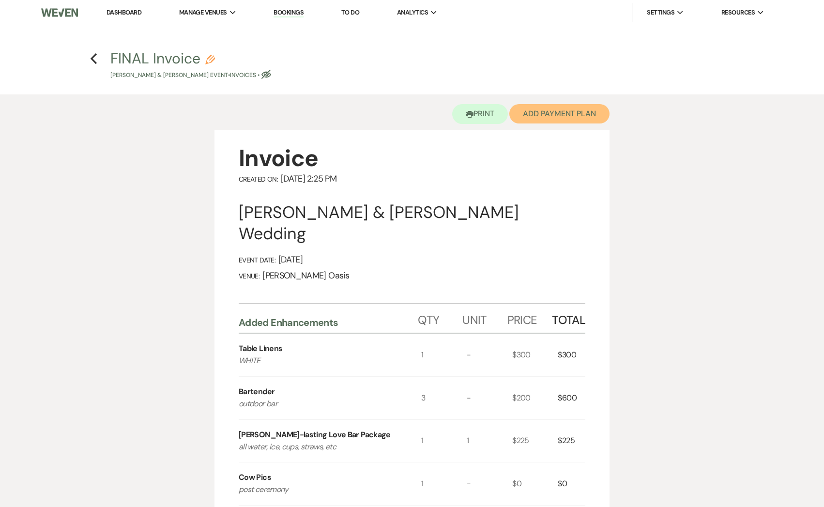
click at [546, 120] on button "Add Payment Plan" at bounding box center [559, 113] width 100 height 19
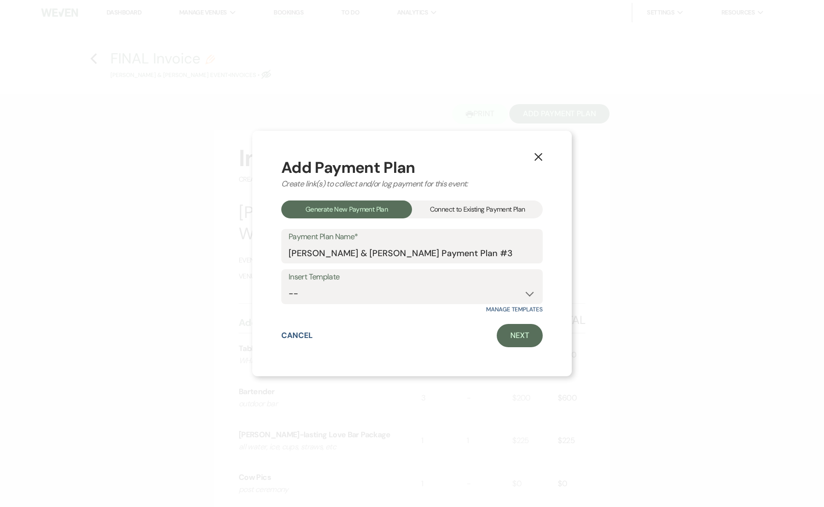
click at [515, 202] on div "Connect to Existing Payment Plan" at bounding box center [477, 209] width 131 height 18
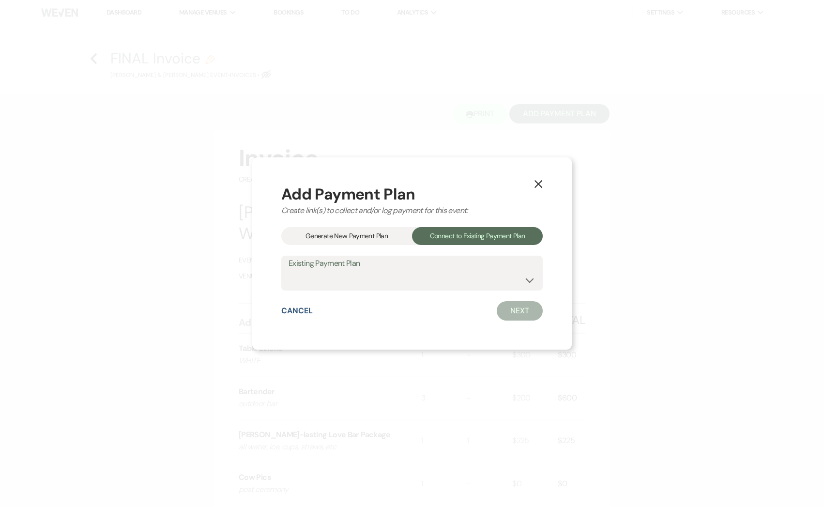
click at [494, 268] on label "Existing Payment Plan" at bounding box center [411, 264] width 247 height 14
click at [467, 287] on select "Venue Rental+ Booking [MEDICAL_DATA]--> Refundable Damage Deposit" at bounding box center [411, 280] width 247 height 19
select select "7799"
click at [288, 271] on select "Venue Rental+ Booking [MEDICAL_DATA]--> Refundable Damage Deposit" at bounding box center [411, 280] width 247 height 19
click at [514, 312] on link "Next" at bounding box center [520, 310] width 46 height 23
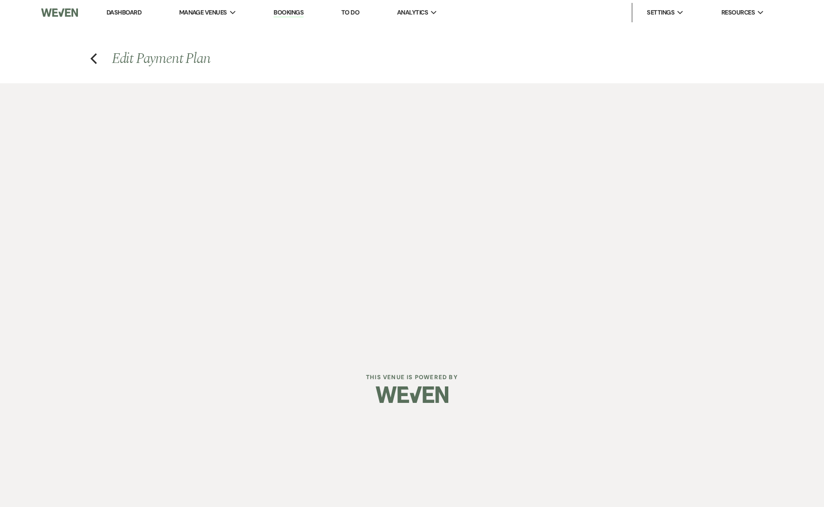
select select "28936"
select select "1"
select select "true"
select select "1"
select select "true"
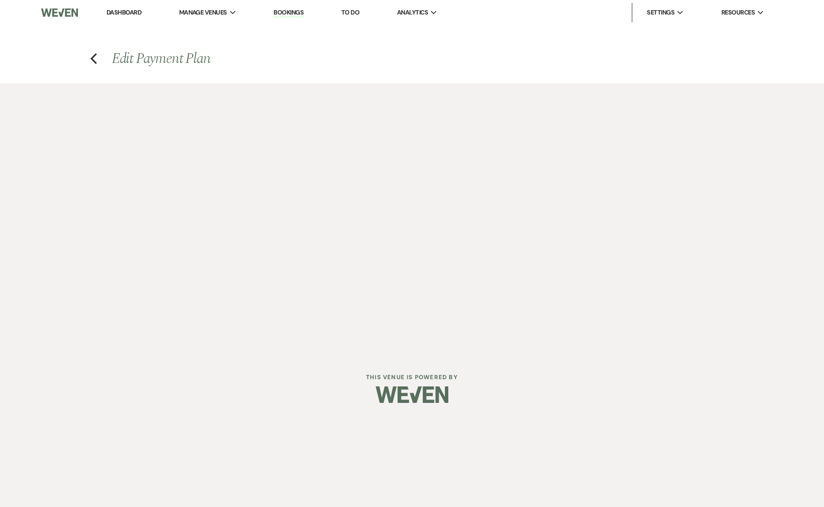
select select "2"
select select "flat"
select select "true"
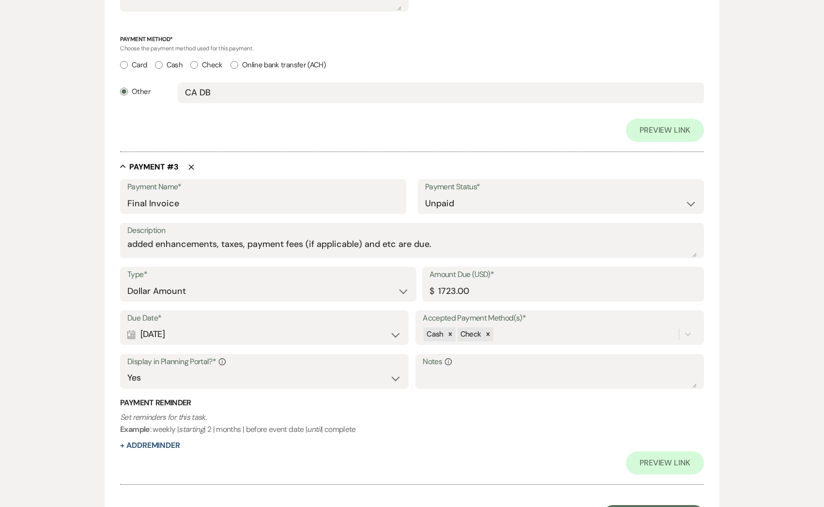
scroll to position [964, 0]
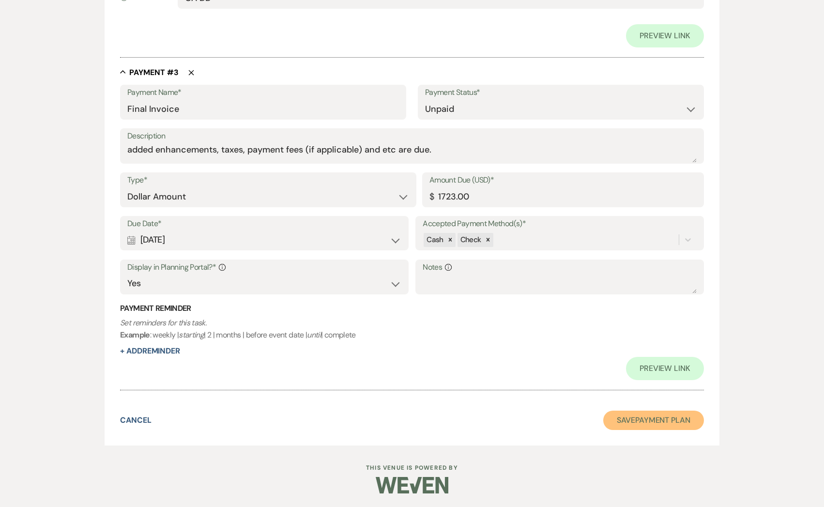
click at [638, 422] on button "Save Payment Plan" at bounding box center [653, 419] width 101 height 19
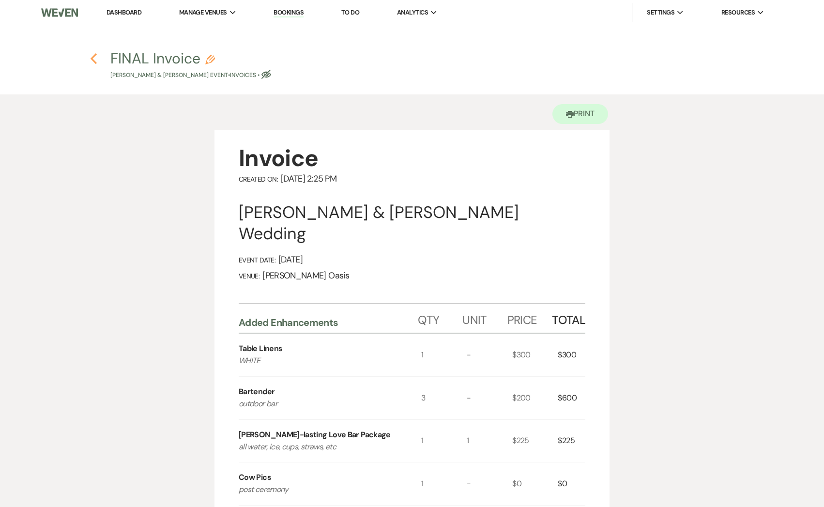
click at [96, 59] on icon "Previous" at bounding box center [93, 59] width 7 height 12
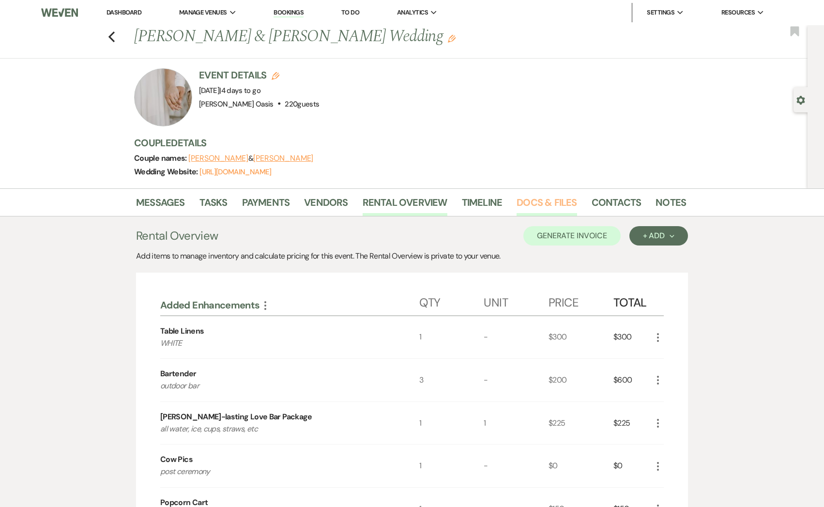
click at [533, 197] on link "Docs & Files" at bounding box center [546, 205] width 60 height 21
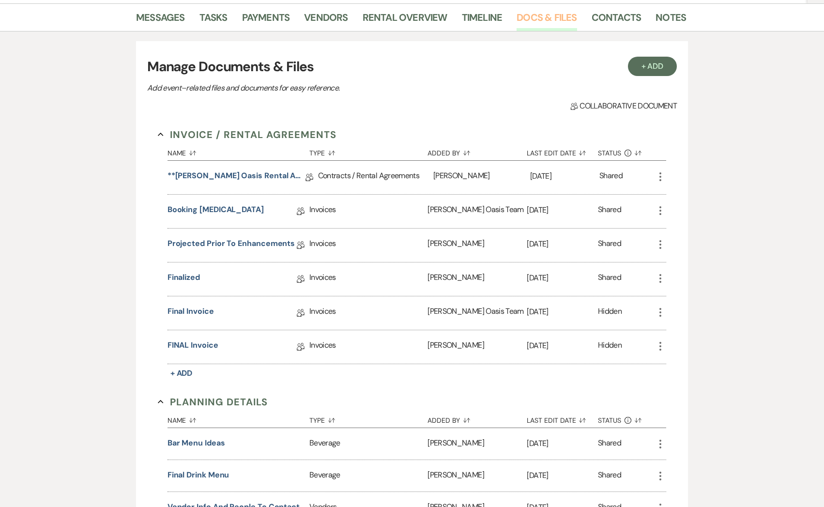
scroll to position [189, 0]
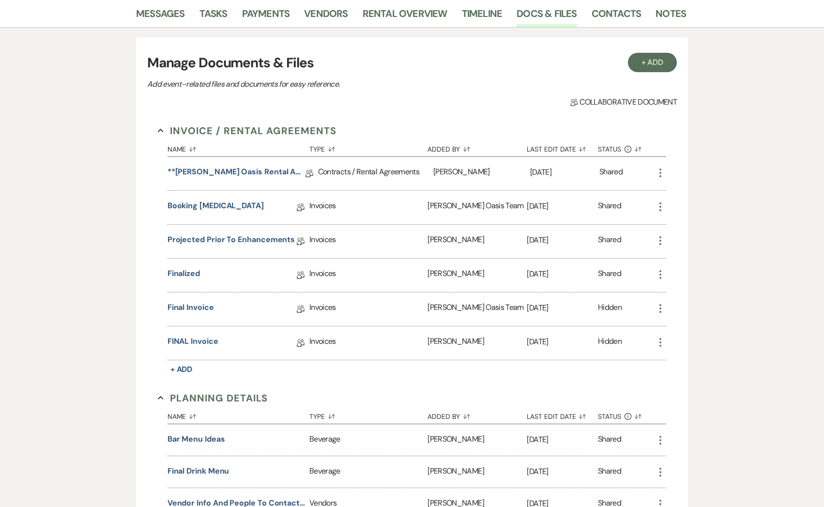
click at [662, 307] on icon "More" at bounding box center [660, 309] width 12 height 12
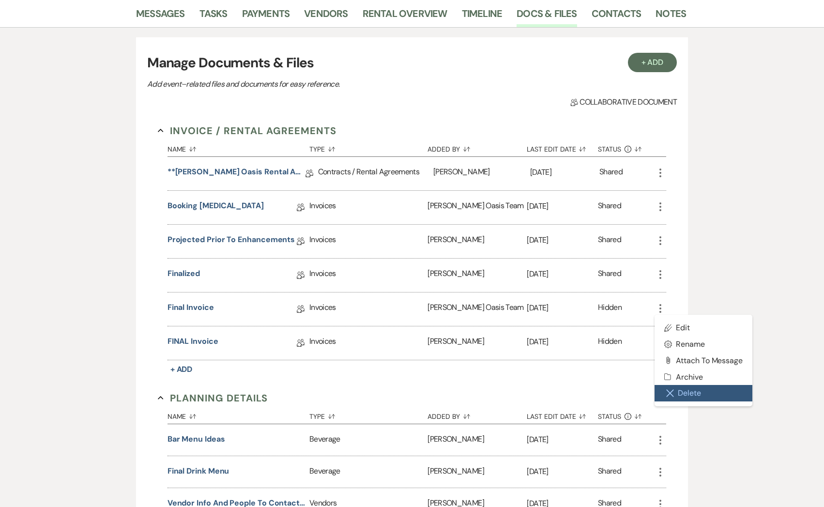
click at [673, 390] on icon "Close Delete X" at bounding box center [670, 393] width 8 height 8
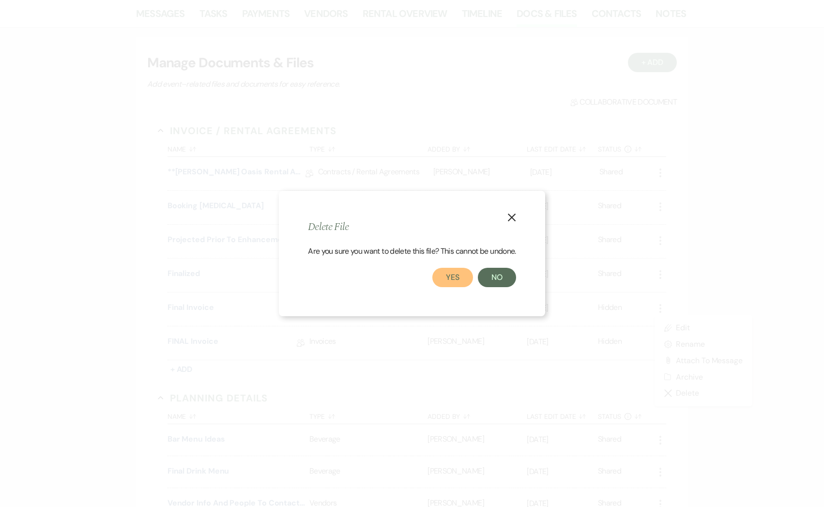
click at [449, 274] on button "Yes" at bounding box center [452, 277] width 41 height 19
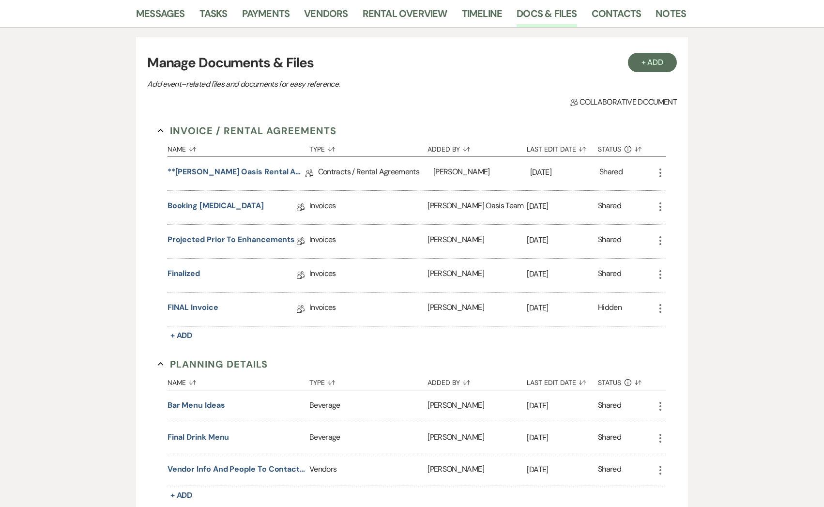
scroll to position [0, 0]
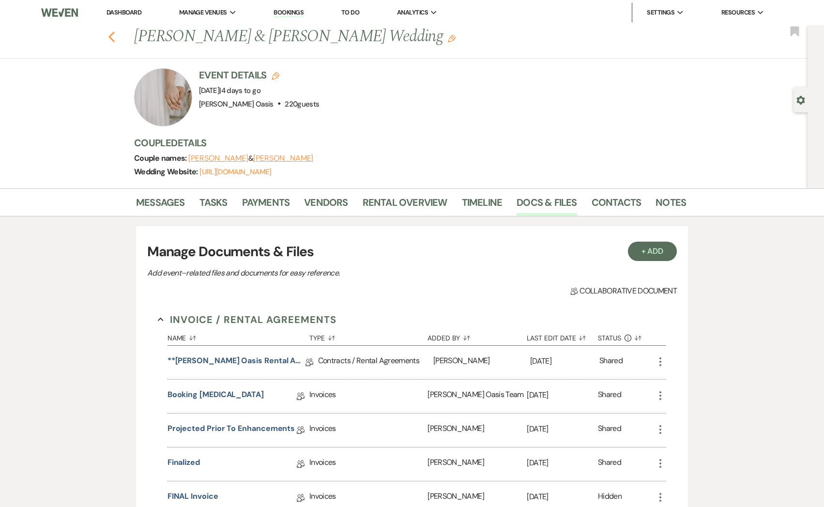
click at [111, 35] on use "button" at bounding box center [111, 36] width 6 height 11
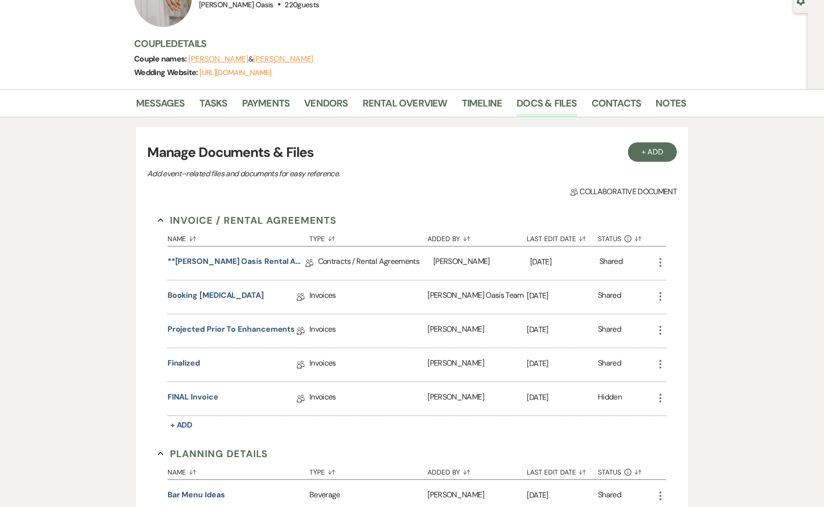
select select "5"
select select "8"
select select "6"
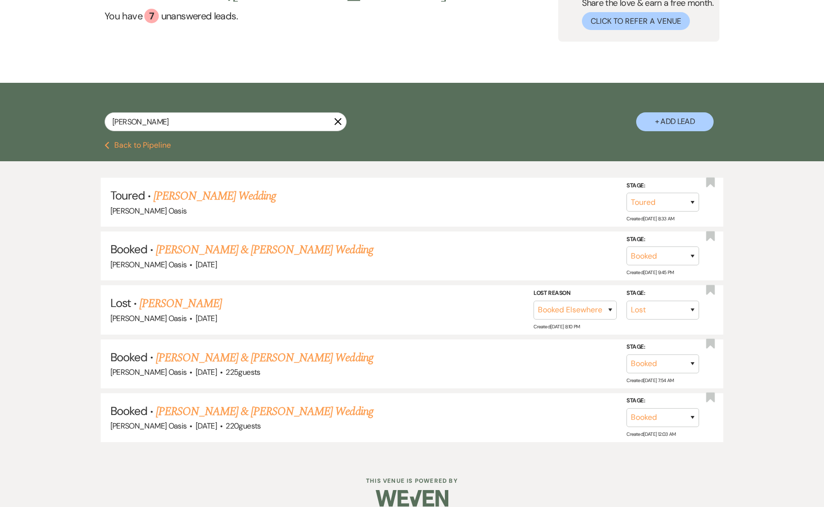
scroll to position [0, 0]
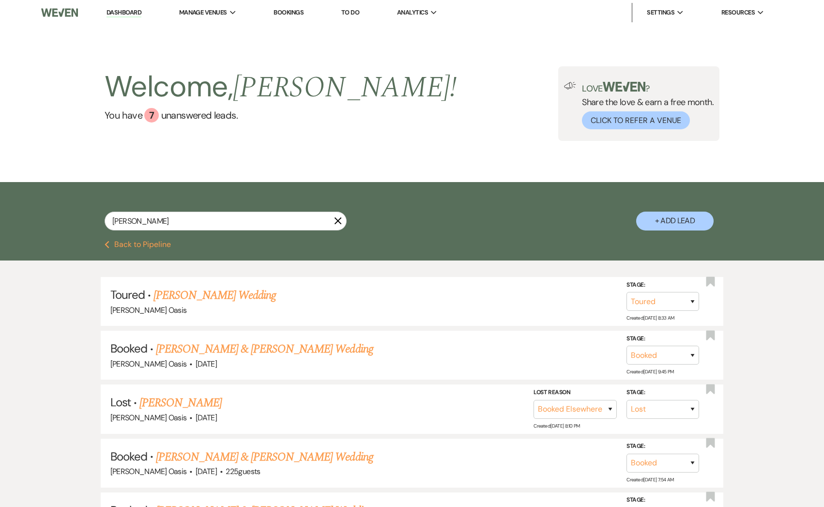
click at [106, 12] on link "Dashboard" at bounding box center [123, 12] width 35 height 9
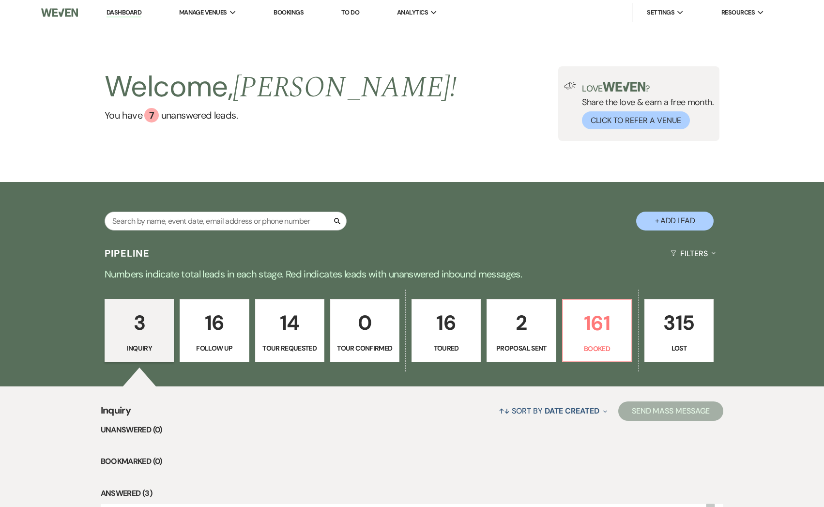
click at [540, 327] on p "2" at bounding box center [521, 322] width 57 height 32
select select "6"
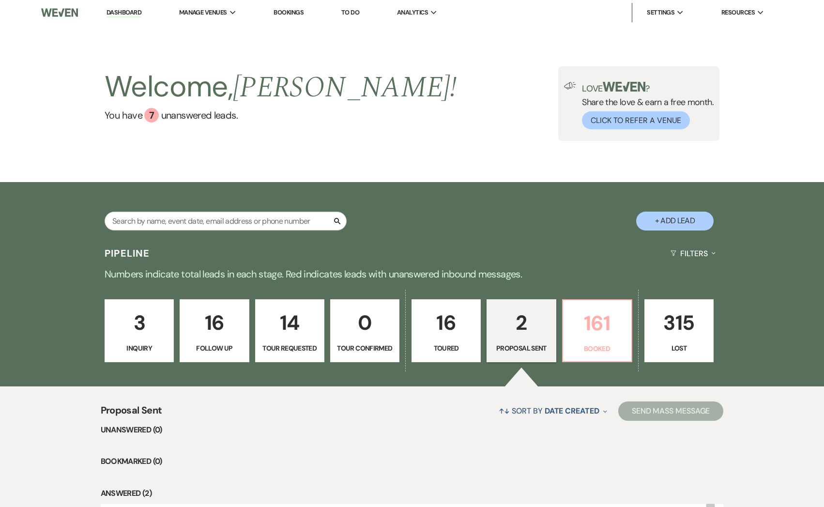
click at [577, 333] on p "161" at bounding box center [597, 323] width 57 height 32
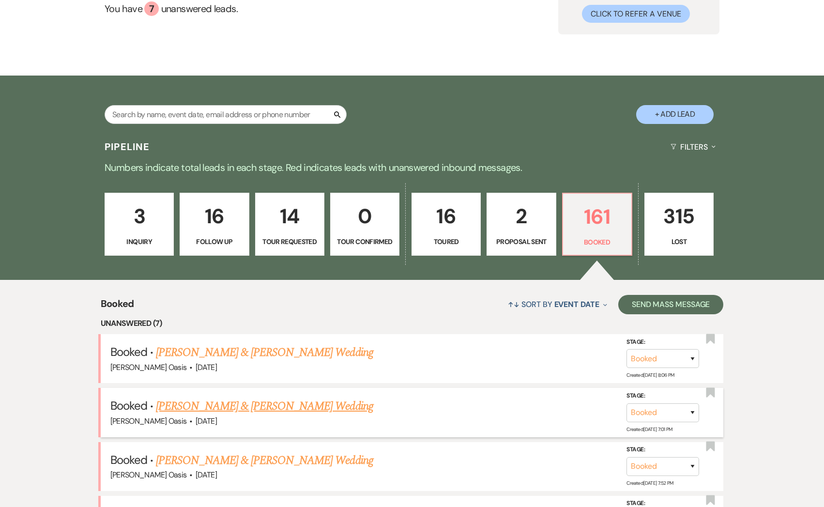
scroll to position [111, 0]
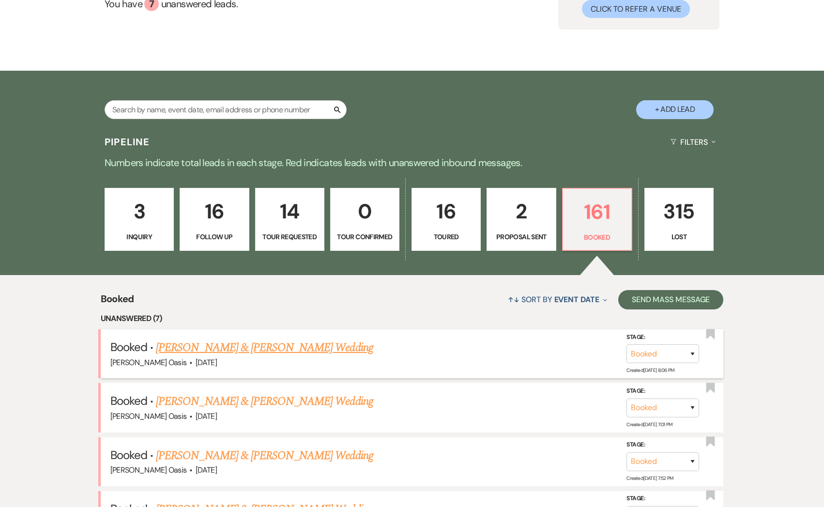
click at [297, 346] on link "[PERSON_NAME] & [PERSON_NAME] Wedding" at bounding box center [264, 347] width 217 height 17
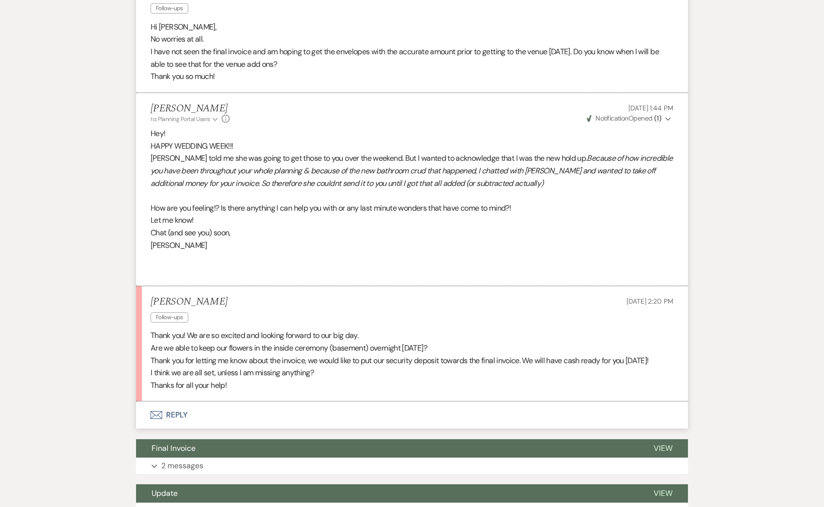
scroll to position [1107, 0]
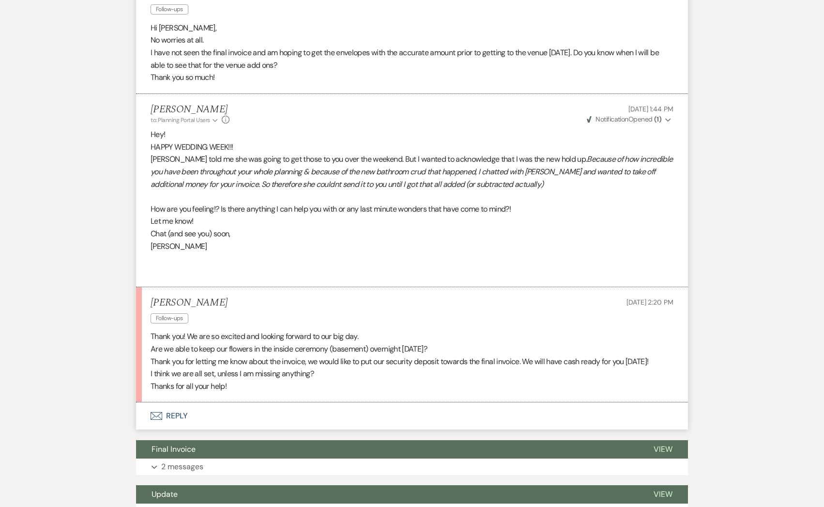
click at [237, 425] on button "Envelope Reply" at bounding box center [412, 415] width 552 height 27
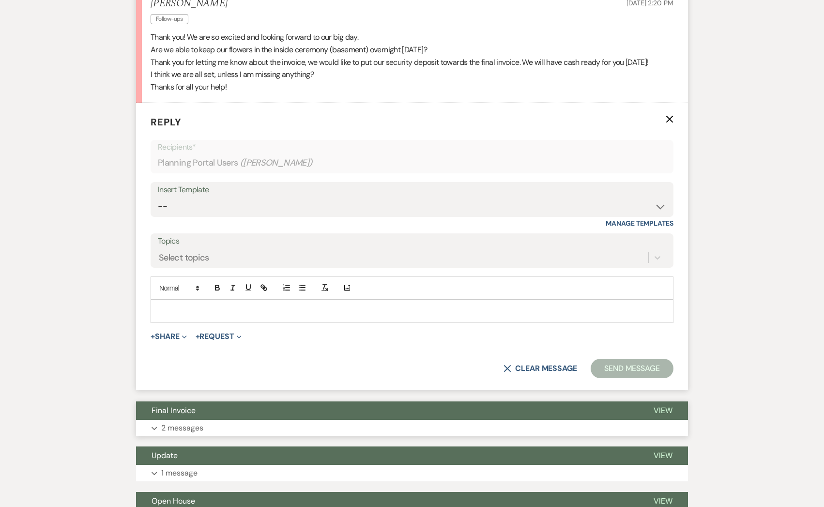
scroll to position [1411, 0]
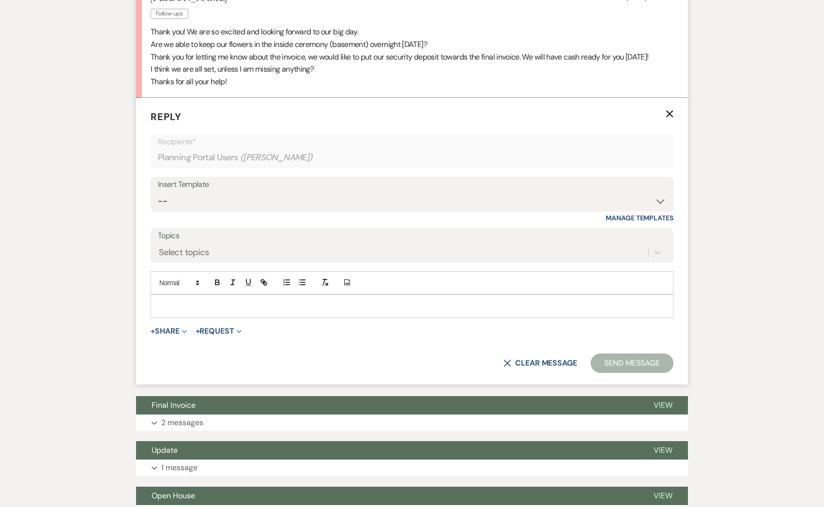
click at [261, 312] on div at bounding box center [412, 306] width 522 height 22
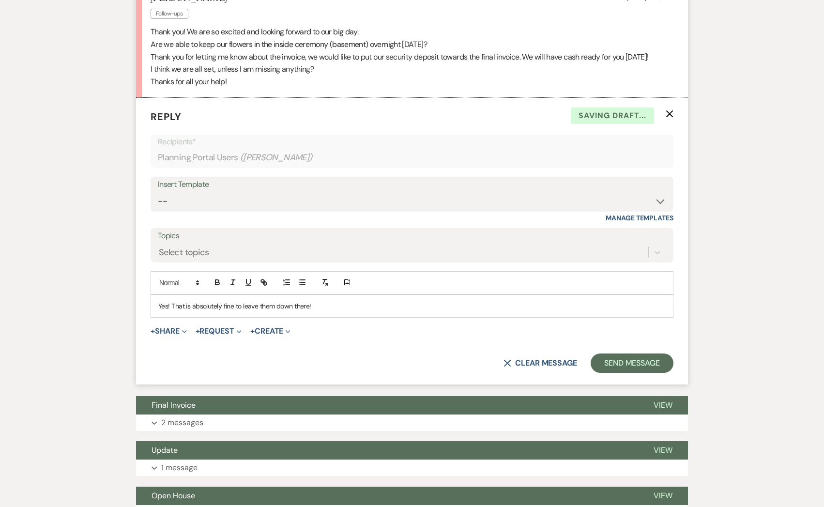
click at [333, 317] on div "Yes! That is absolutely fine to leave them down there!" at bounding box center [412, 306] width 522 height 22
drag, startPoint x: 313, startPoint y: 316, endPoint x: 494, endPoint y: 328, distance: 181.9
click at [494, 317] on div "Yes! That is absolutely fine to leave them down there! I will now also be aroun…" at bounding box center [412, 306] width 522 height 22
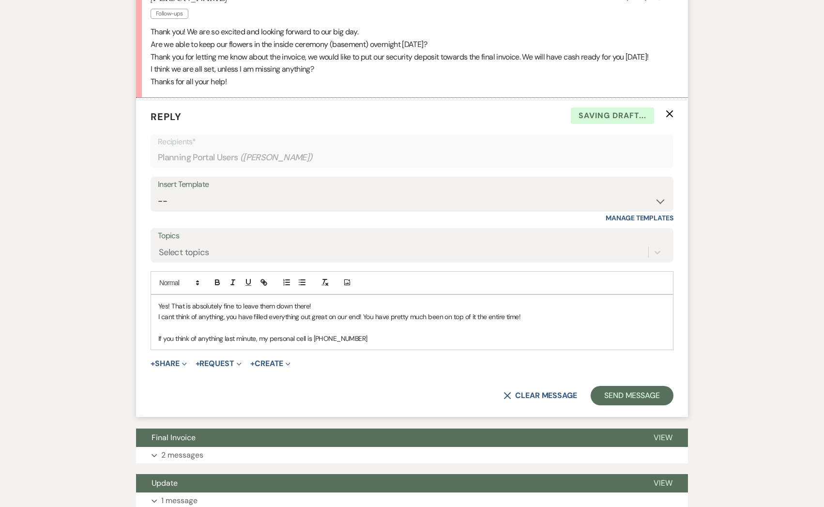
click at [380, 344] on p "If you think of anything last minute, my personal cell is [PHONE_NUMBER]" at bounding box center [411, 338] width 507 height 11
drag, startPoint x: 267, startPoint y: 351, endPoint x: 122, endPoint y: 352, distance: 144.7
click at [122, 352] on div "Messages Tasks Payments Vendors Rental Overview Timeline Docs & Files Contacts …" at bounding box center [412, 222] width 824 height 2948
click at [262, 344] on p "My personal cell is [PHONE_NUMBER]" at bounding box center [411, 338] width 507 height 11
click at [484, 344] on p "My personal cell is [PHONE_NUMBER] -- if you end up thinking of anything last m…" at bounding box center [411, 338] width 507 height 11
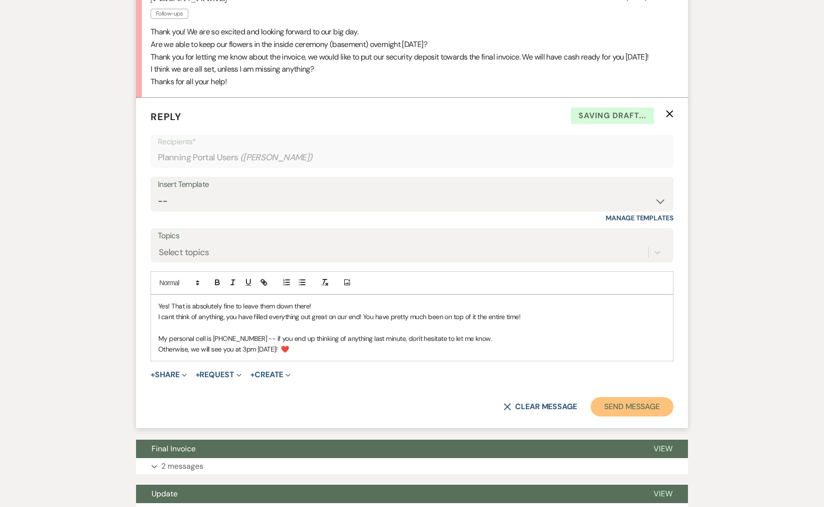
click at [637, 416] on button "Send Message" at bounding box center [632, 406] width 83 height 19
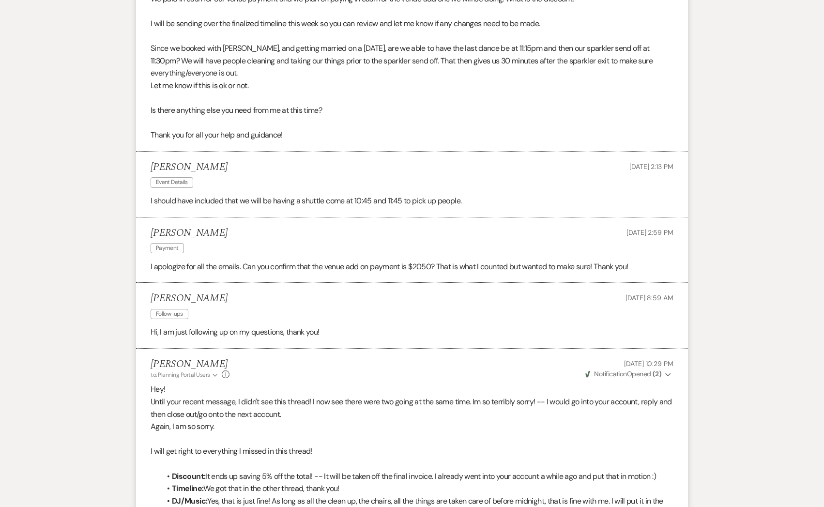
scroll to position [0, 0]
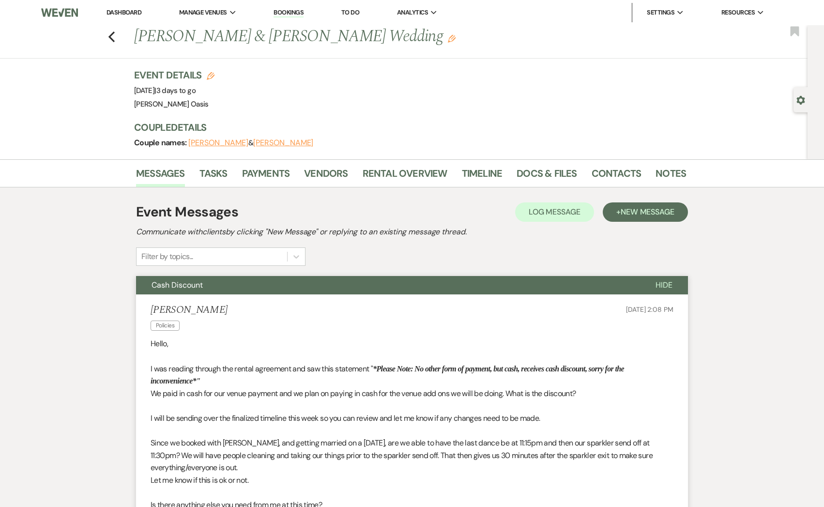
click at [111, 15] on link "Dashboard" at bounding box center [123, 12] width 35 height 8
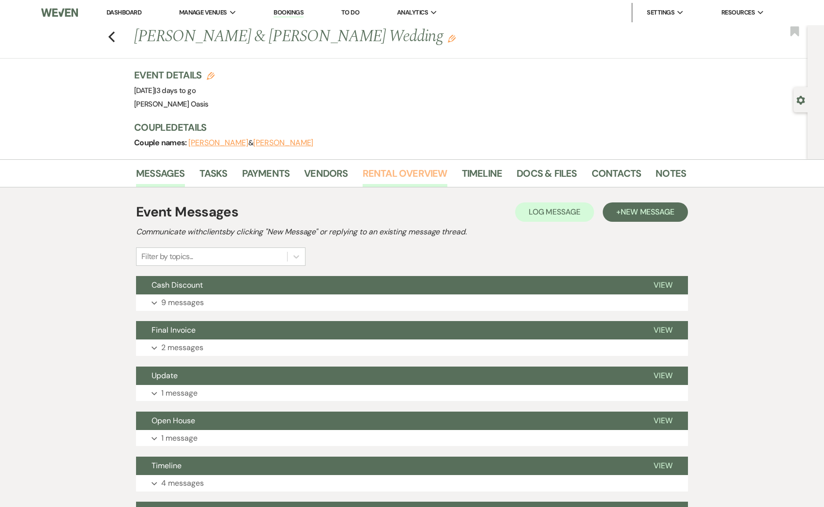
click at [416, 167] on link "Rental Overview" at bounding box center [405, 176] width 85 height 21
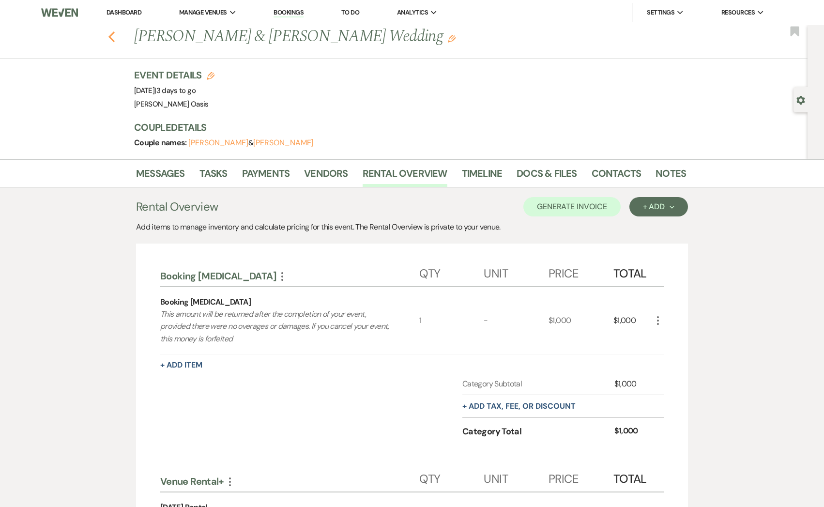
click at [109, 34] on icon "Previous" at bounding box center [111, 37] width 7 height 12
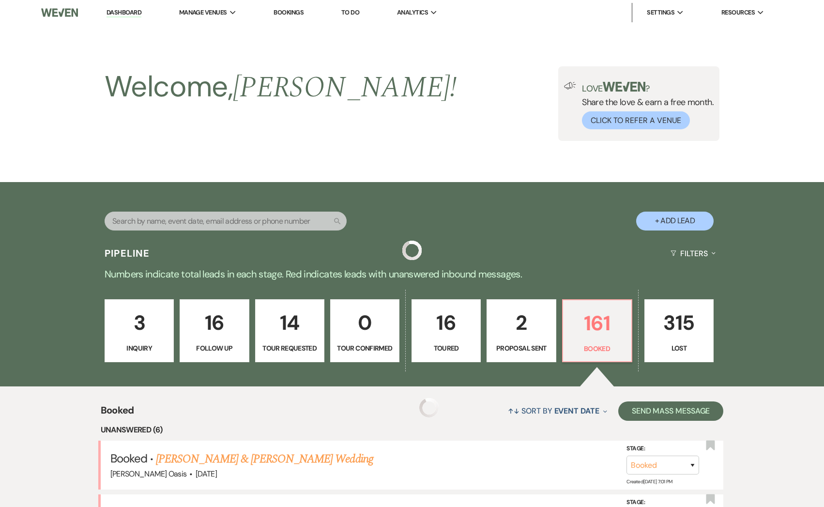
scroll to position [111, 0]
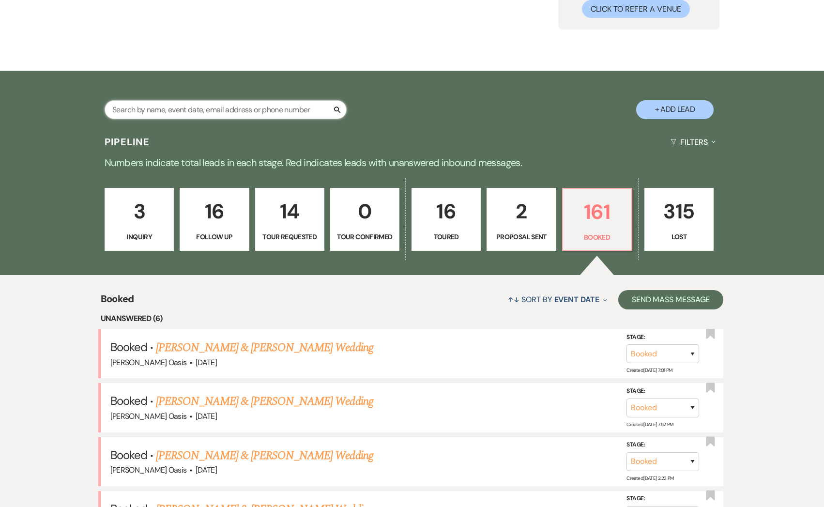
click at [228, 113] on input "text" at bounding box center [226, 109] width 242 height 19
type input "mac"
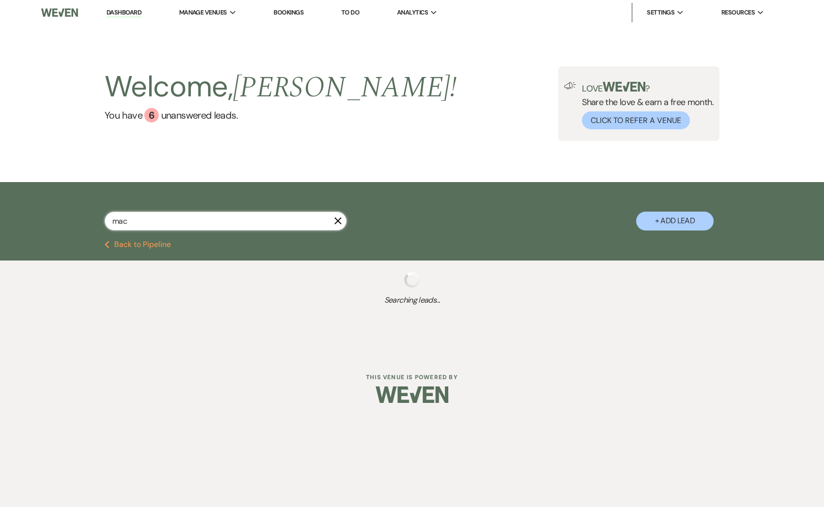
select select "8"
select select "5"
select select "8"
select select "5"
select select "8"
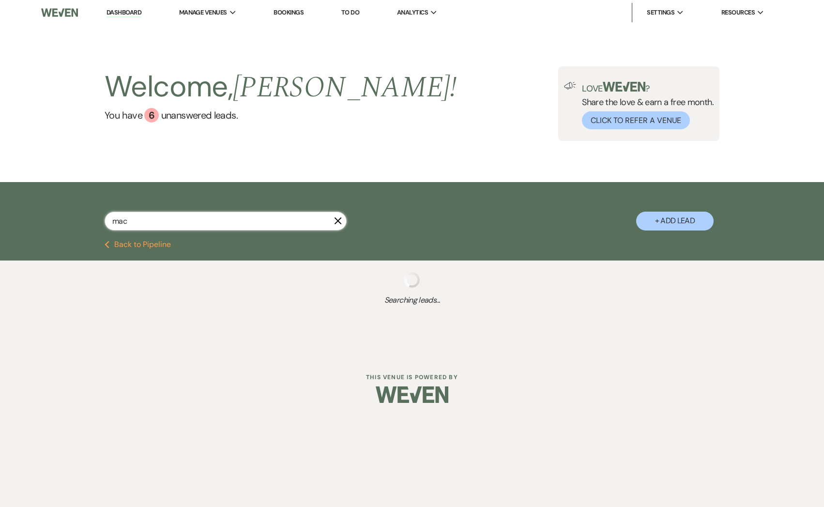
select select "1"
type input "m"
type input "kenzi"
select select "6"
select select "9"
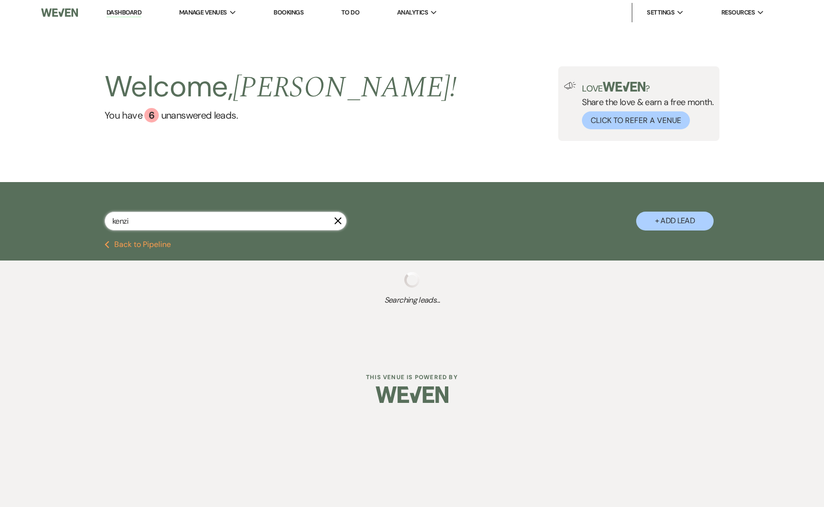
select select "2"
select select "5"
select select "6"
select select "2"
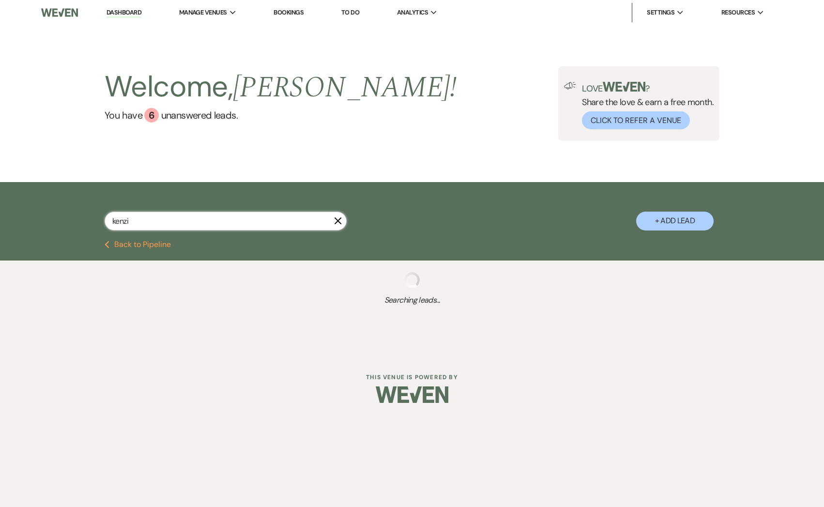
select select "2"
select select "5"
select select "2"
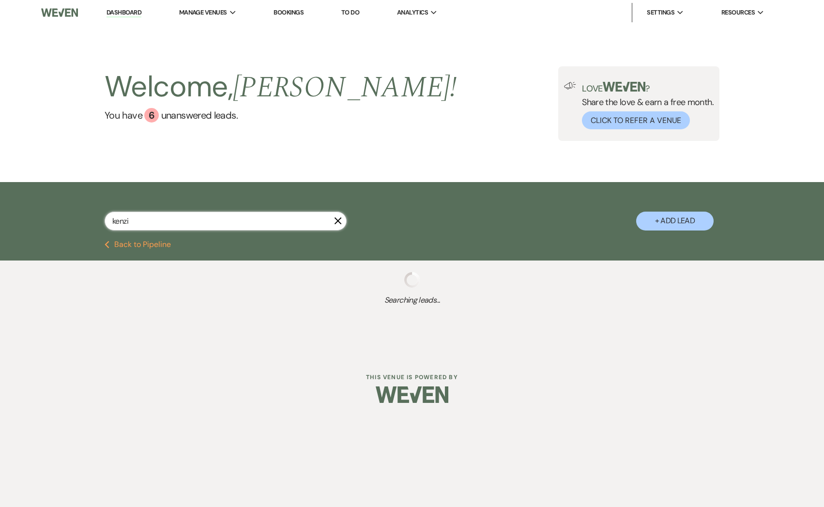
select select "2"
select select "8"
select select "1"
select select "8"
select select "2"
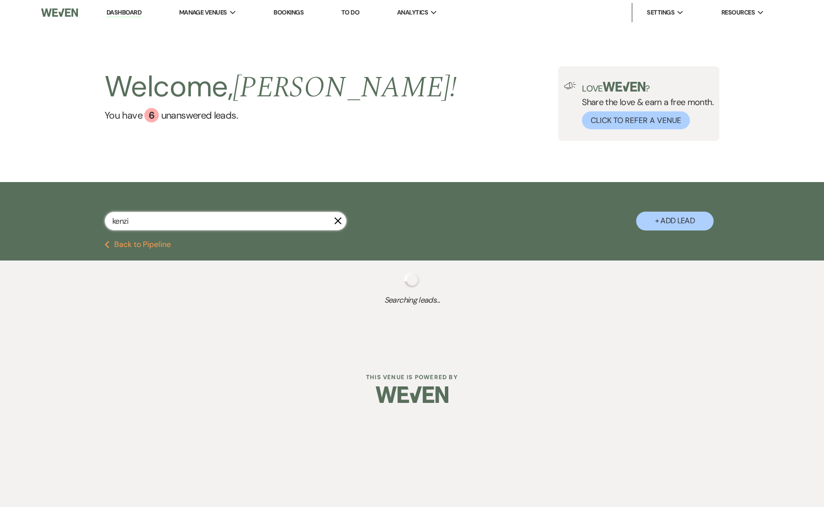
select select "5"
select select "2"
select select "5"
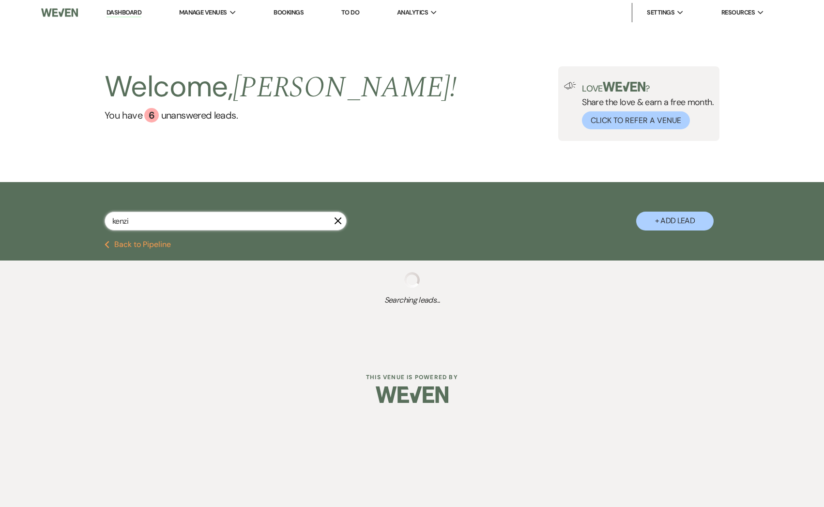
select select "2"
select select "5"
select select "2"
select select "5"
select select "8"
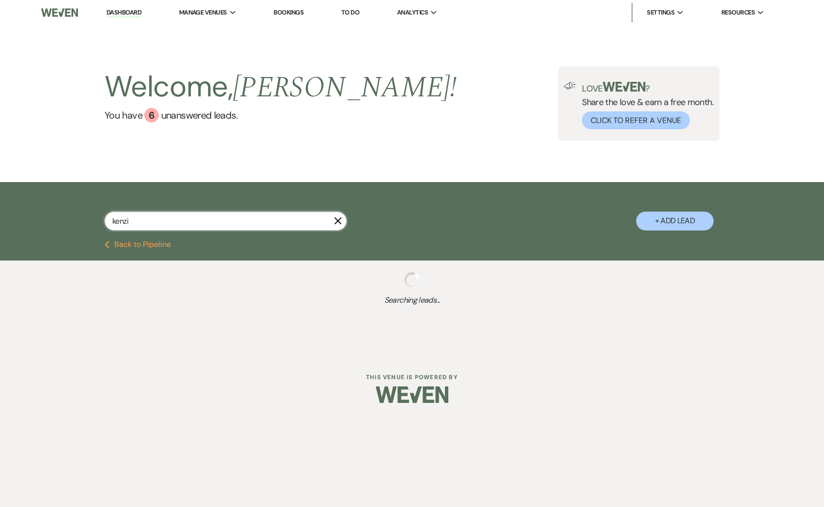
select select "6"
select select "8"
select select "4"
select select "5"
select select "8"
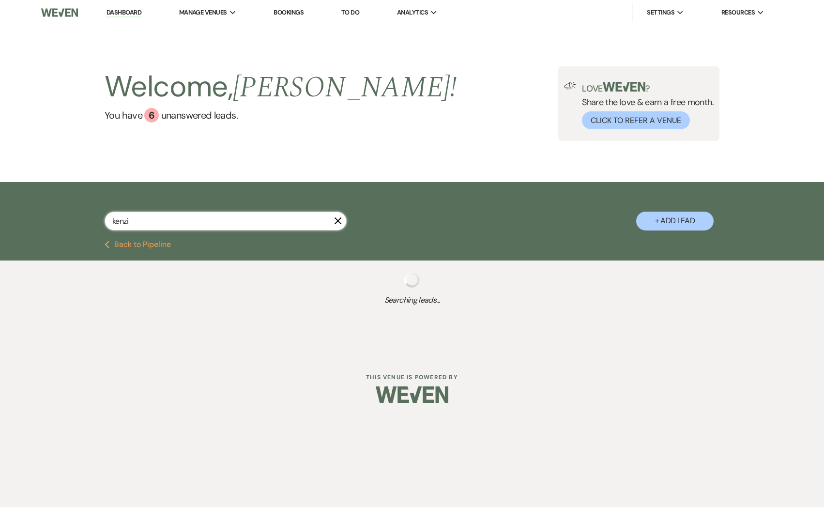
select select "4"
select select "5"
select select "8"
select select "4"
select select "8"
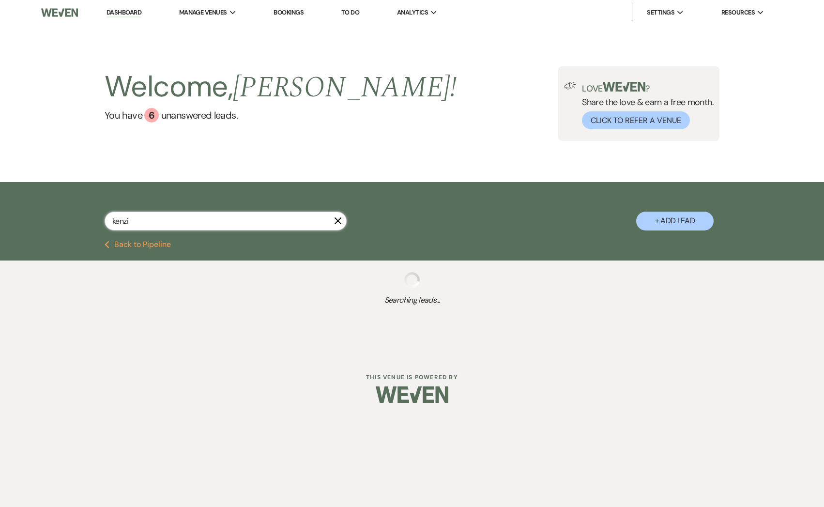
select select "1"
select select "8"
select select "1"
select select "5"
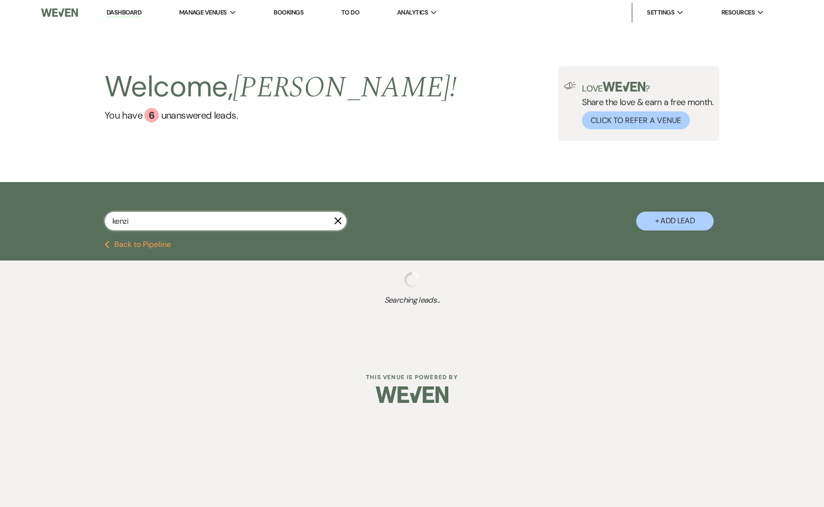
select select "8"
select select "1"
select select "8"
select select "5"
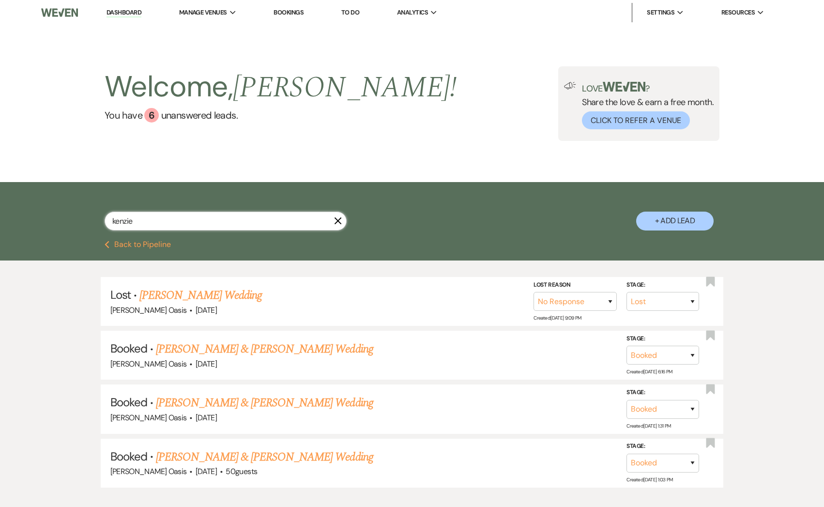
scroll to position [8, 0]
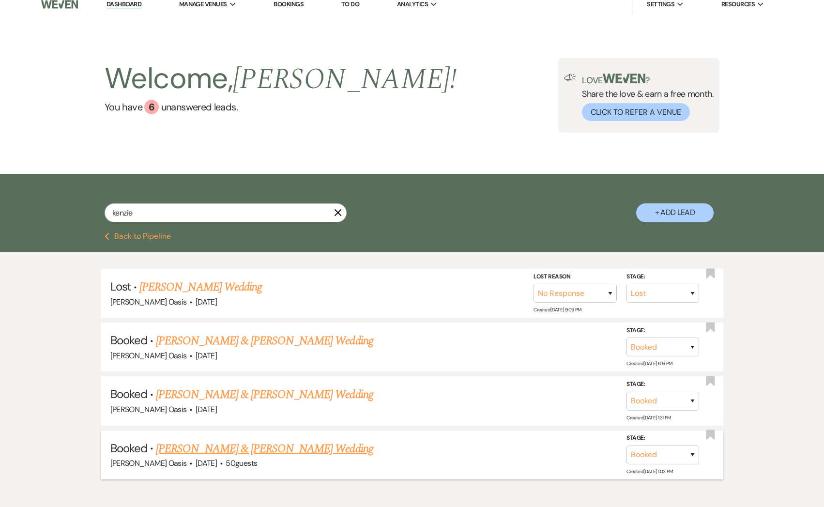
click at [241, 441] on link "[PERSON_NAME] & [PERSON_NAME] Wedding" at bounding box center [264, 448] width 217 height 17
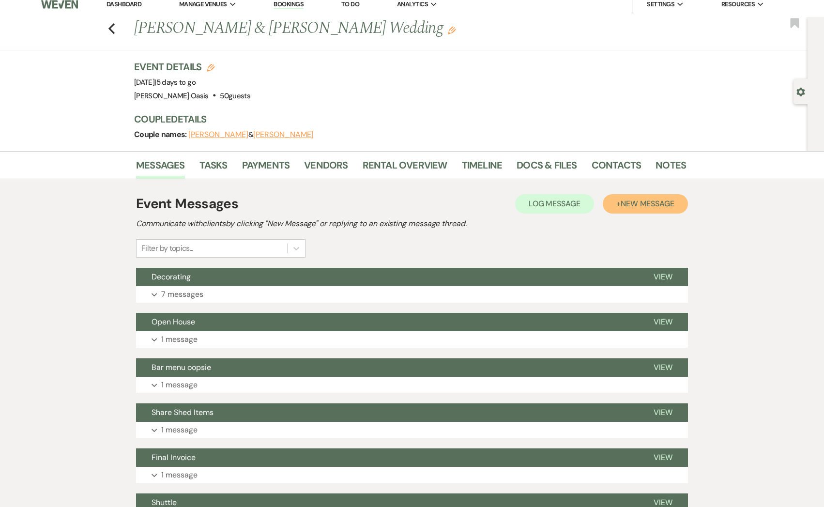
click at [661, 206] on span "New Message" at bounding box center [648, 203] width 54 height 10
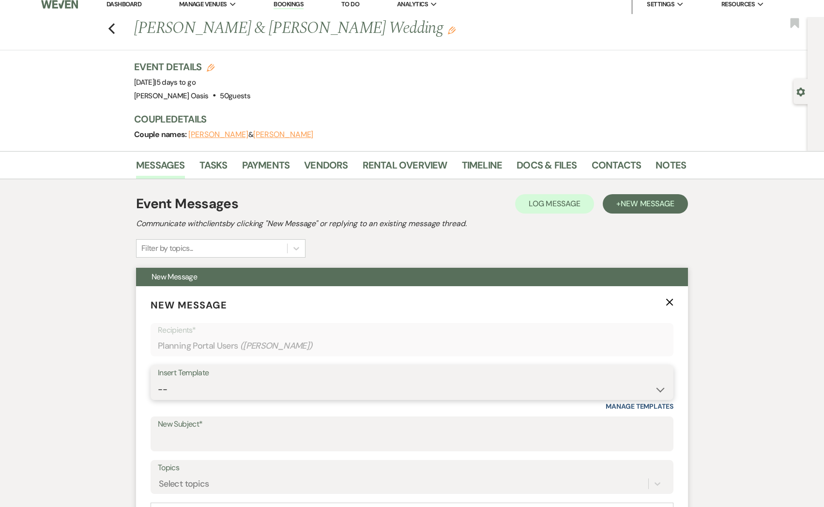
click at [204, 385] on select "-- WELCOME Weven Planning Portal Introduction Send With Contract Restroom Trail…" at bounding box center [412, 389] width 508 height 19
click at [158, 380] on select "-- WELCOME Weven Planning Portal Introduction Send With Contract Restroom Trail…" at bounding box center [412, 389] width 508 height 19
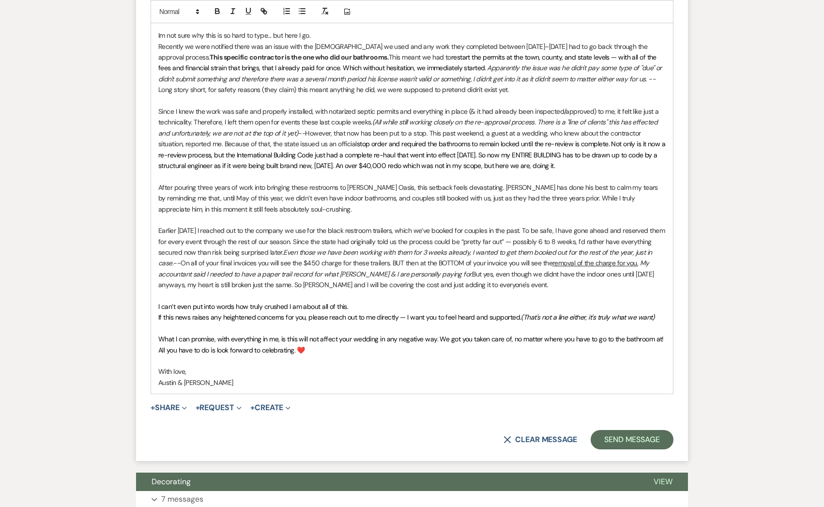
scroll to position [533, 0]
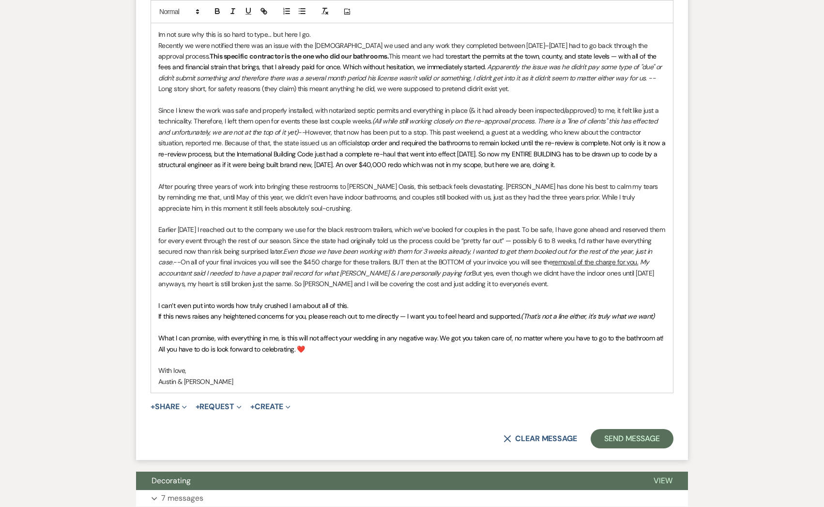
click at [506, 286] on p "Earlier [DATE] I reached out to the company we use for the black restroom trail…" at bounding box center [411, 256] width 507 height 65
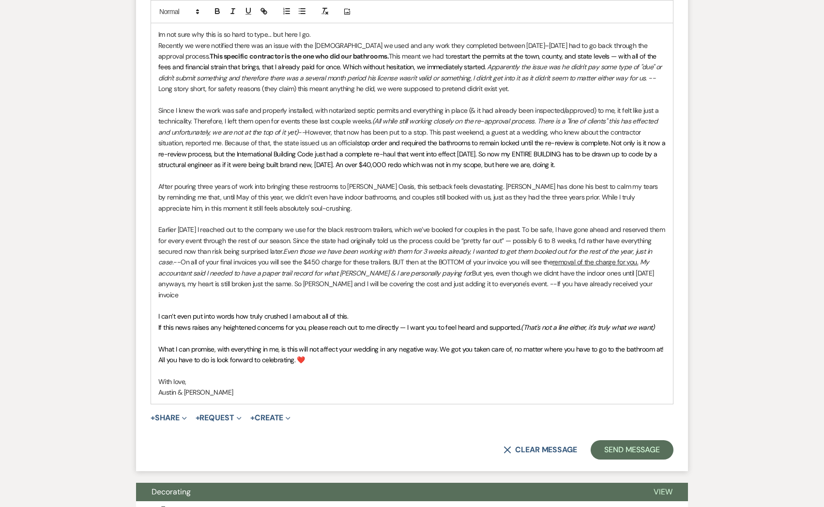
click at [622, 283] on p "Earlier [DATE] I reached out to the company we use for the black restroom trail…" at bounding box center [411, 262] width 507 height 76
drag, startPoint x: 489, startPoint y: 281, endPoint x: 706, endPoint y: 296, distance: 217.4
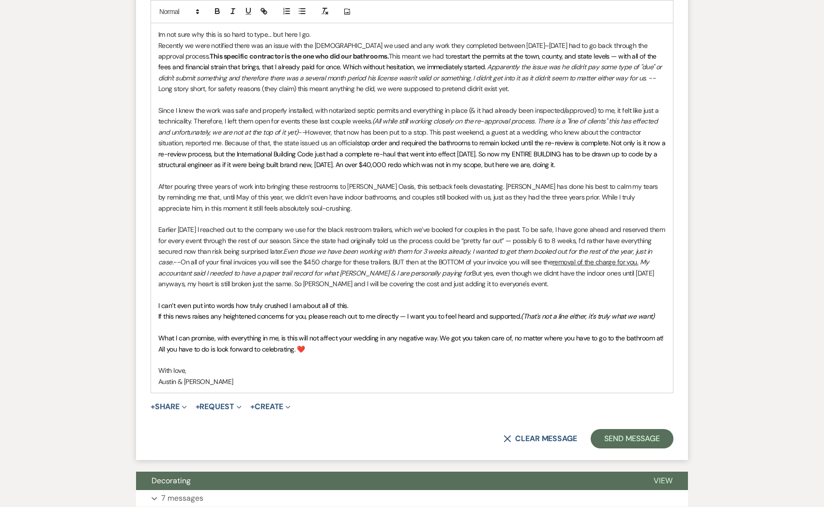
click at [507, 280] on p "Earlier [DATE] I reached out to the company we use for the black restroom trail…" at bounding box center [411, 256] width 507 height 65
drag, startPoint x: 510, startPoint y: 282, endPoint x: 563, endPoint y: 282, distance: 53.7
click at [563, 282] on p "Earlier [DATE] I reached out to the company we use for the black restroom trail…" at bounding box center [411, 256] width 507 height 65
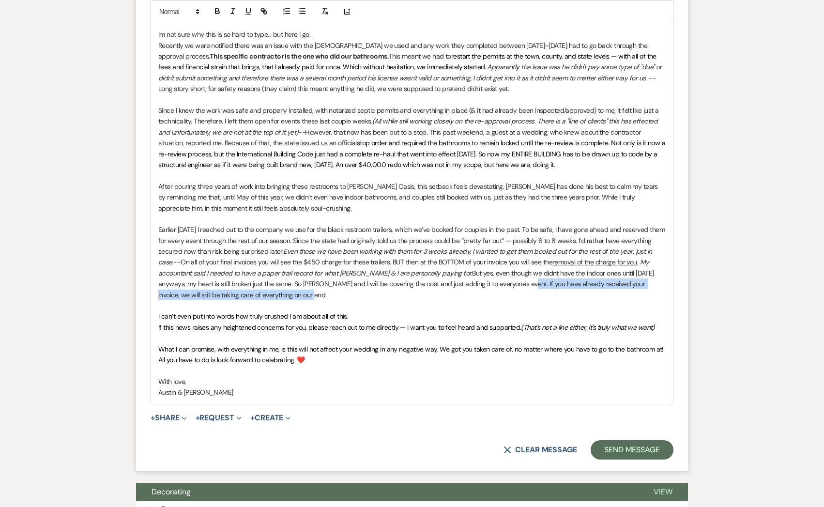
drag, startPoint x: 488, startPoint y: 282, endPoint x: 493, endPoint y: 297, distance: 15.6
click at [493, 298] on p "Earlier [DATE] I reached out to the company we use for the black restroom trail…" at bounding box center [411, 262] width 507 height 76
click at [236, 7] on icon "button" at bounding box center [232, 11] width 9 height 9
click at [243, 292] on em "If you have already received your invoice, we will still be taking care of ever…" at bounding box center [401, 288] width 486 height 19
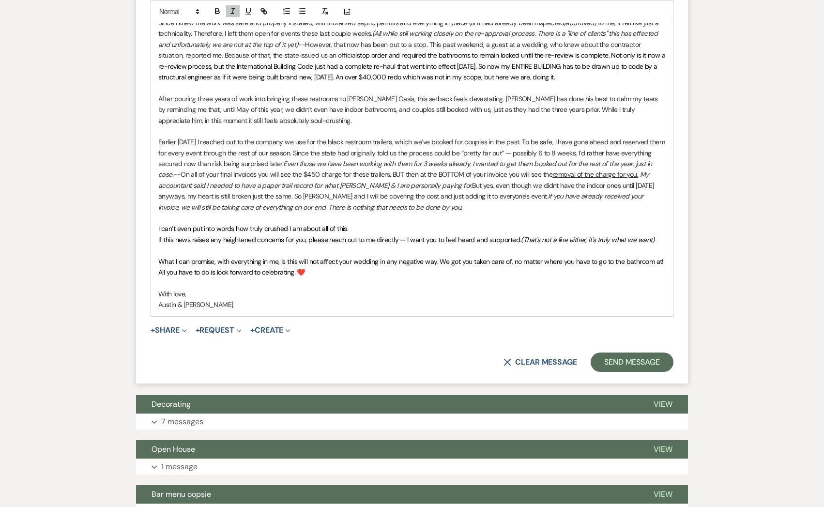
scroll to position [594, 0]
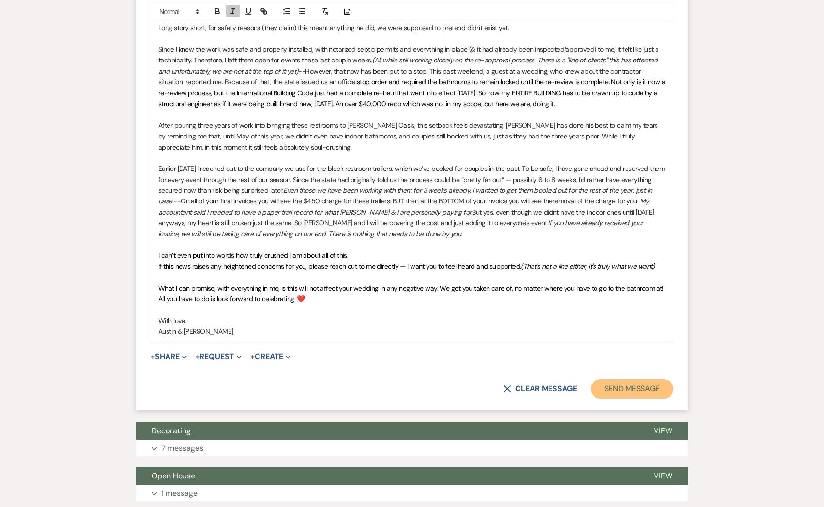
click at [611, 384] on button "Send Message" at bounding box center [632, 388] width 83 height 19
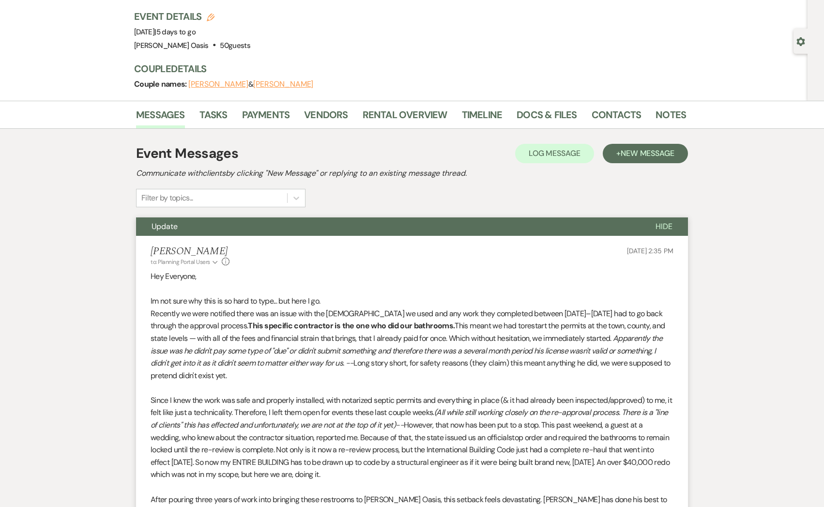
scroll to position [56, 0]
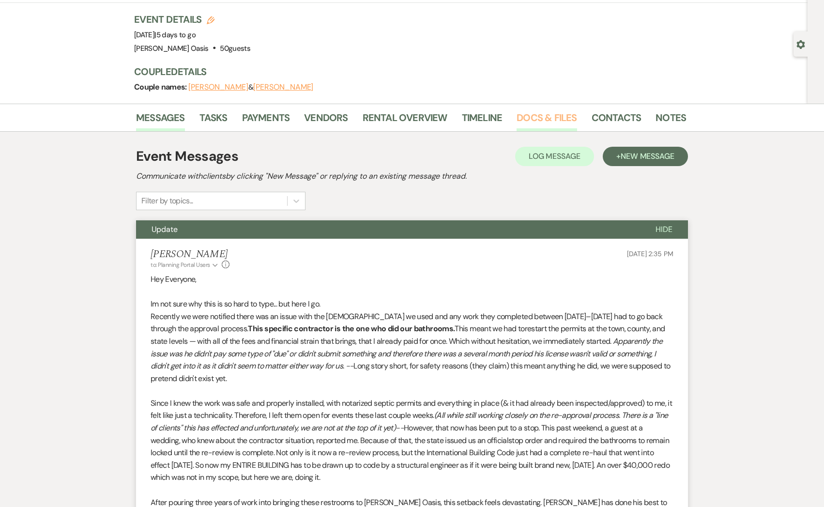
click at [539, 115] on link "Docs & Files" at bounding box center [546, 120] width 60 height 21
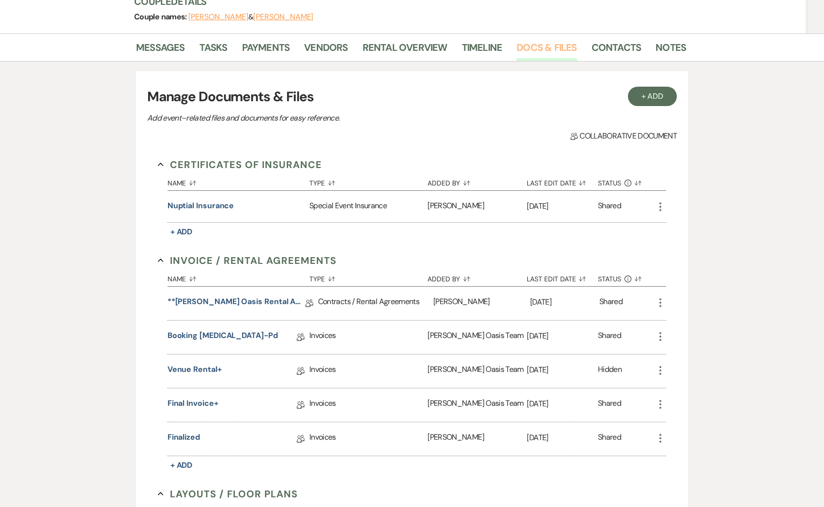
scroll to position [126, 0]
click at [188, 436] on link "finalized" at bounding box center [183, 438] width 32 height 15
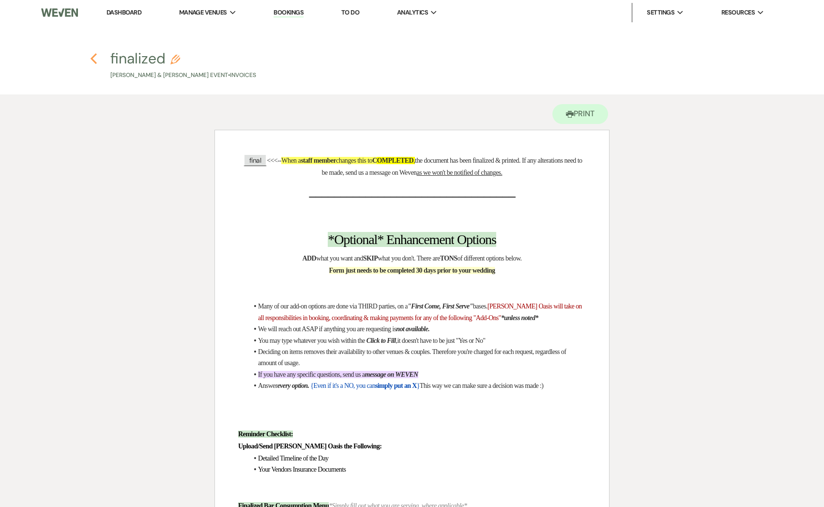
click at [95, 58] on icon "Previous" at bounding box center [93, 59] width 7 height 12
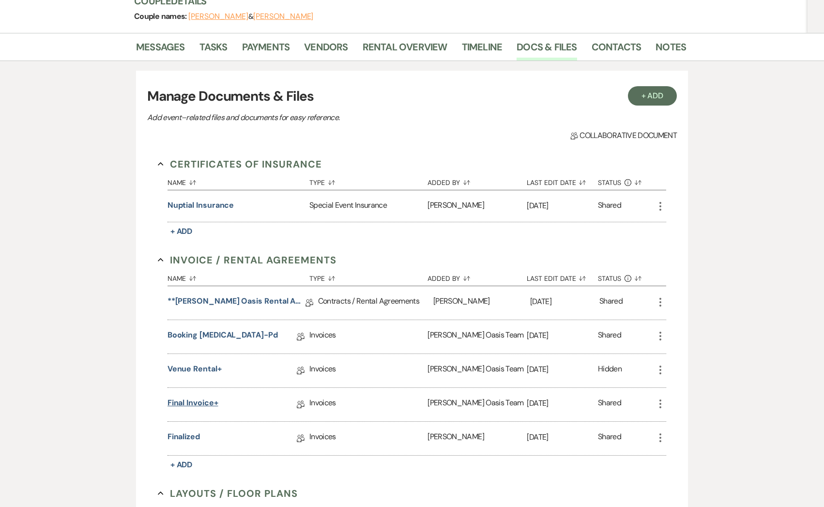
click at [199, 404] on link "Final Invoice+" at bounding box center [192, 404] width 51 height 15
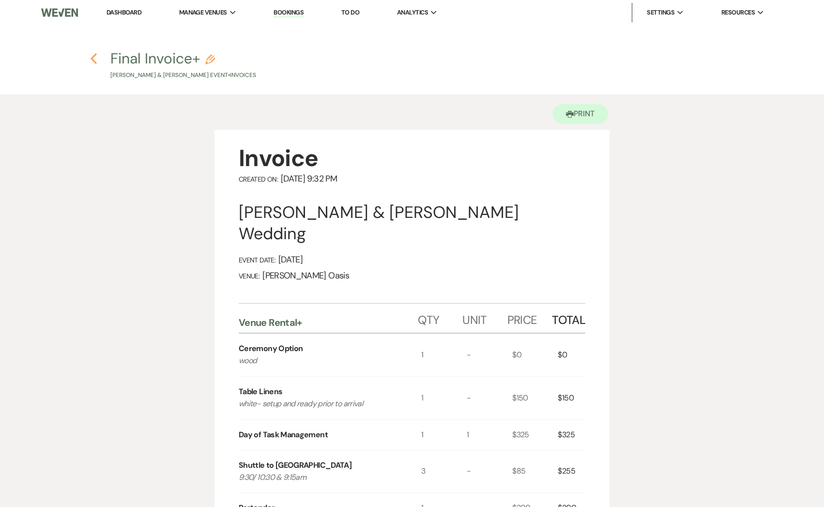
click at [95, 60] on icon "Previous" at bounding box center [93, 59] width 7 height 12
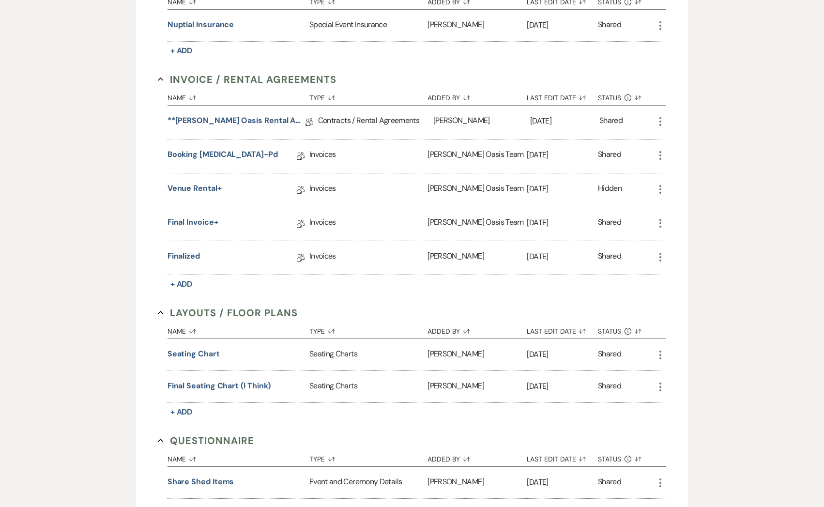
scroll to position [308, 0]
click at [197, 386] on button "Final seating chart (I think)" at bounding box center [219, 385] width 104 height 12
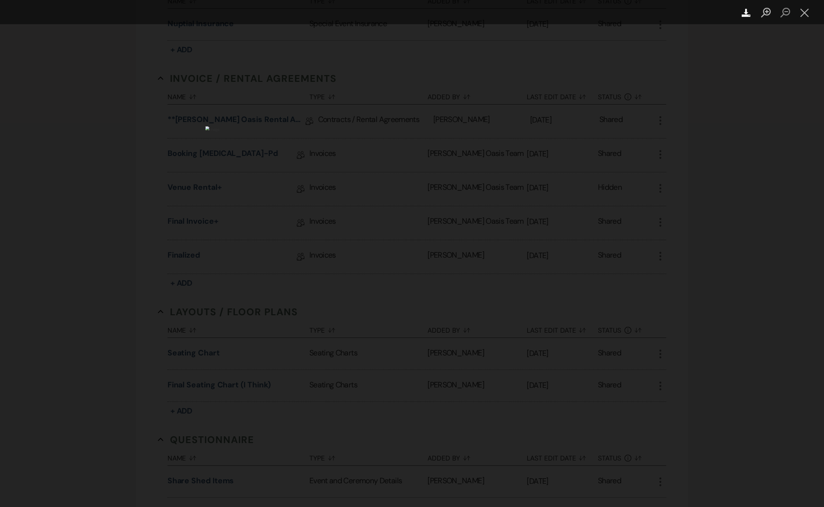
click at [747, 16] on use "Lightbox" at bounding box center [746, 13] width 9 height 8
click at [809, 11] on button "Close lightbox" at bounding box center [804, 12] width 19 height 17
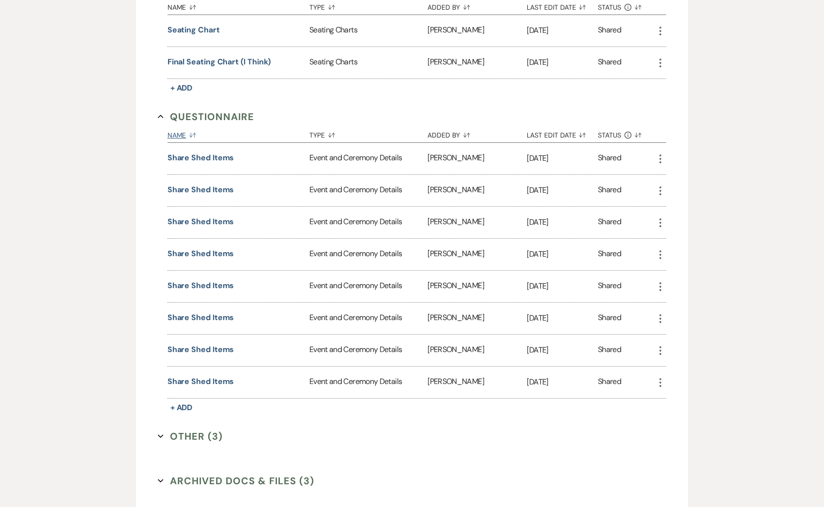
scroll to position [634, 0]
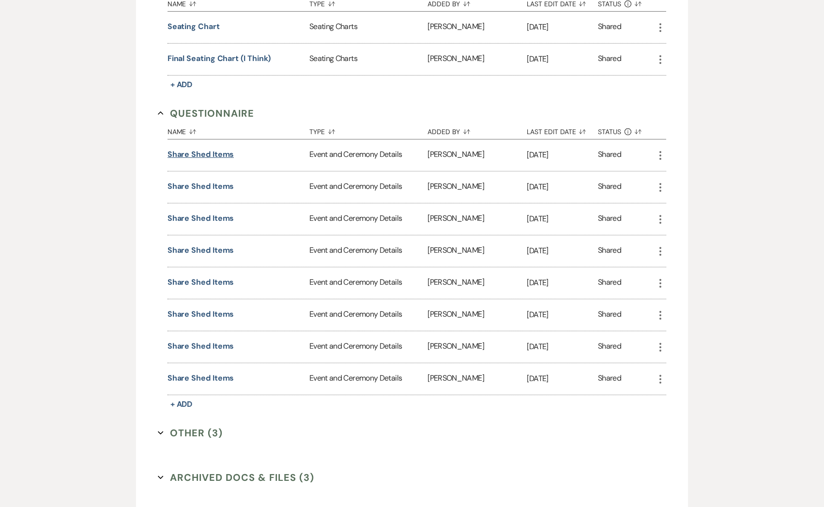
click at [222, 157] on button "Share shed items" at bounding box center [200, 155] width 67 height 12
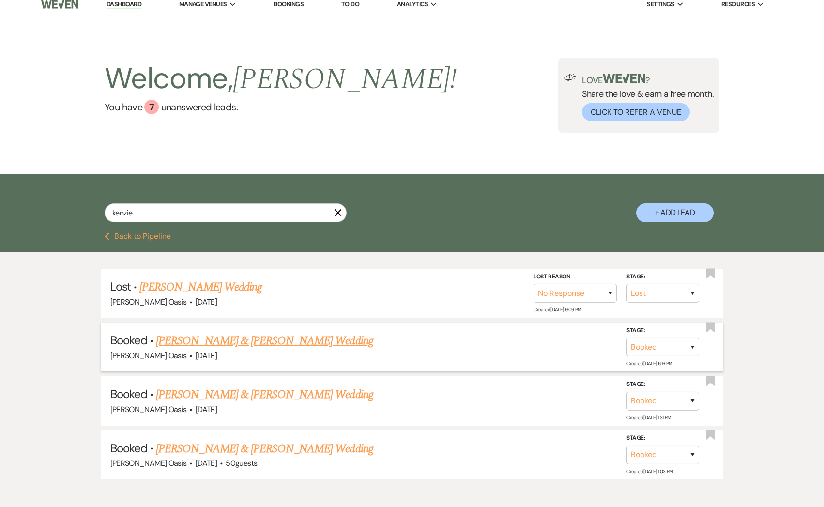
scroll to position [57, 0]
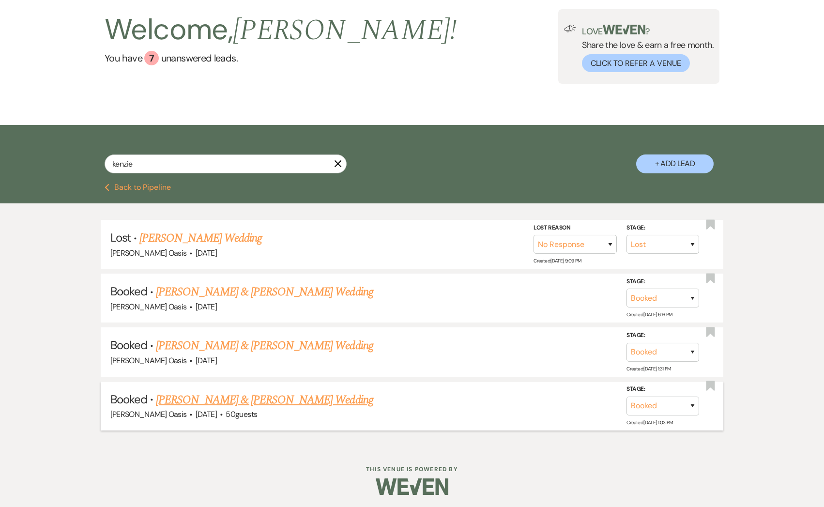
click at [227, 403] on link "[PERSON_NAME] & [PERSON_NAME] Wedding" at bounding box center [264, 399] width 217 height 17
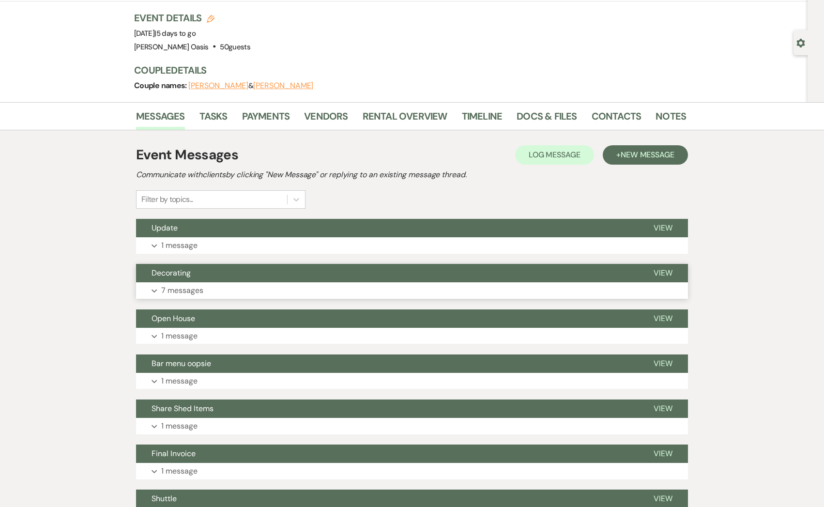
click at [237, 279] on button "Decorating" at bounding box center [387, 273] width 502 height 18
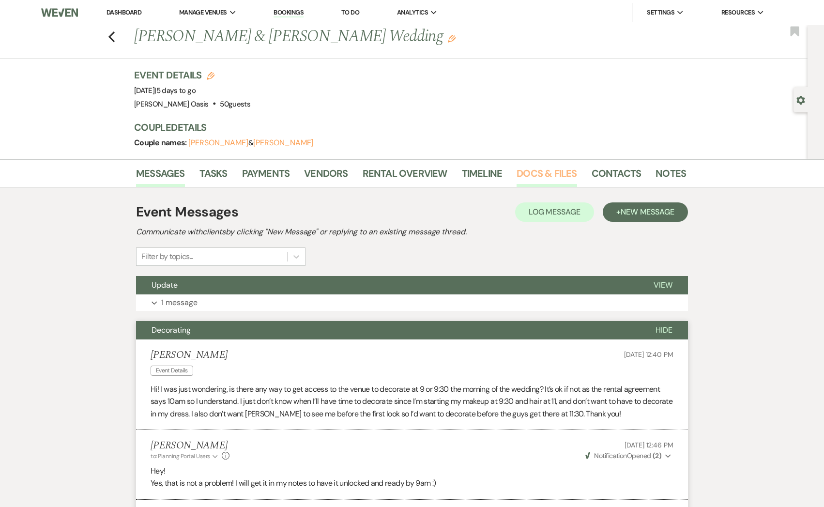
click at [530, 183] on link "Docs & Files" at bounding box center [546, 176] width 60 height 21
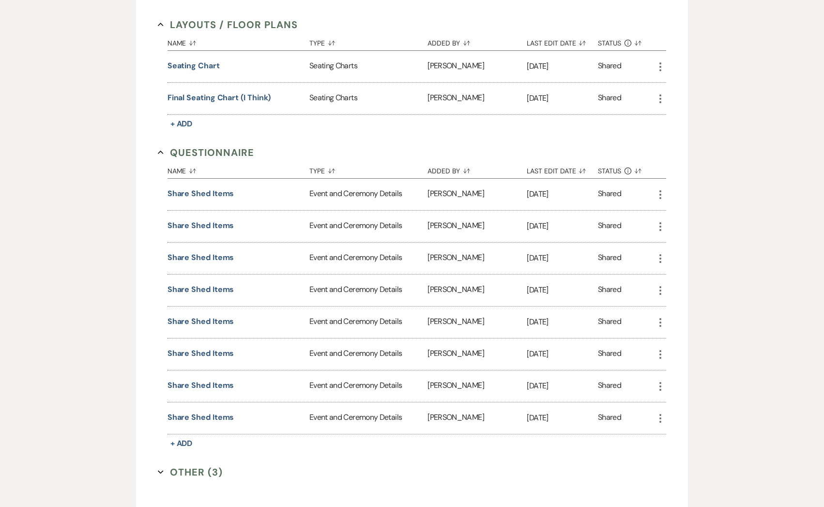
scroll to position [596, 0]
click at [187, 416] on button "Share shed items" at bounding box center [200, 416] width 67 height 12
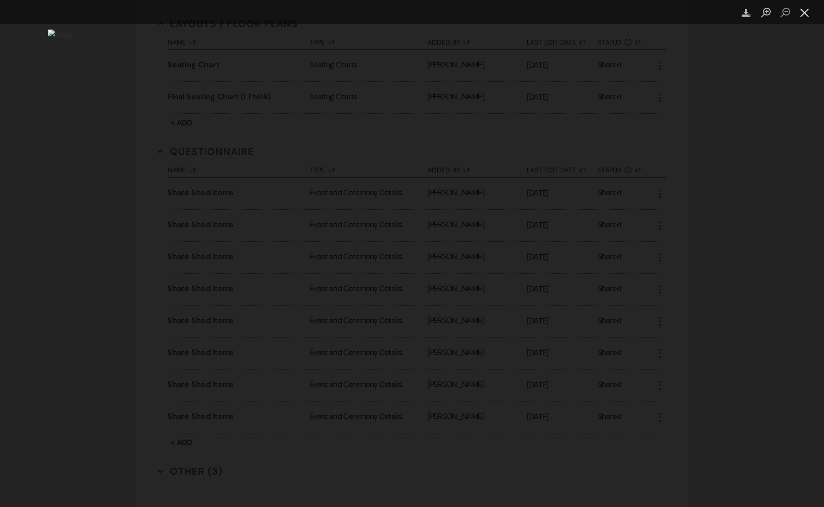
click at [807, 15] on button "Close lightbox" at bounding box center [804, 12] width 19 height 17
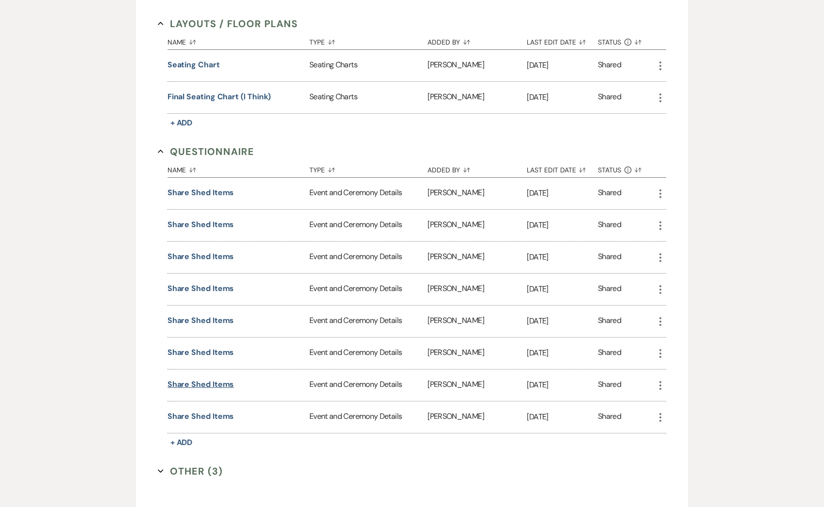
click at [216, 380] on button "Share shed items" at bounding box center [200, 385] width 67 height 12
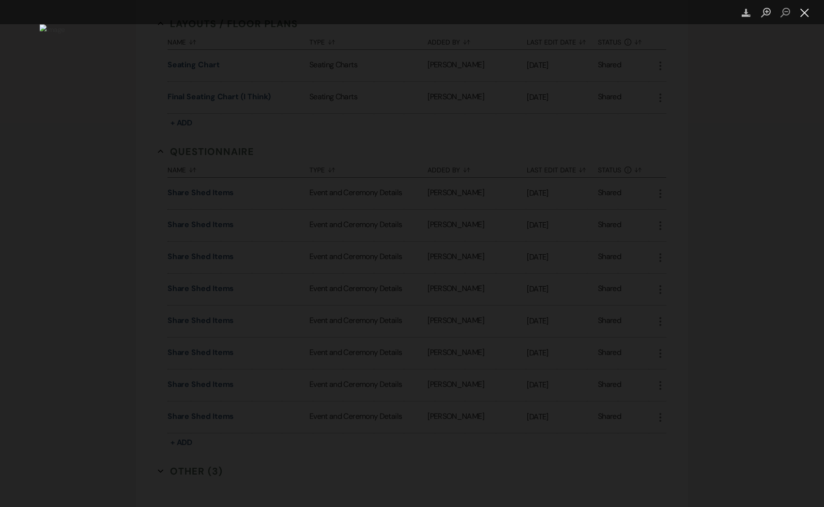
click at [796, 15] on button "Close lightbox" at bounding box center [804, 12] width 19 height 17
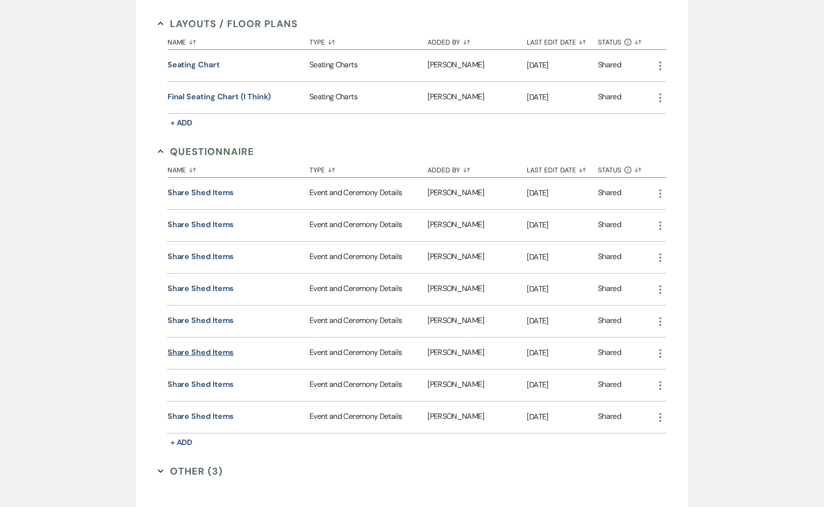
click at [197, 353] on button "Share shed items" at bounding box center [200, 353] width 67 height 12
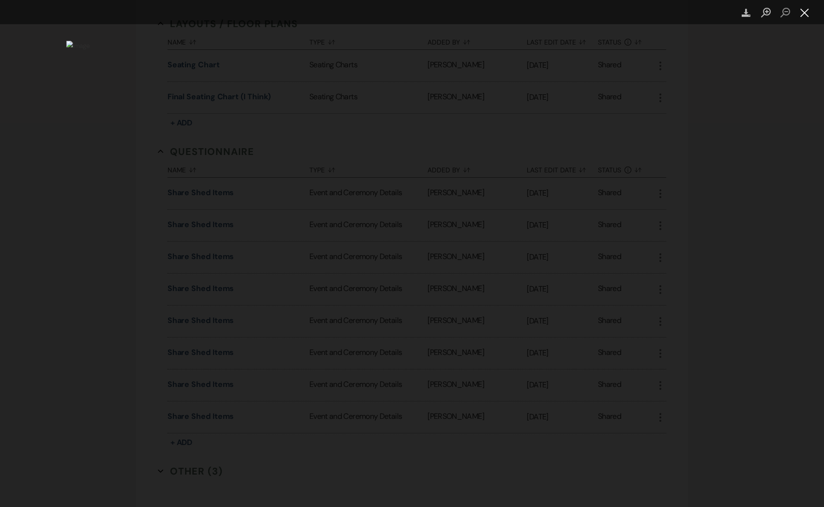
click at [806, 17] on button "Close lightbox" at bounding box center [804, 12] width 19 height 17
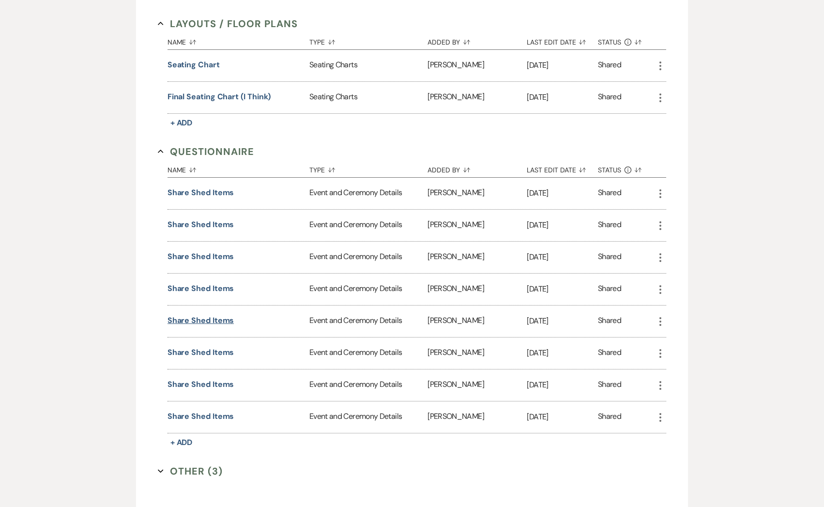
click at [201, 319] on button "Share shed items" at bounding box center [200, 321] width 67 height 12
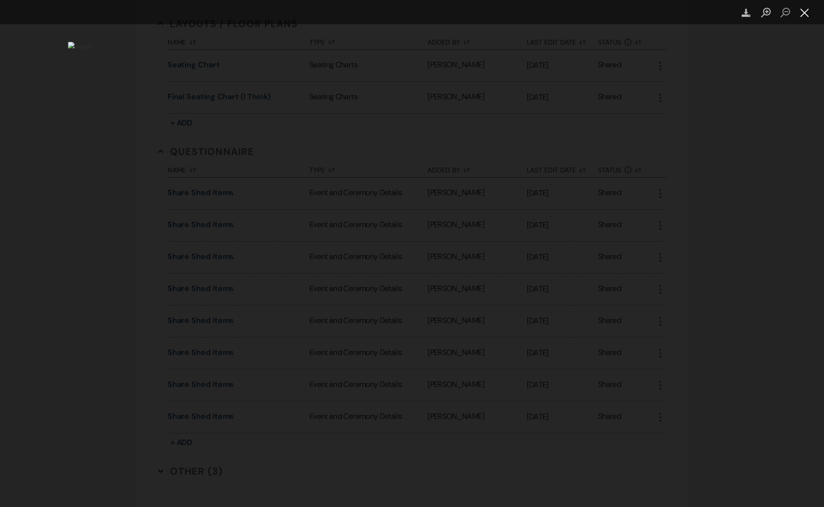
click at [806, 12] on button "Close lightbox" at bounding box center [804, 12] width 19 height 17
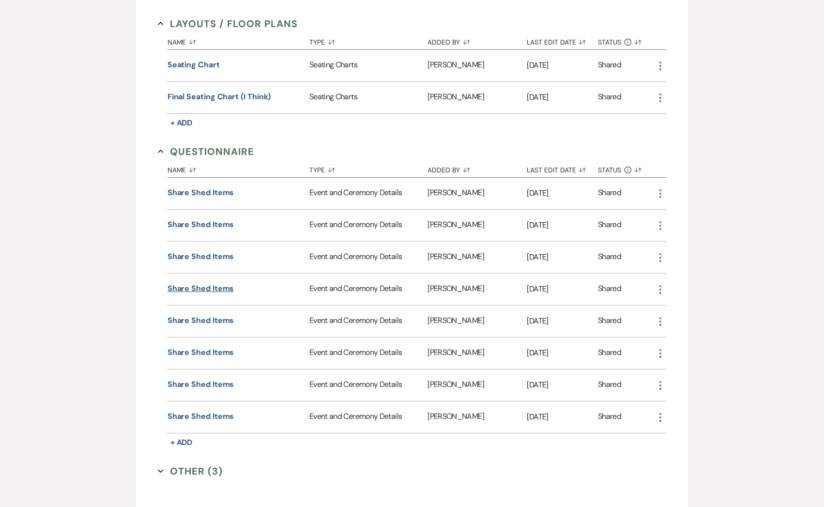
click at [190, 283] on button "Share shed items" at bounding box center [200, 289] width 67 height 12
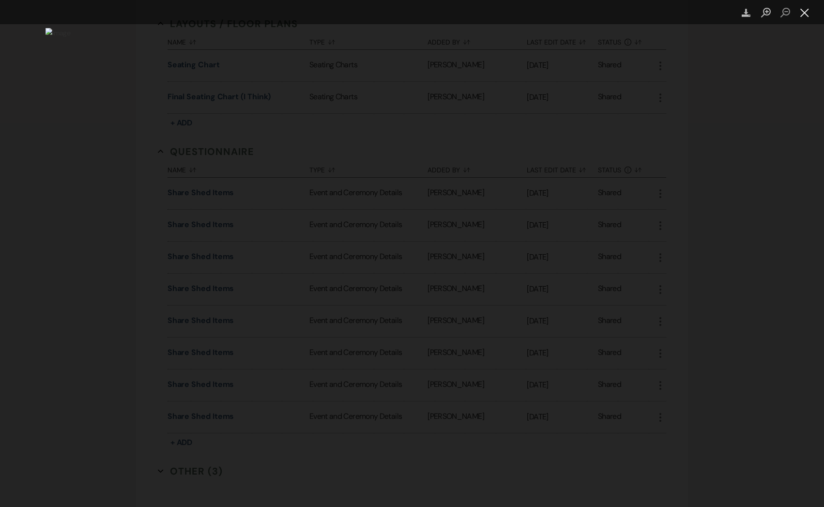
click at [799, 15] on button "Close lightbox" at bounding box center [804, 12] width 19 height 17
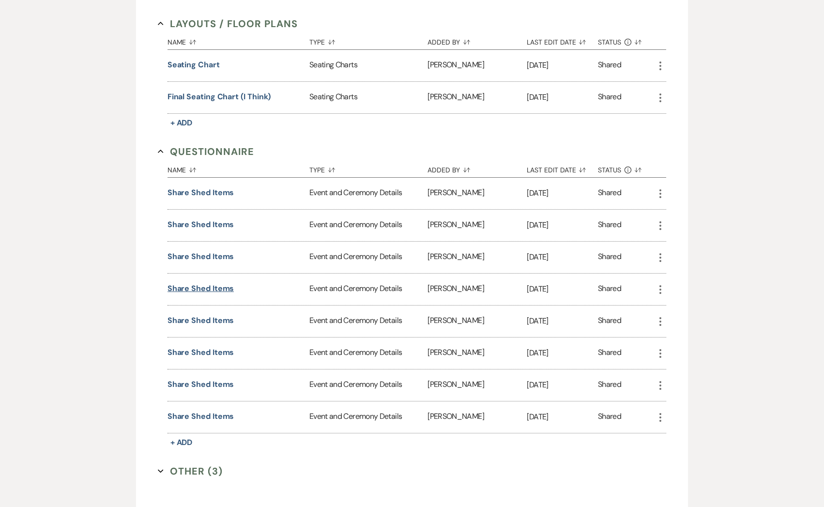
click at [199, 283] on button "Share shed items" at bounding box center [200, 289] width 67 height 12
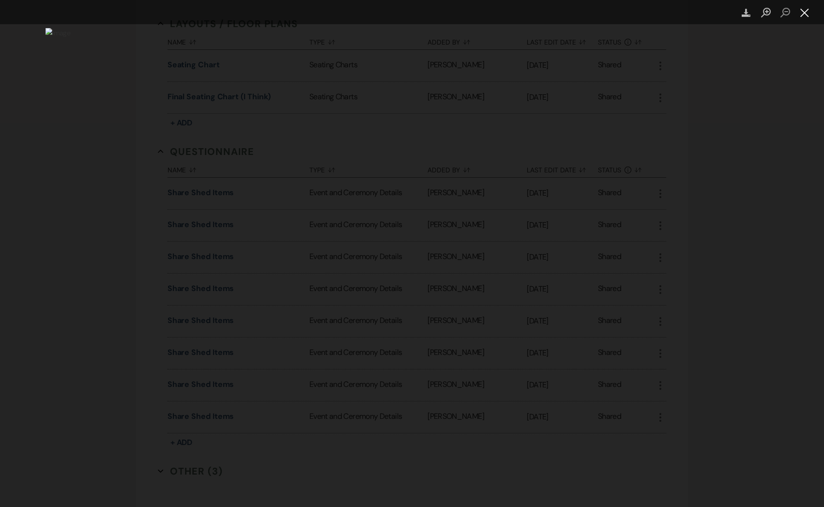
click at [801, 11] on button "Close lightbox" at bounding box center [804, 12] width 19 height 17
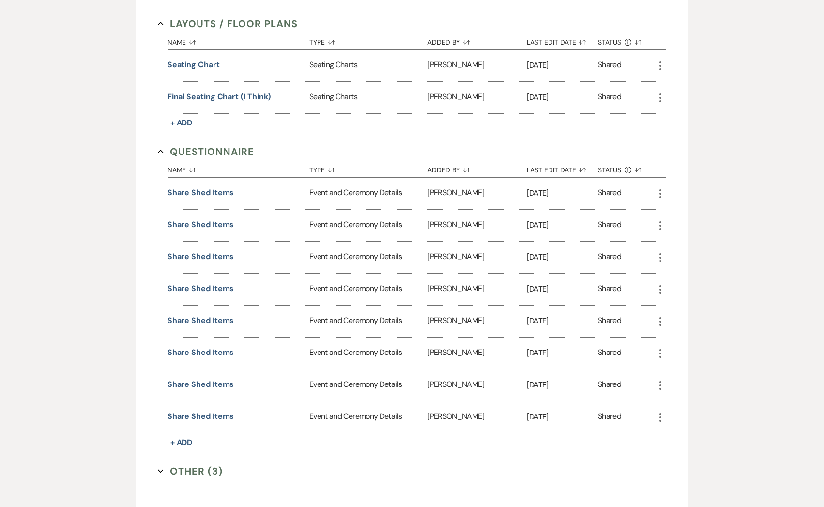
click at [212, 256] on button "Share shed items" at bounding box center [200, 257] width 67 height 12
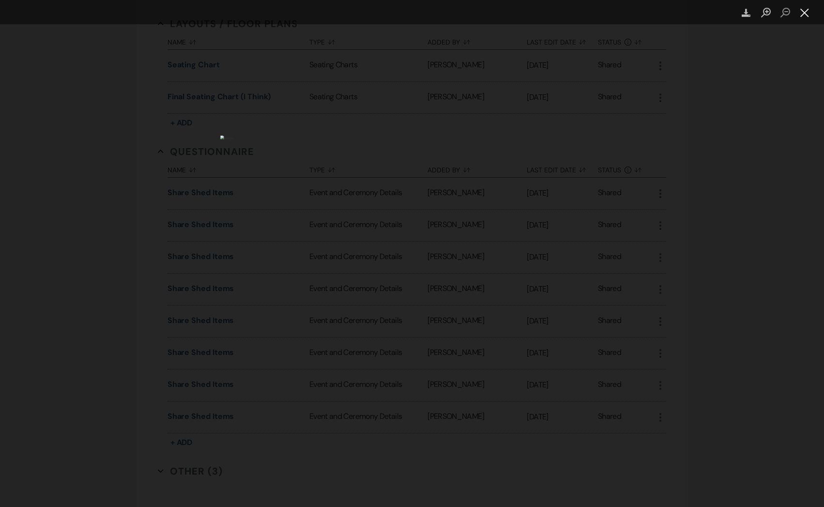
click at [808, 11] on button "Close lightbox" at bounding box center [804, 12] width 19 height 17
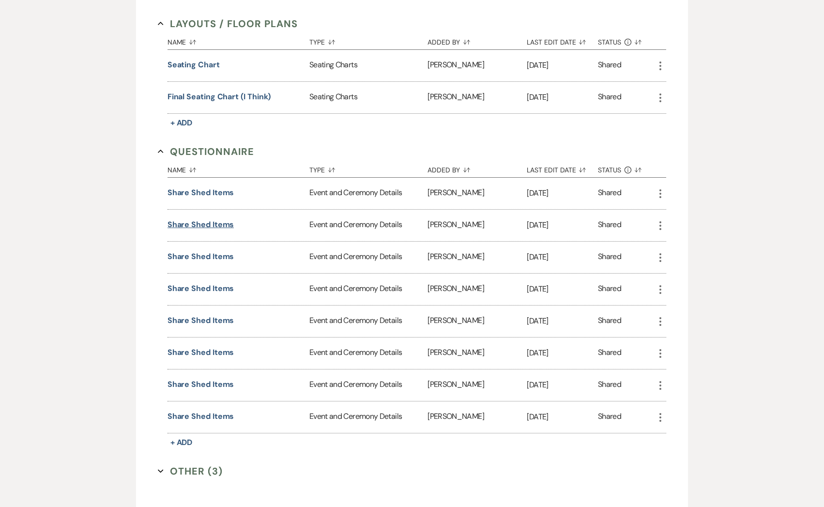
click at [220, 222] on button "Share shed items" at bounding box center [200, 225] width 67 height 12
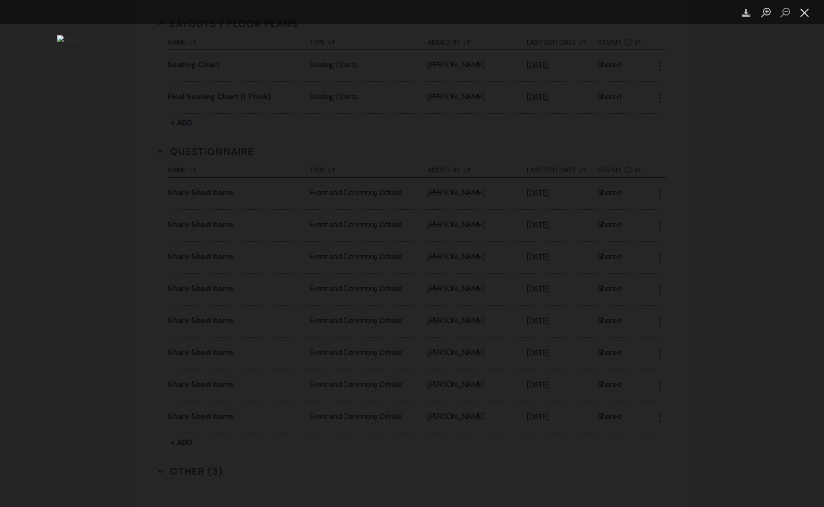
click at [804, 16] on button "Close lightbox" at bounding box center [804, 12] width 19 height 17
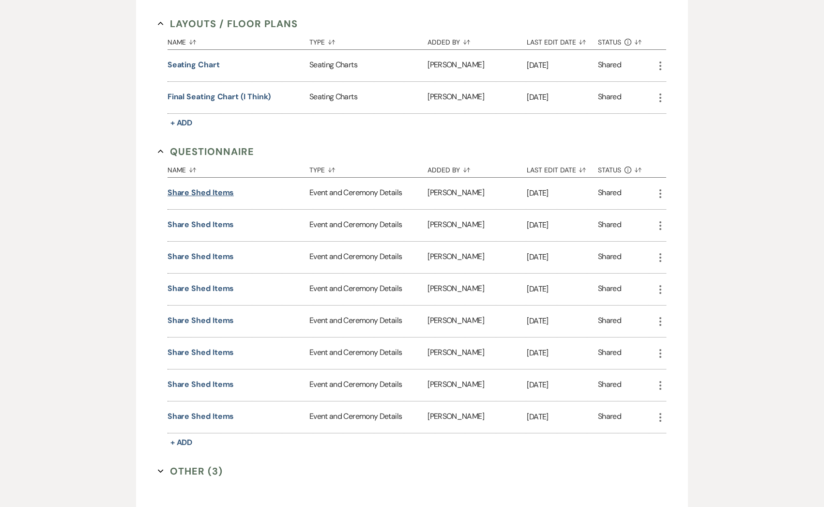
click at [230, 193] on button "Share shed items" at bounding box center [200, 193] width 67 height 12
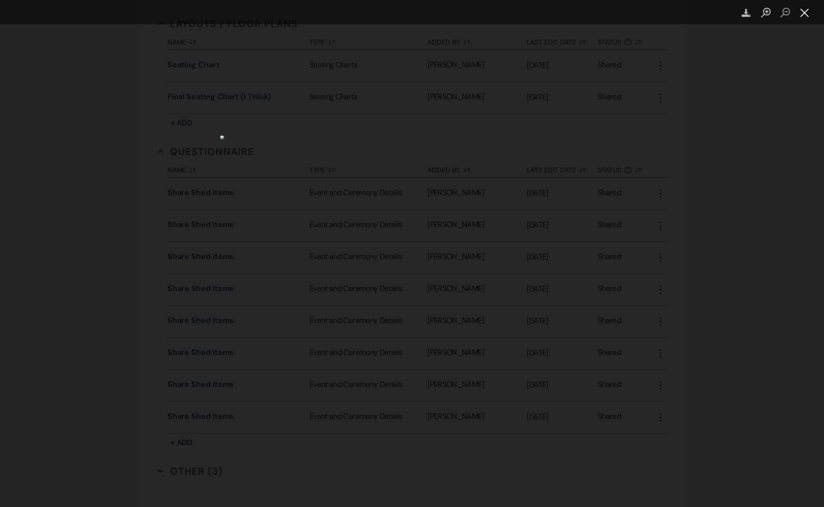
click at [796, 18] on button "Close lightbox" at bounding box center [804, 12] width 19 height 17
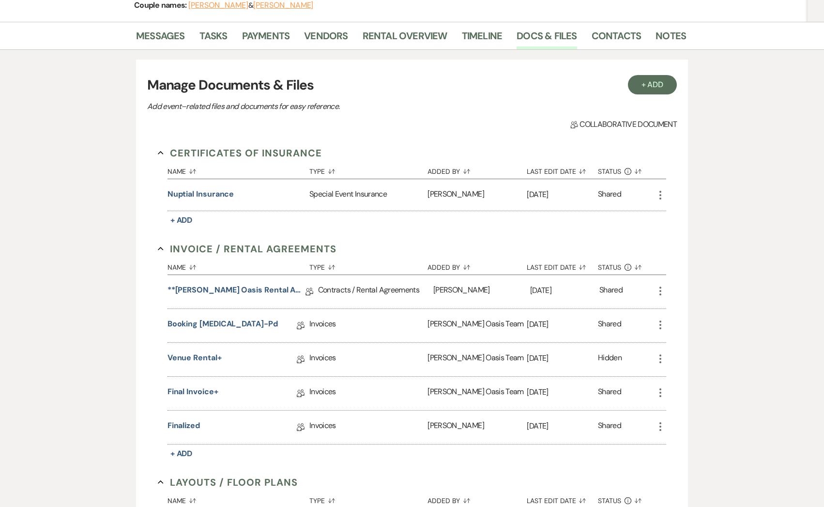
scroll to position [0, 0]
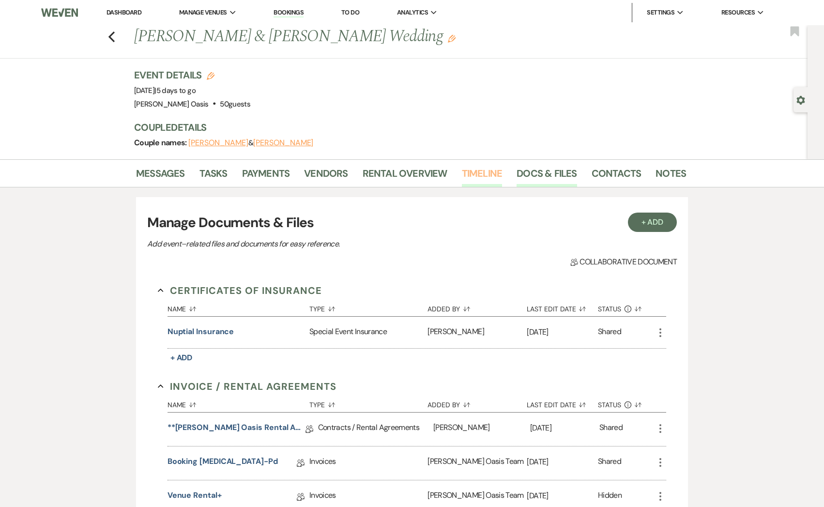
click at [462, 173] on link "Timeline" at bounding box center [482, 176] width 41 height 21
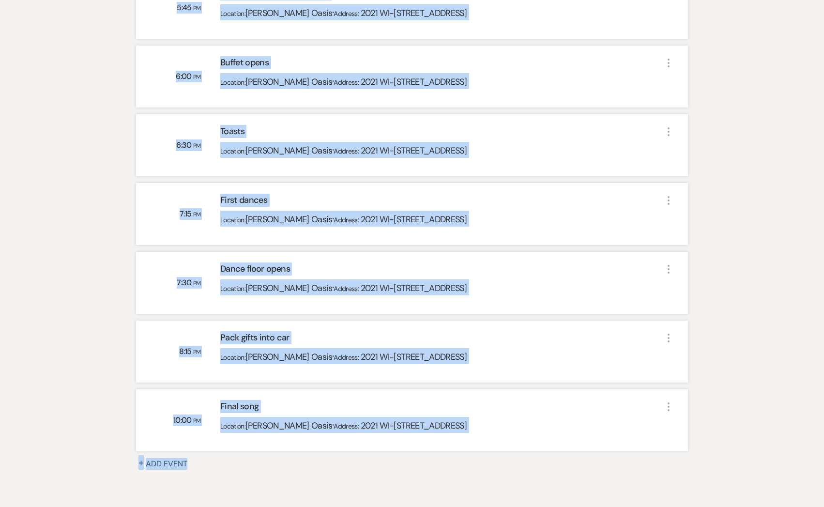
scroll to position [1915, 0]
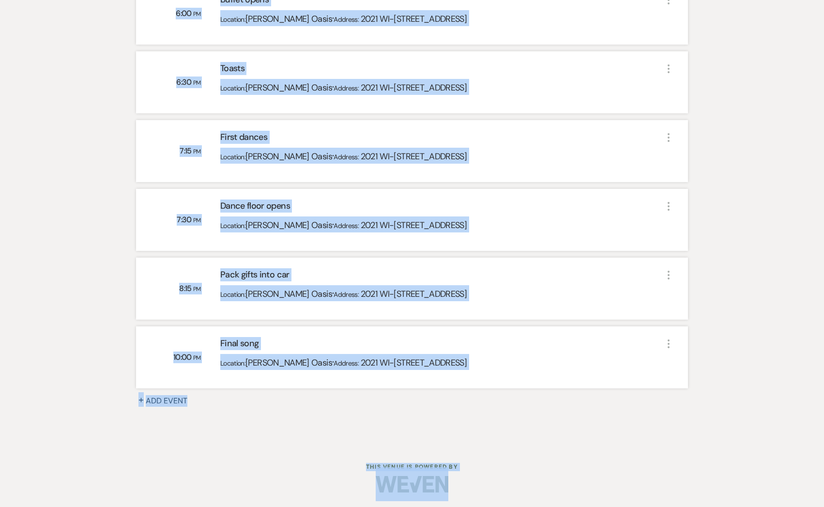
drag, startPoint x: 128, startPoint y: 300, endPoint x: 274, endPoint y: 374, distance: 164.1
copy div "Loremi, Dolorsita 87, 6807 3:03 CO Adipi elitsed doeius Temporin: Utlab Etdol ·…"
